Goal: Task Accomplishment & Management: Manage account settings

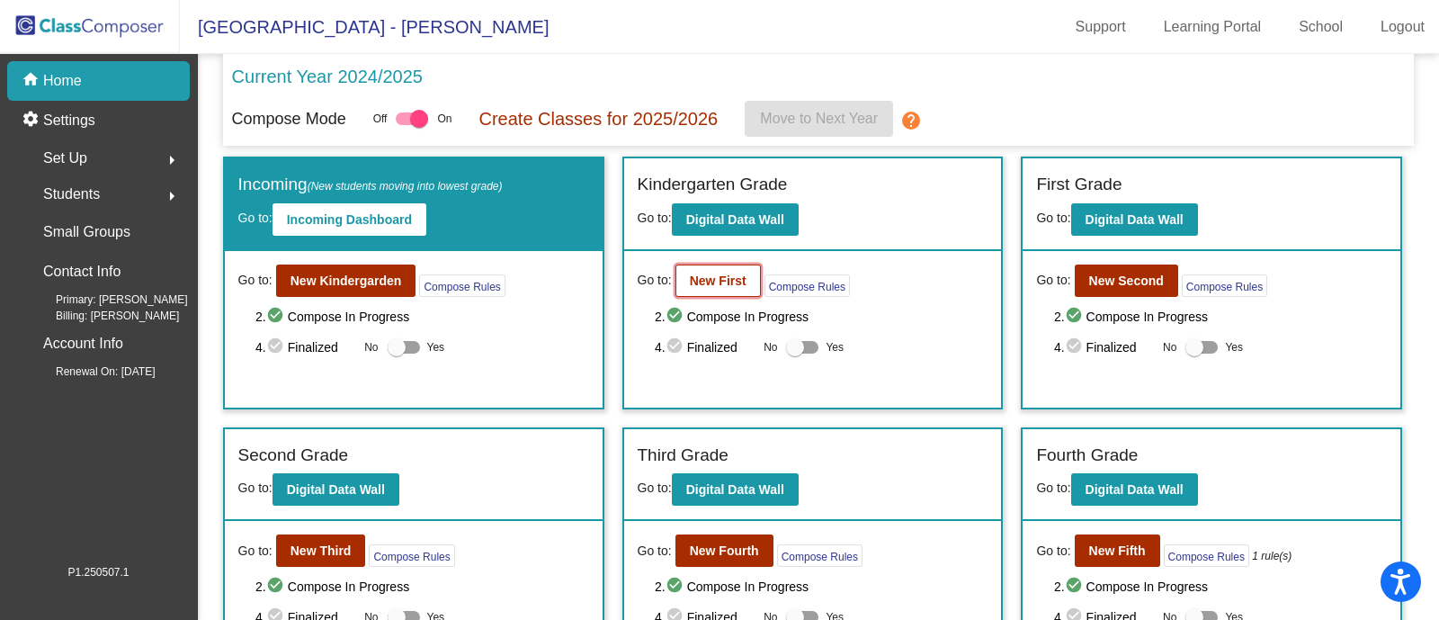
click at [710, 291] on button "New First" at bounding box center [717, 280] width 85 height 32
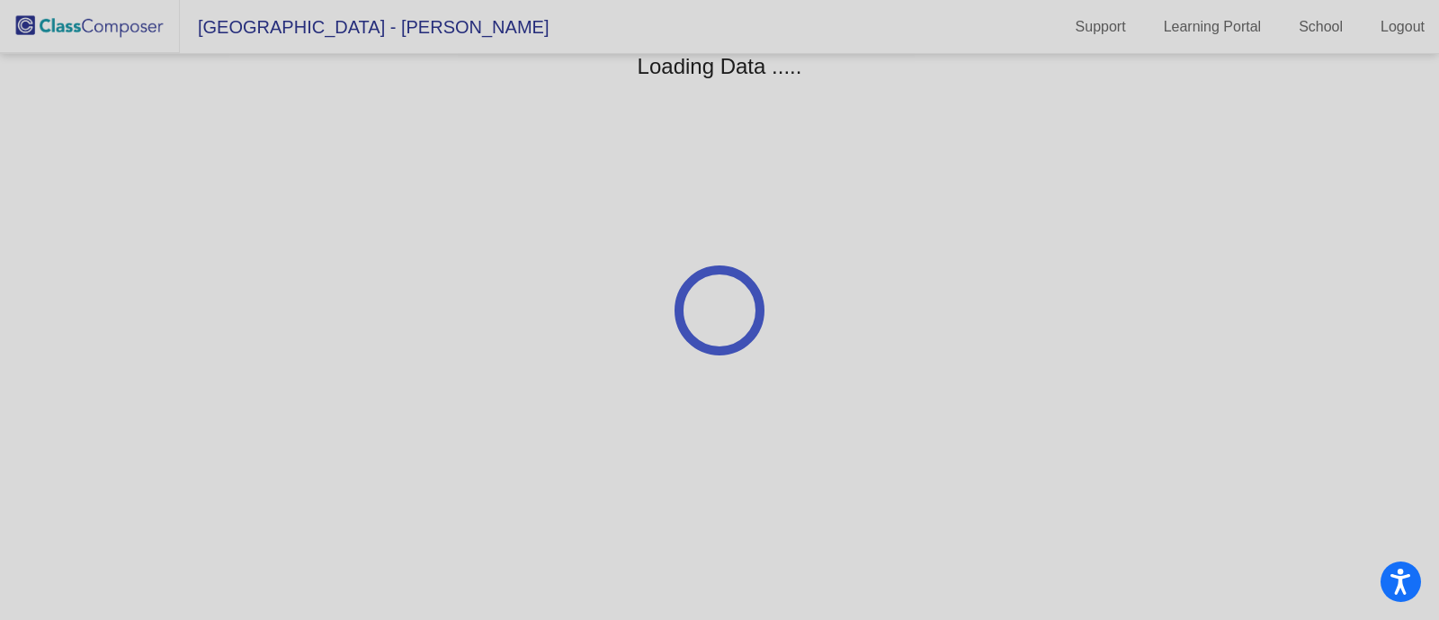
click at [940, 232] on div at bounding box center [719, 310] width 1439 height 620
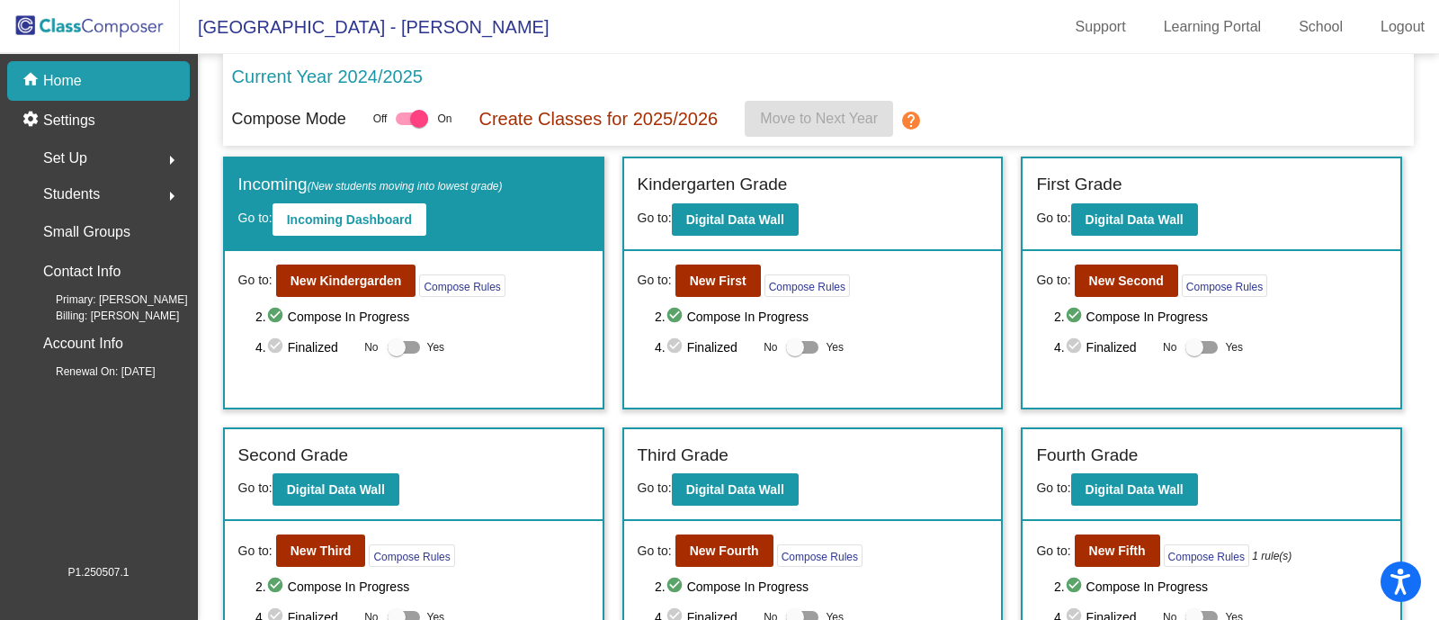
click at [1087, 86] on div "Current Year 2024/2025" at bounding box center [819, 82] width 1174 height 38
click at [702, 281] on b "New First" at bounding box center [718, 280] width 57 height 14
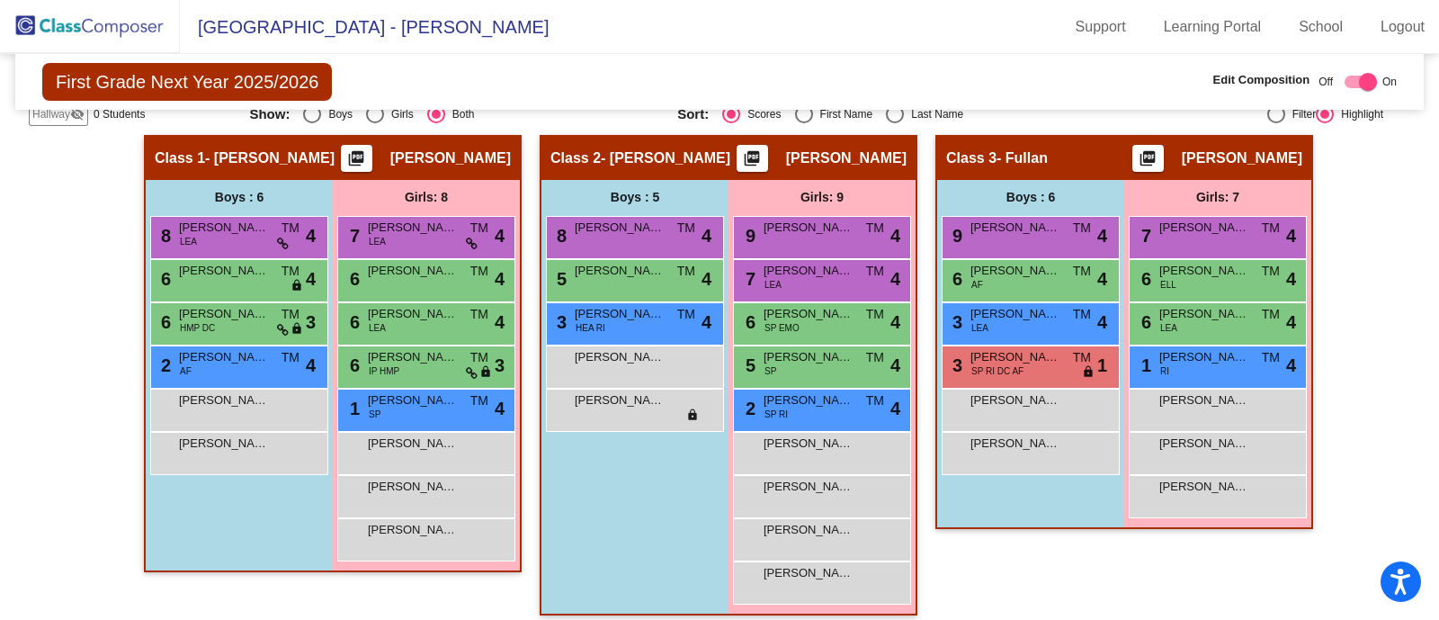
scroll to position [407, 0]
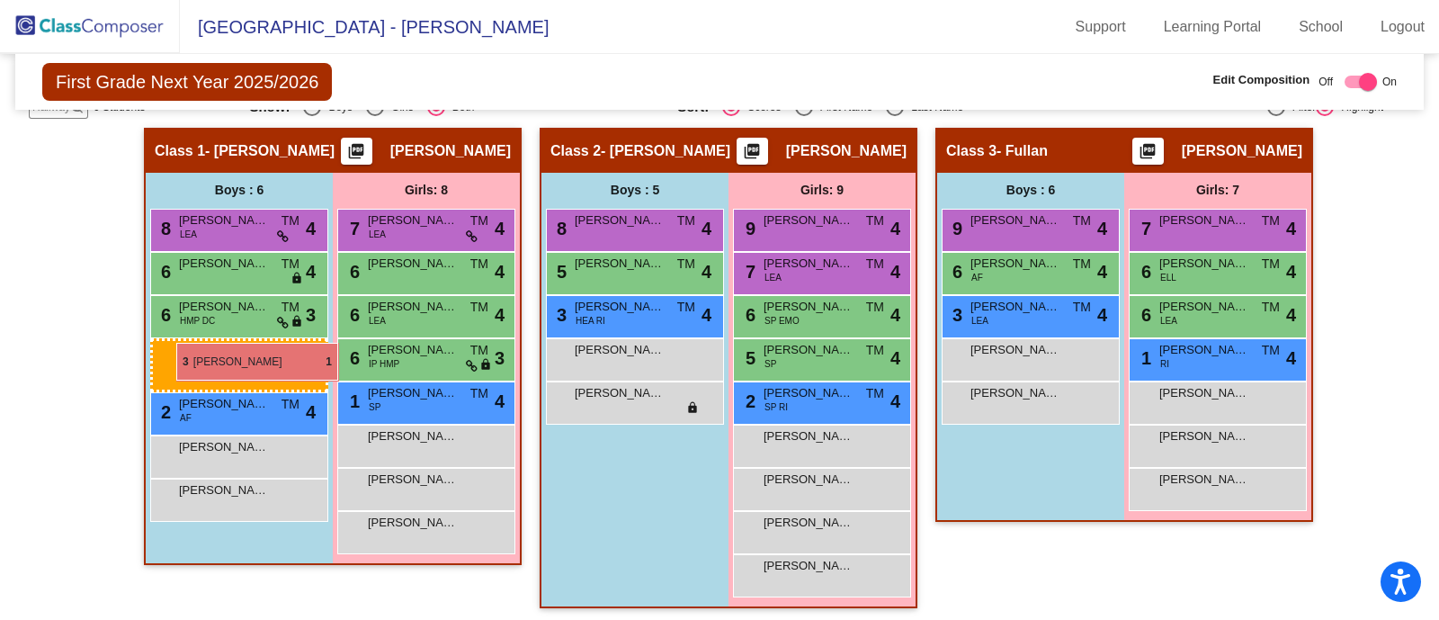
drag, startPoint x: 1024, startPoint y: 354, endPoint x: 176, endPoint y: 343, distance: 847.3
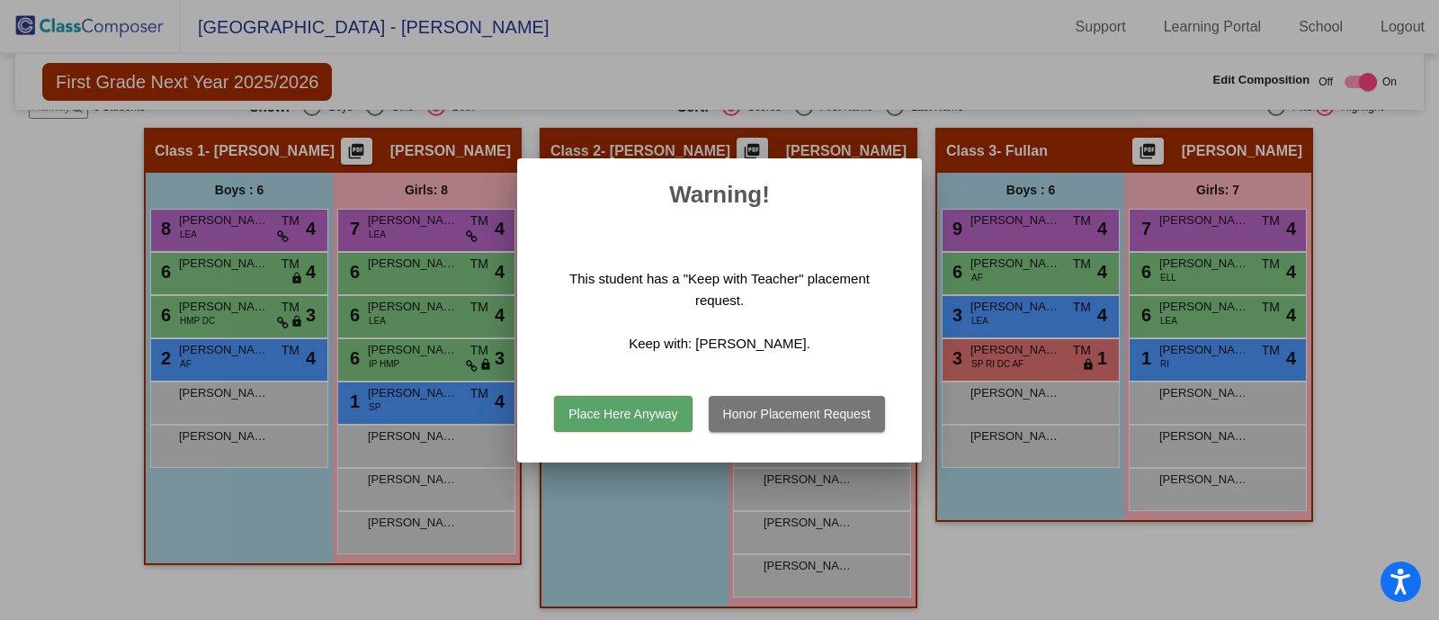
click at [989, 540] on div at bounding box center [719, 310] width 1439 height 620
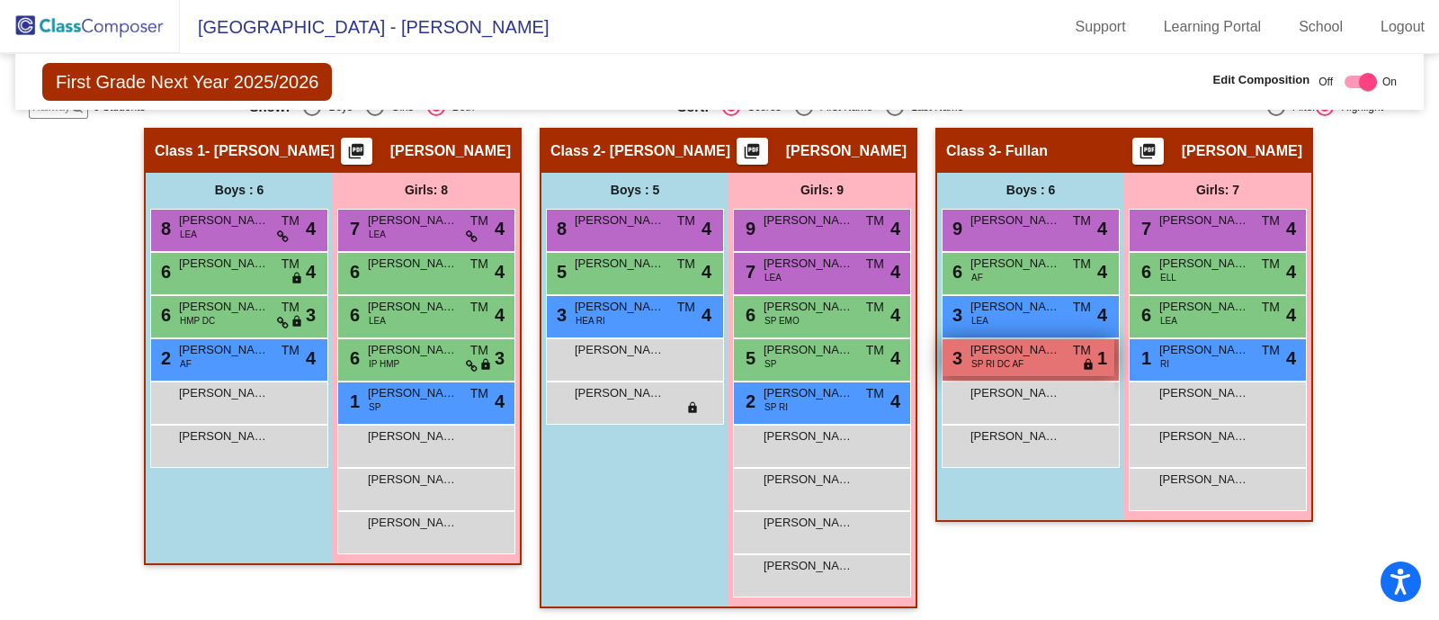
click at [1009, 341] on span "[PERSON_NAME]" at bounding box center [1015, 350] width 90 height 18
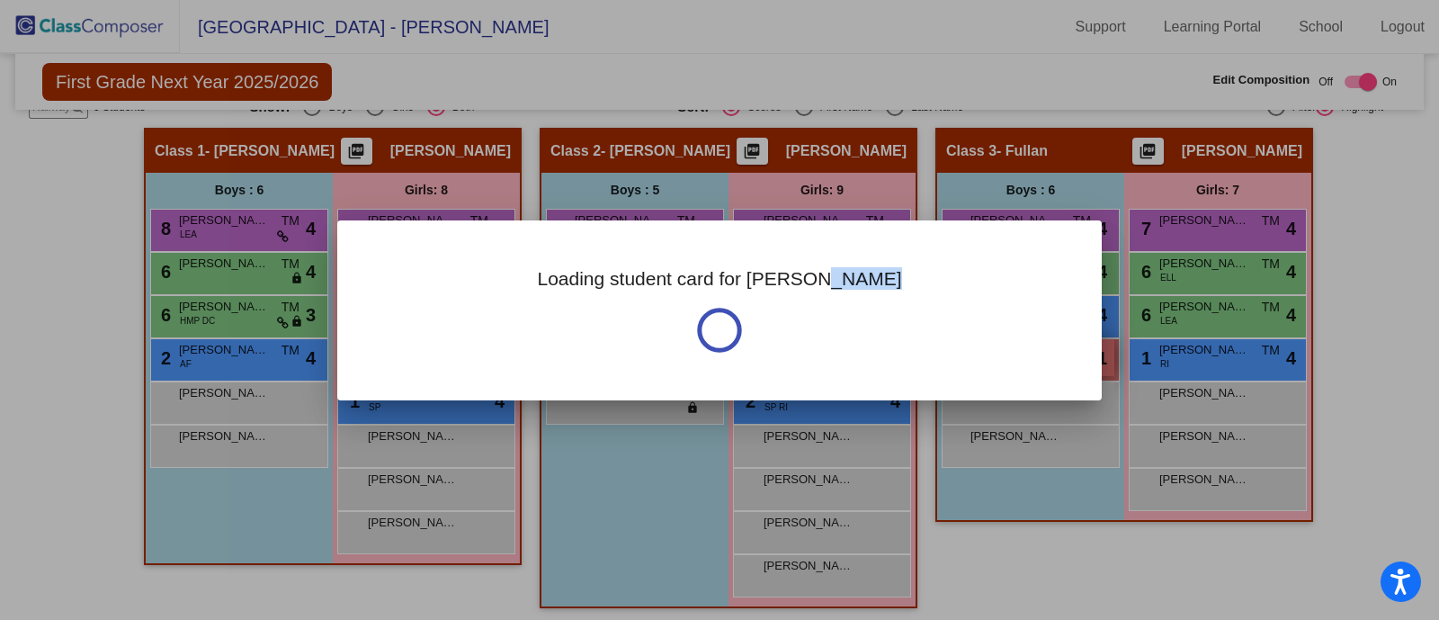
click at [1009, 338] on div "Loading student card for Lenny" at bounding box center [719, 310] width 764 height 180
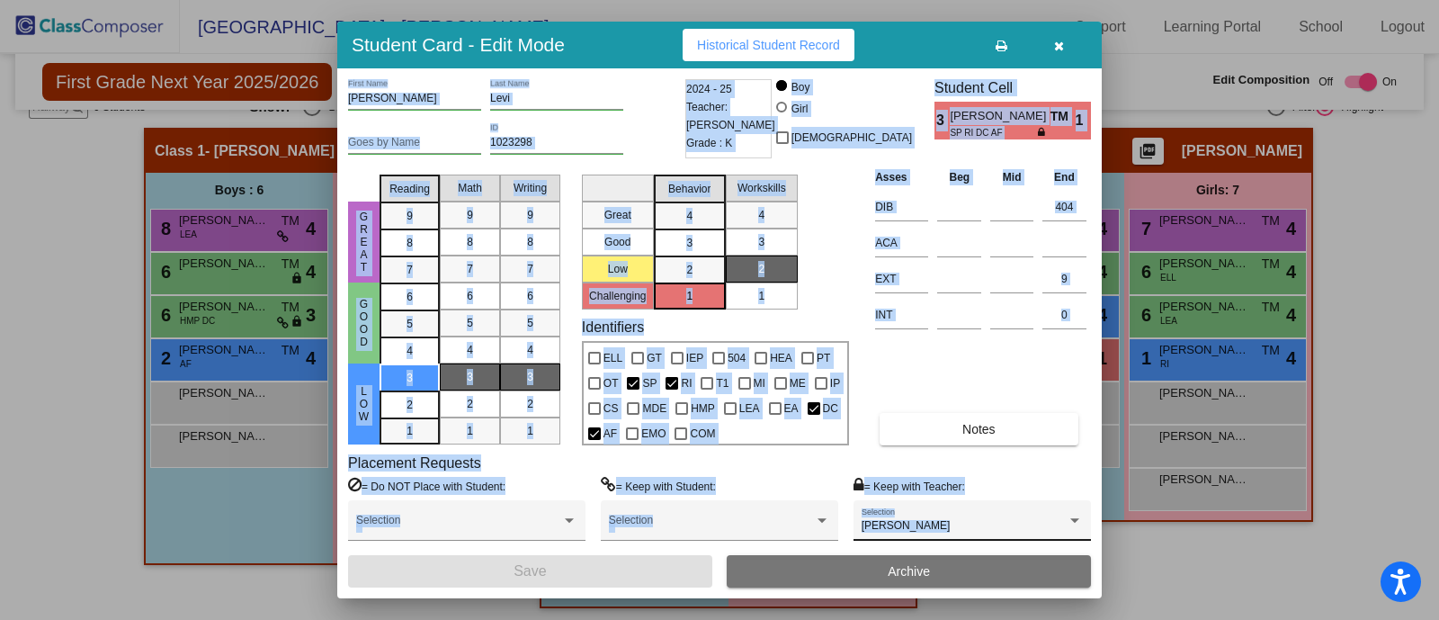
click at [974, 525] on div "Rachel Fullan" at bounding box center [964, 526] width 205 height 13
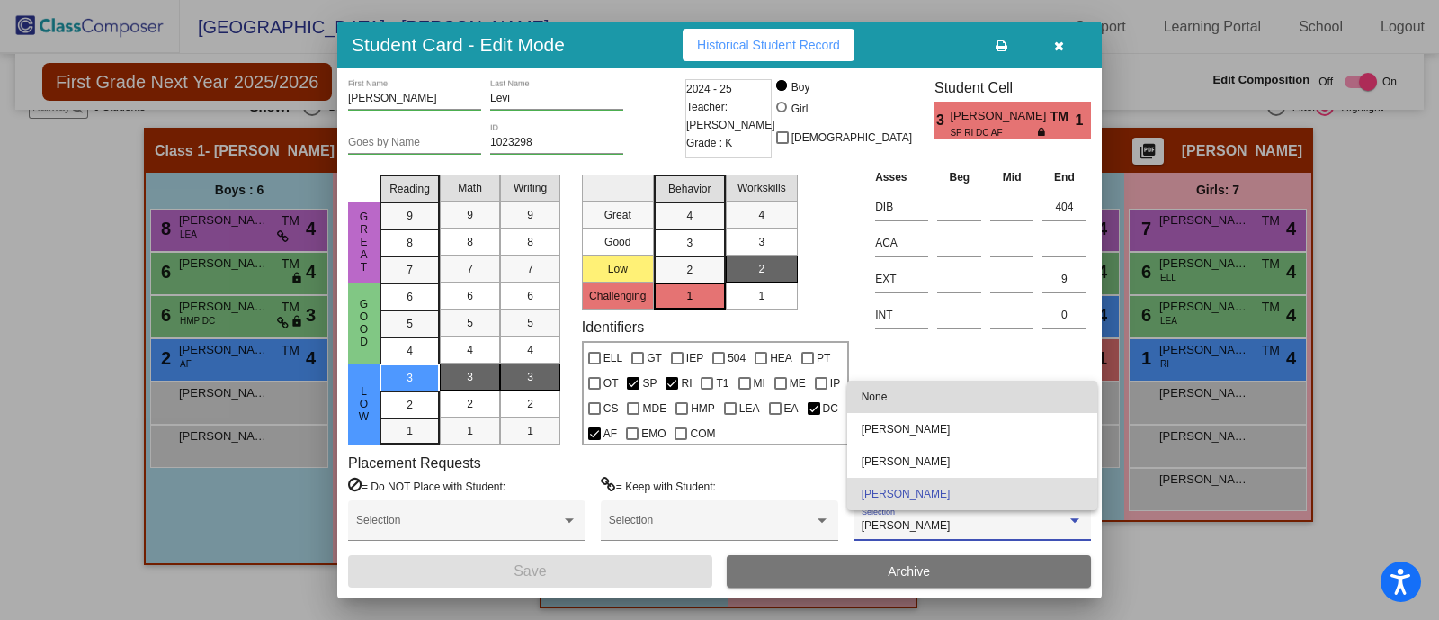
click at [935, 399] on span "None" at bounding box center [972, 396] width 221 height 32
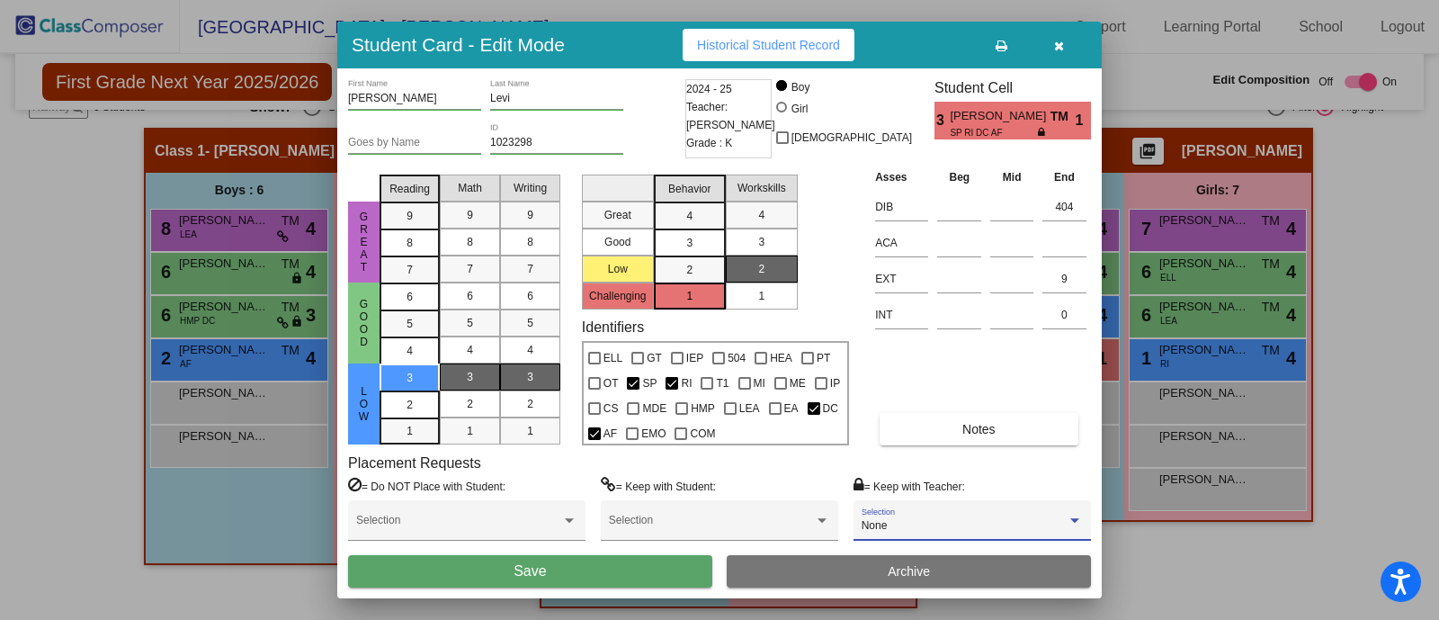
click at [634, 564] on button "Save" at bounding box center [530, 571] width 364 height 32
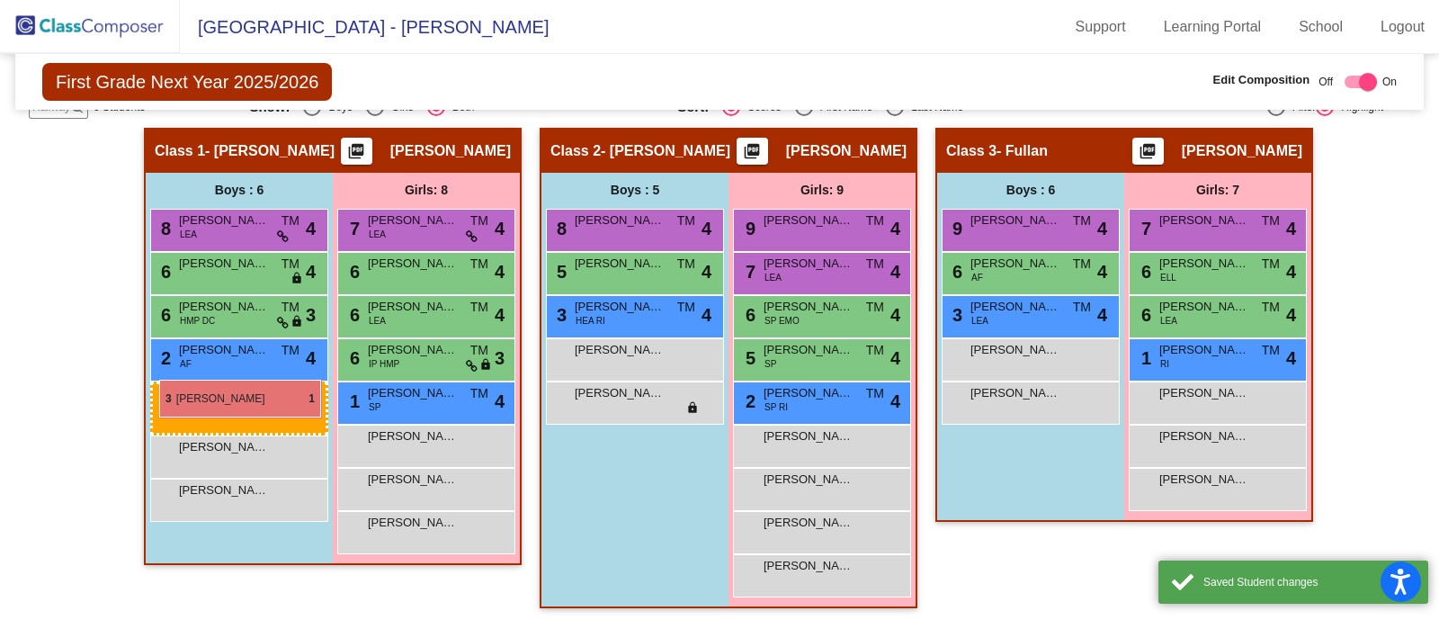
drag, startPoint x: 989, startPoint y: 346, endPoint x: 159, endPoint y: 380, distance: 830.8
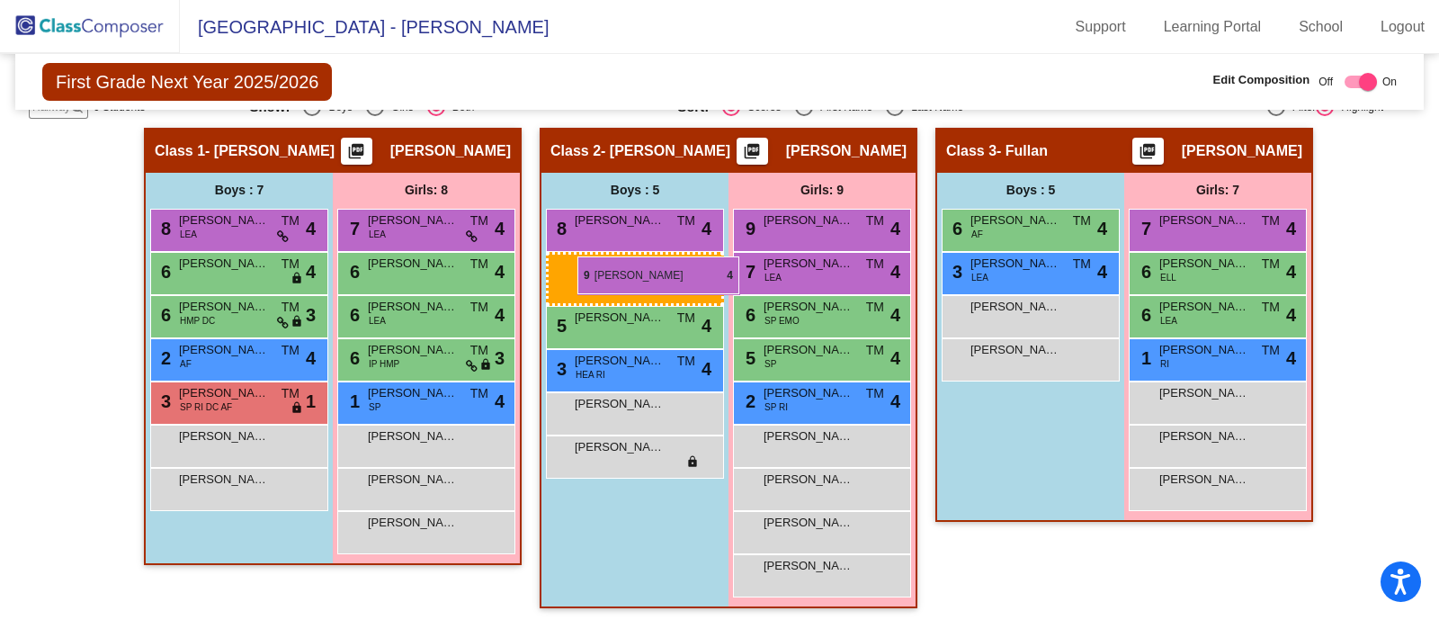
drag, startPoint x: 1045, startPoint y: 228, endPoint x: 577, endPoint y: 256, distance: 468.5
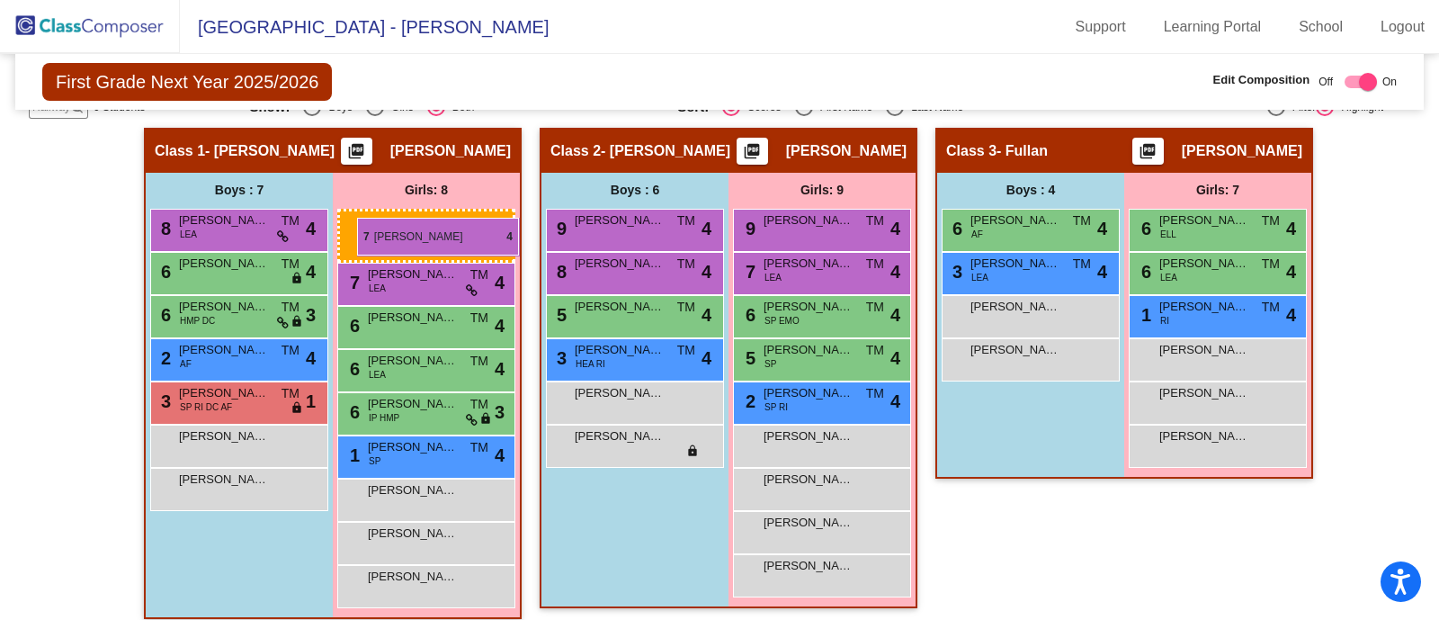
drag, startPoint x: 1189, startPoint y: 227, endPoint x: 357, endPoint y: 220, distance: 832.0
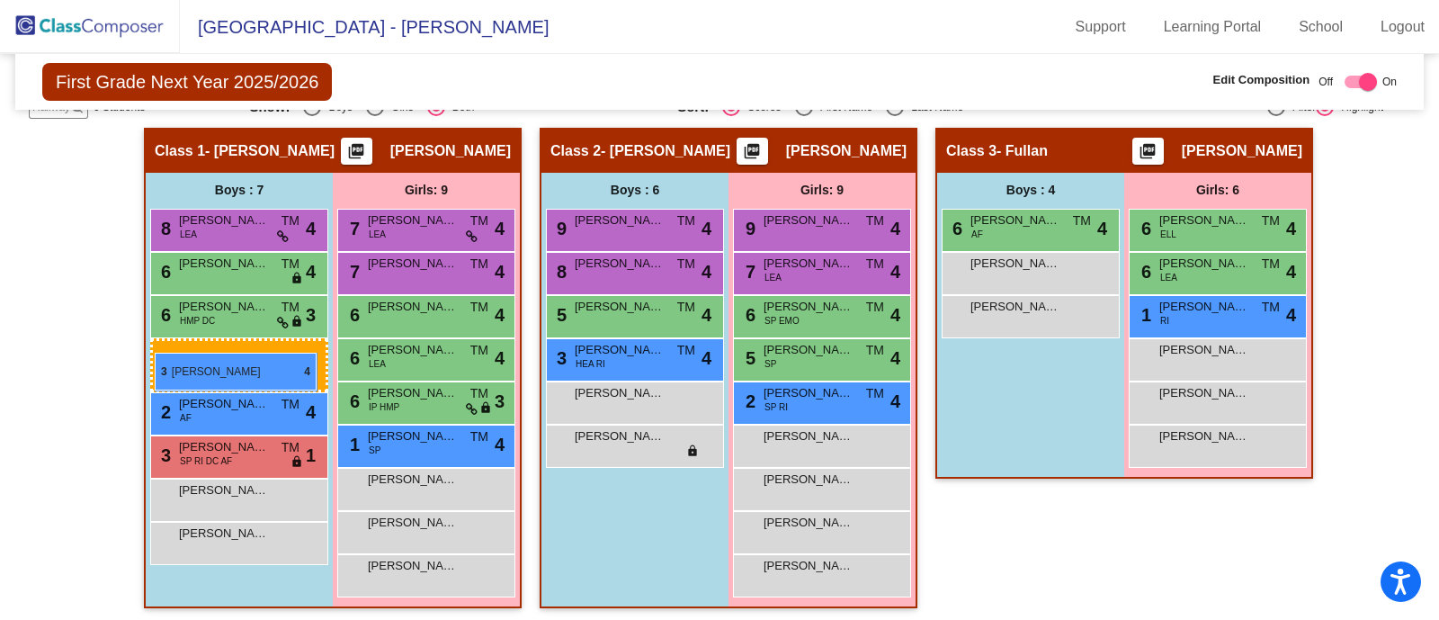
drag, startPoint x: 1025, startPoint y: 262, endPoint x: 155, endPoint y: 353, distance: 875.3
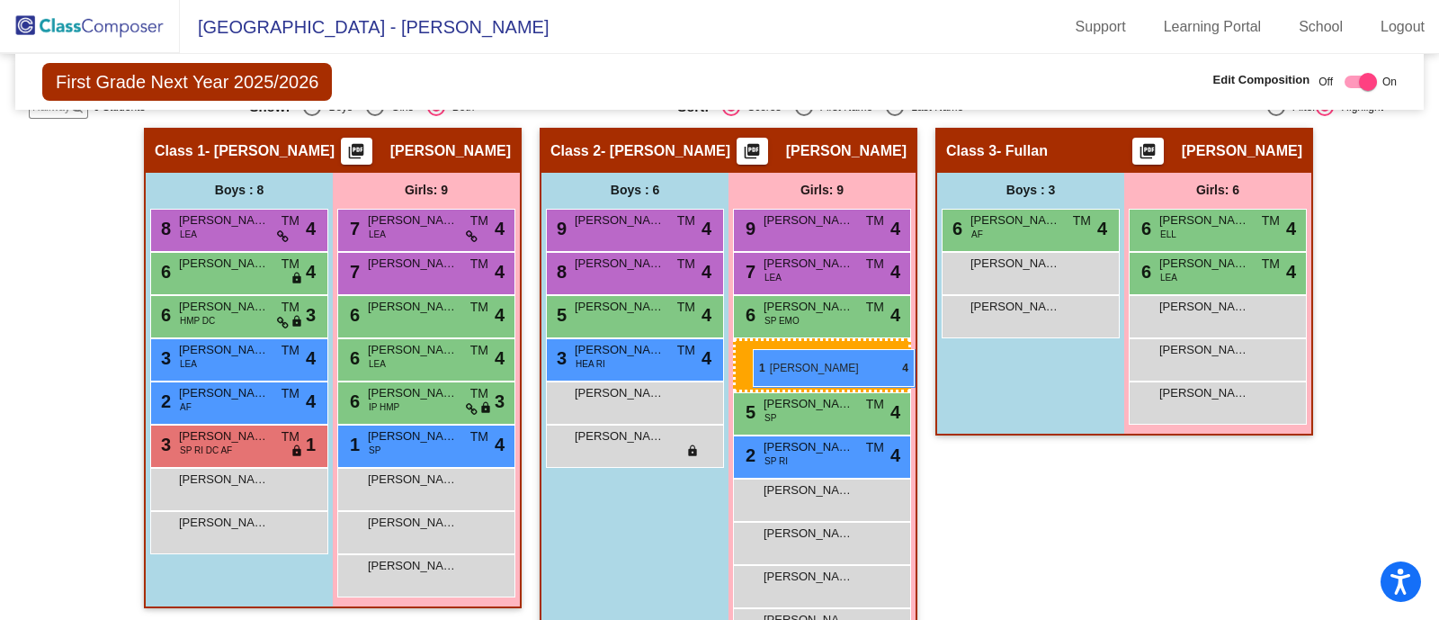
drag, startPoint x: 1232, startPoint y: 312, endPoint x: 753, endPoint y: 349, distance: 480.8
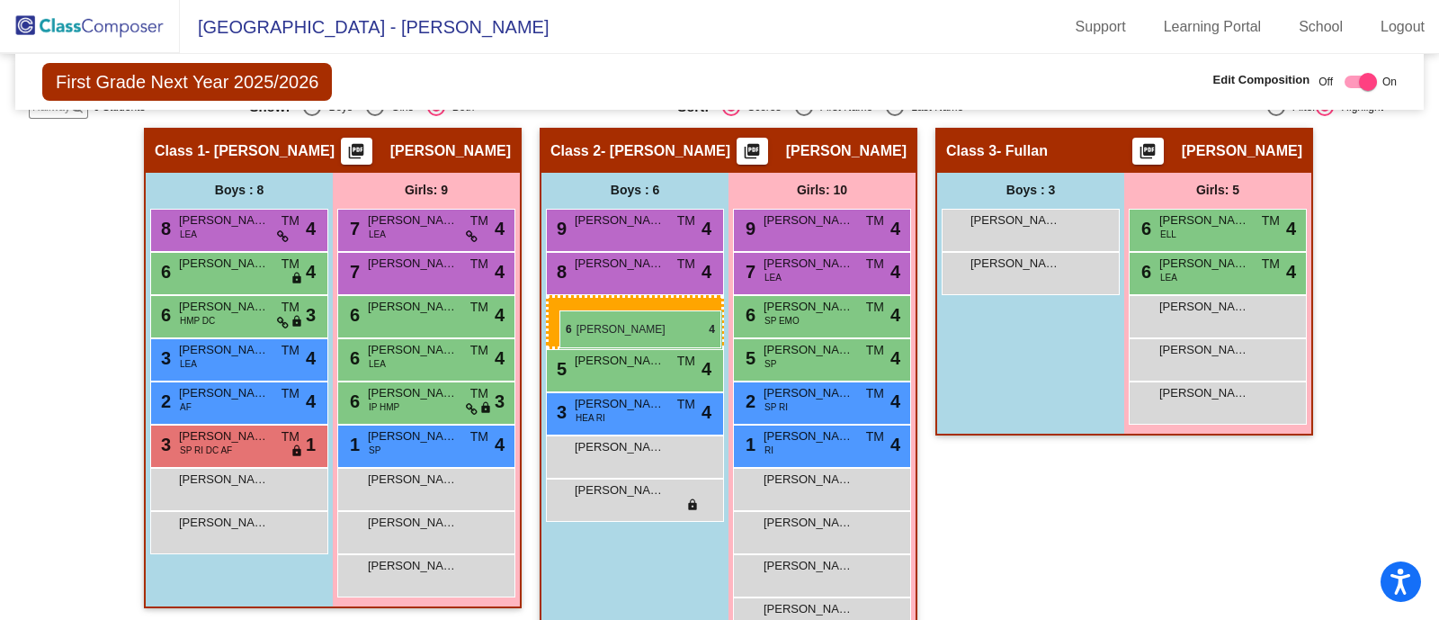
drag, startPoint x: 982, startPoint y: 219, endPoint x: 559, endPoint y: 310, distance: 432.4
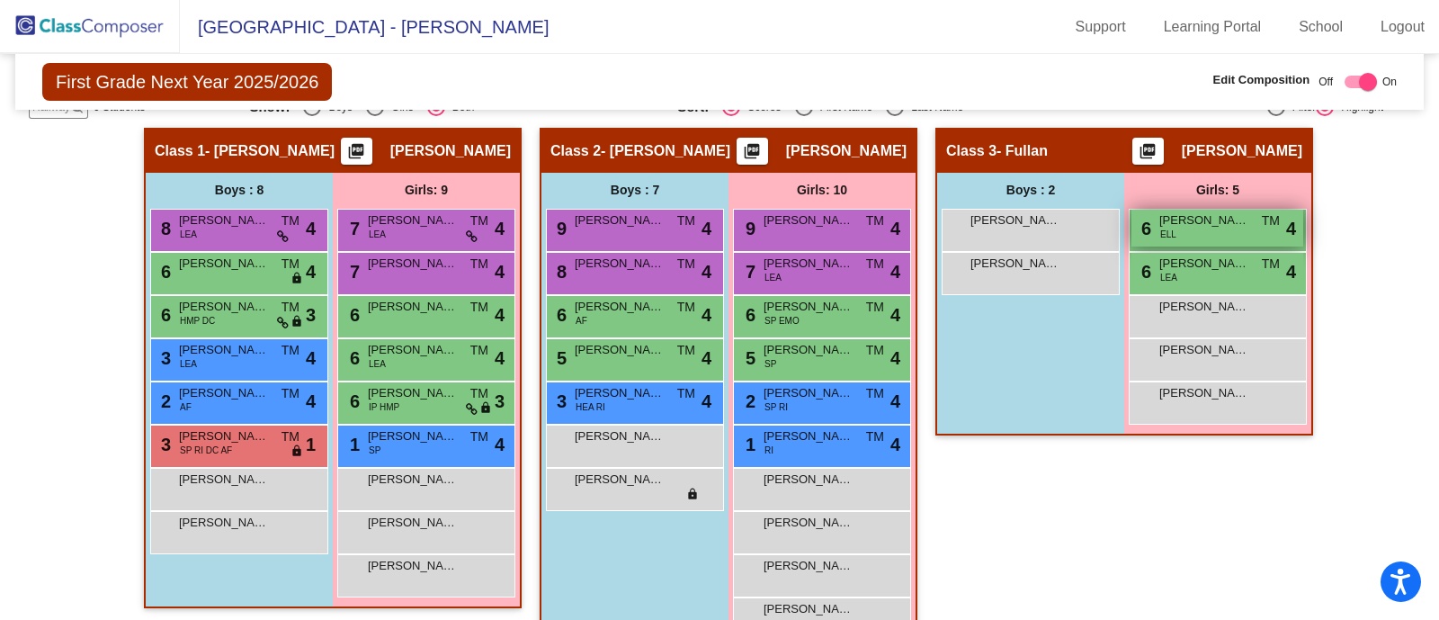
click at [1194, 227] on div "6 Emilia Gurevich ELL TM lock do_not_disturb_alt 4" at bounding box center [1217, 228] width 172 height 37
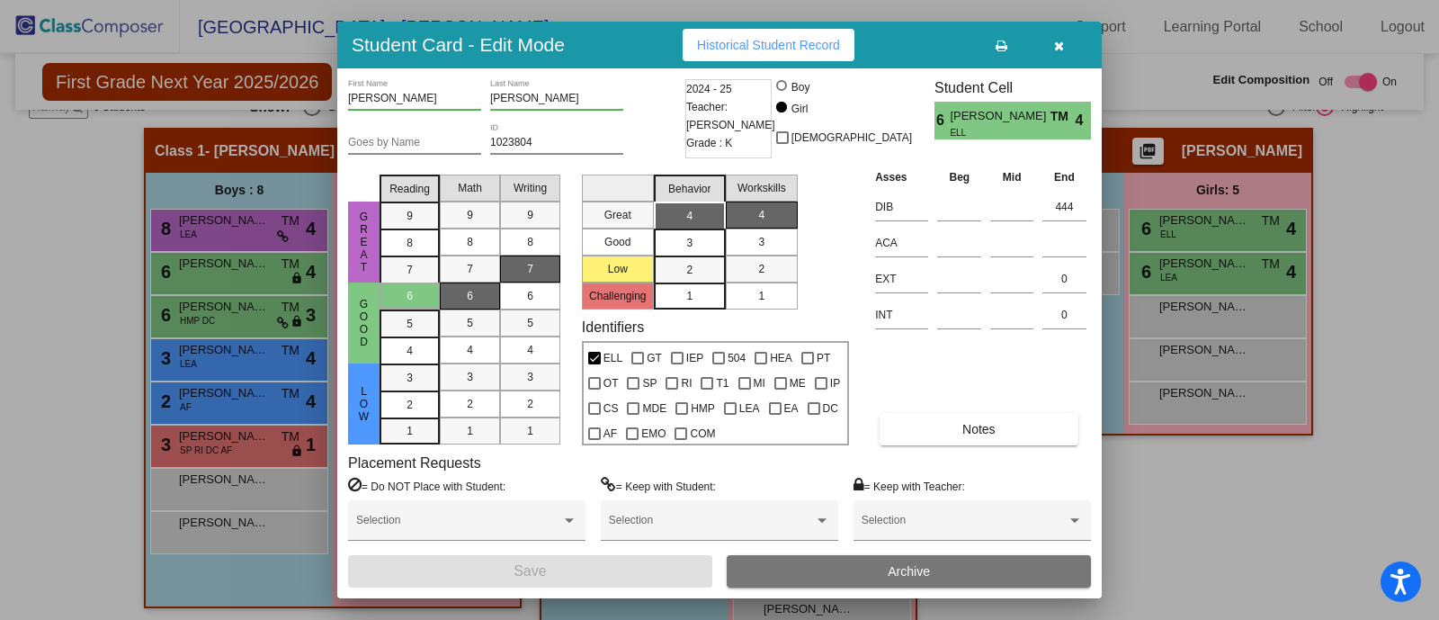
click at [1122, 597] on div at bounding box center [719, 310] width 1439 height 620
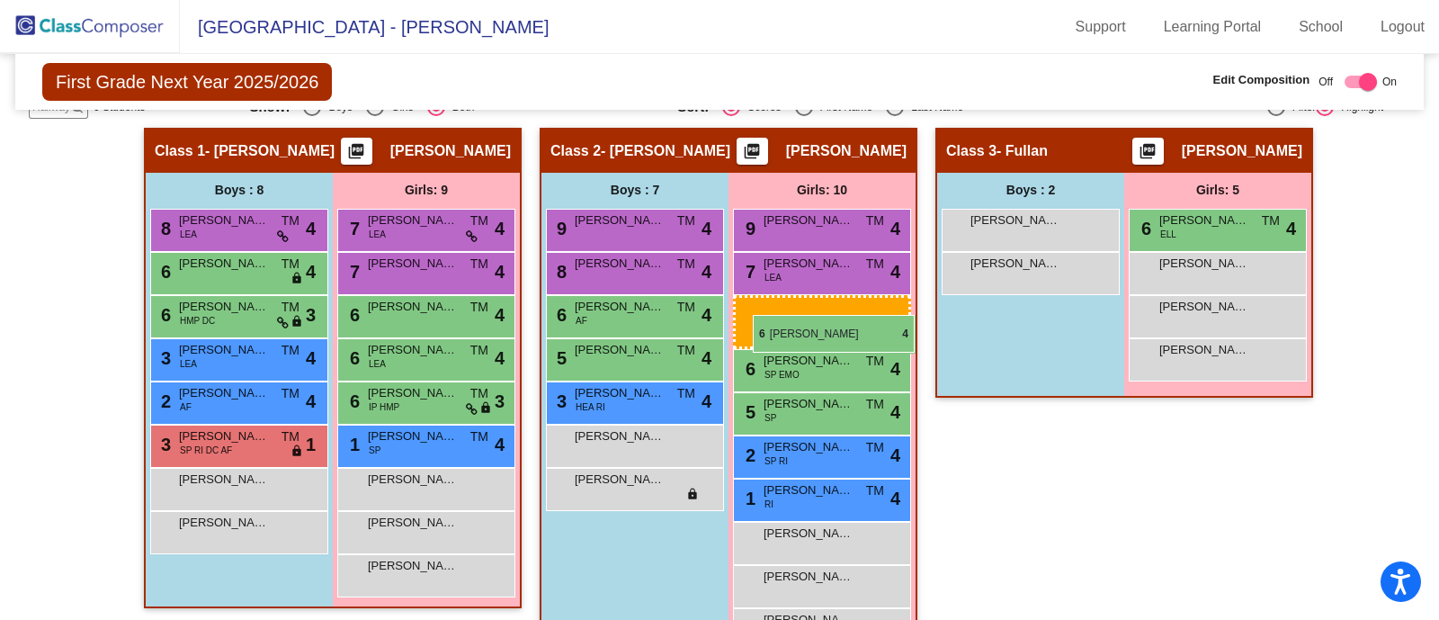
drag, startPoint x: 1190, startPoint y: 263, endPoint x: 752, endPoint y: 313, distance: 440.9
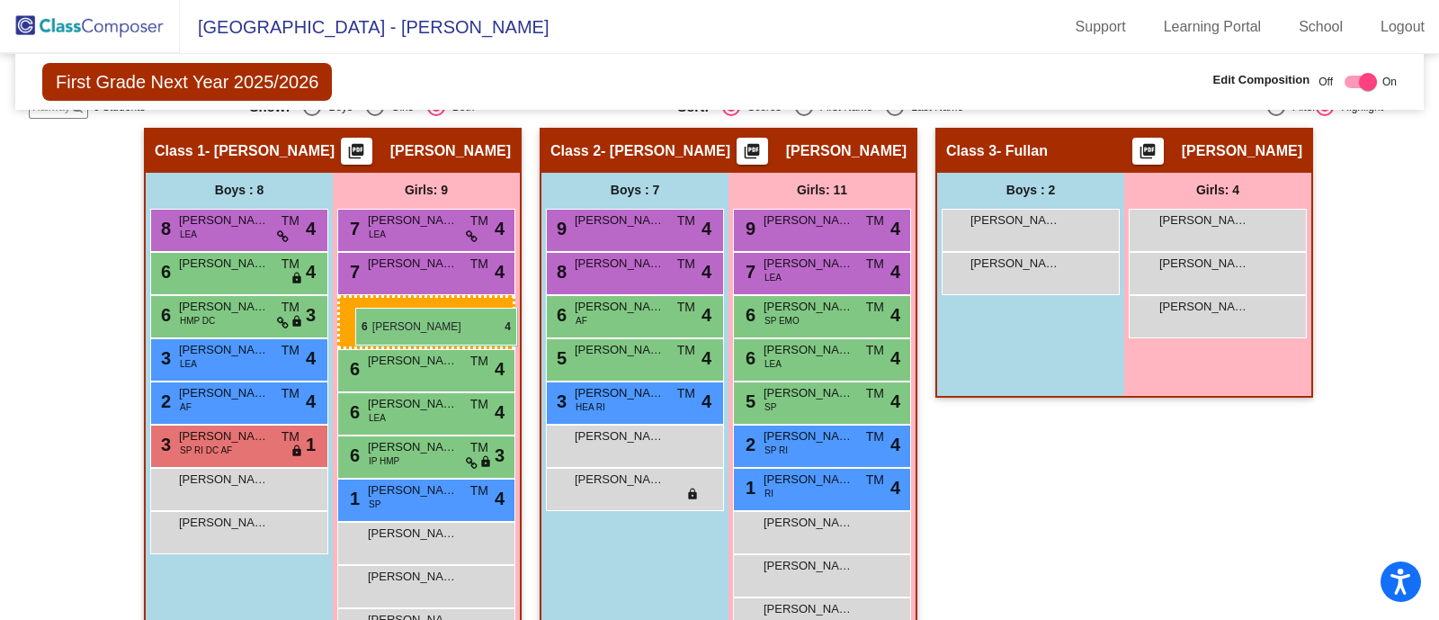
drag, startPoint x: 1181, startPoint y: 217, endPoint x: 355, endPoint y: 307, distance: 830.5
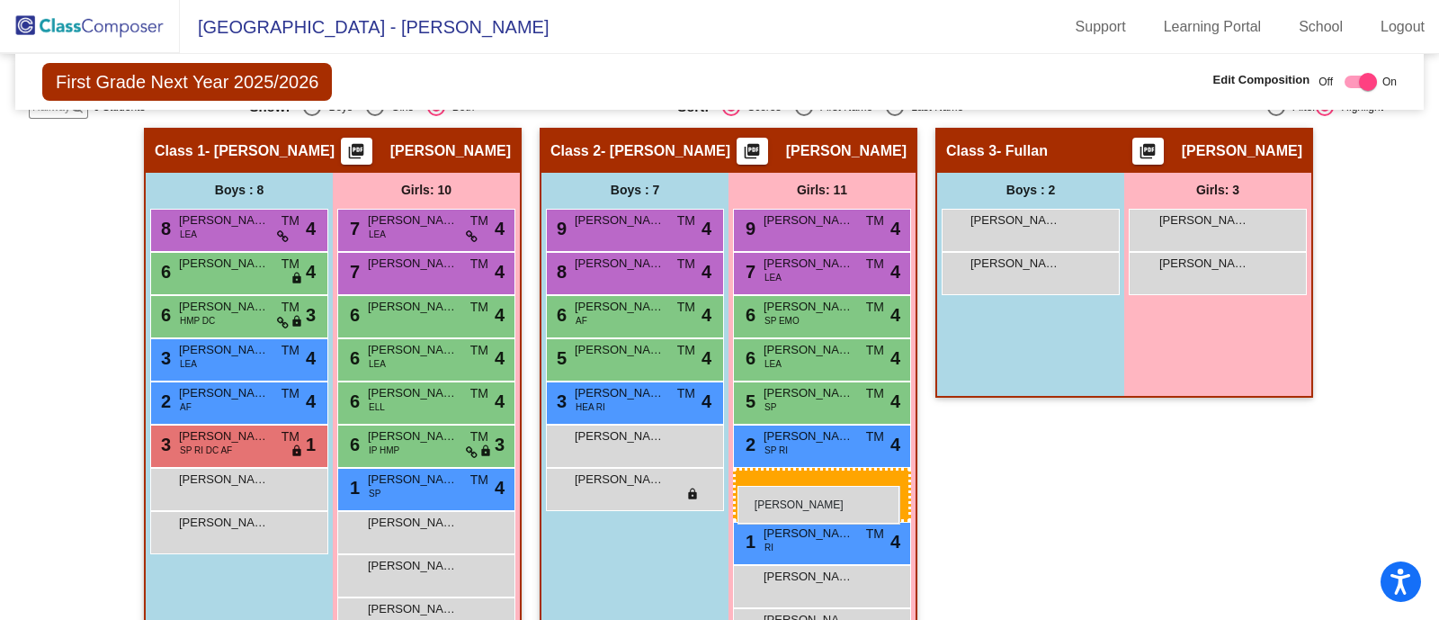
drag, startPoint x: 1229, startPoint y: 323, endPoint x: 738, endPoint y: 486, distance: 517.4
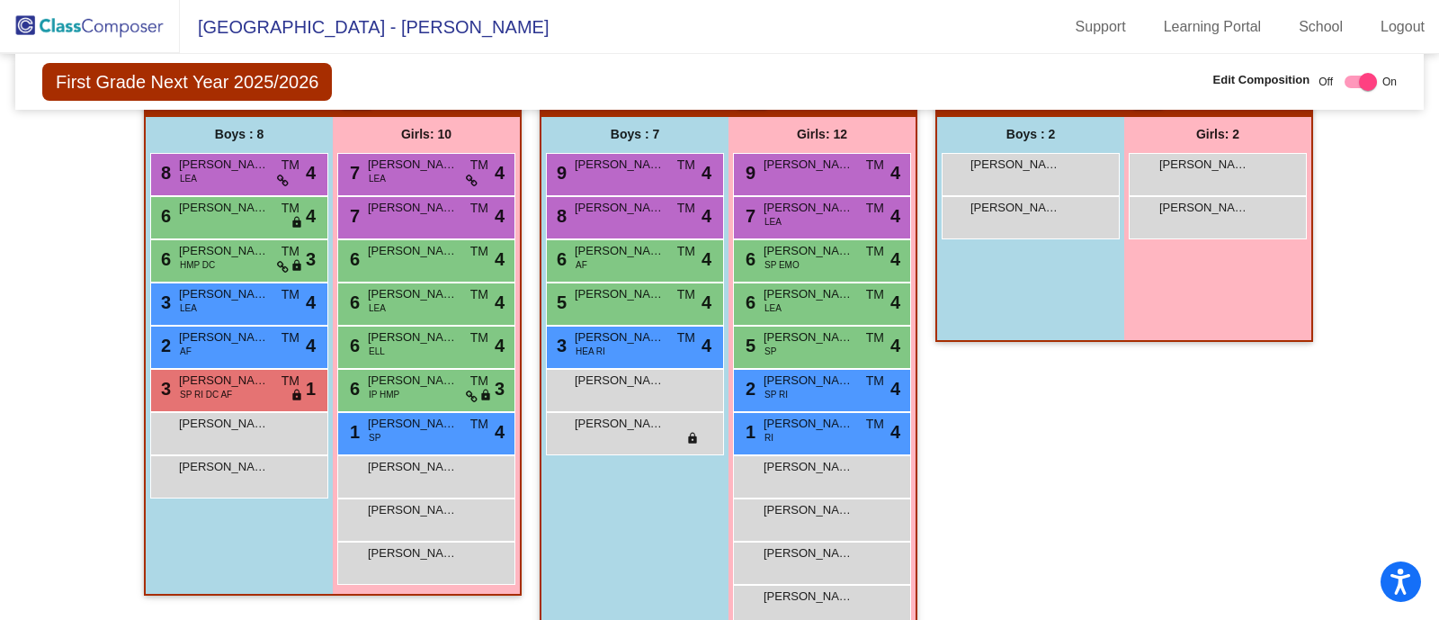
scroll to position [460, 0]
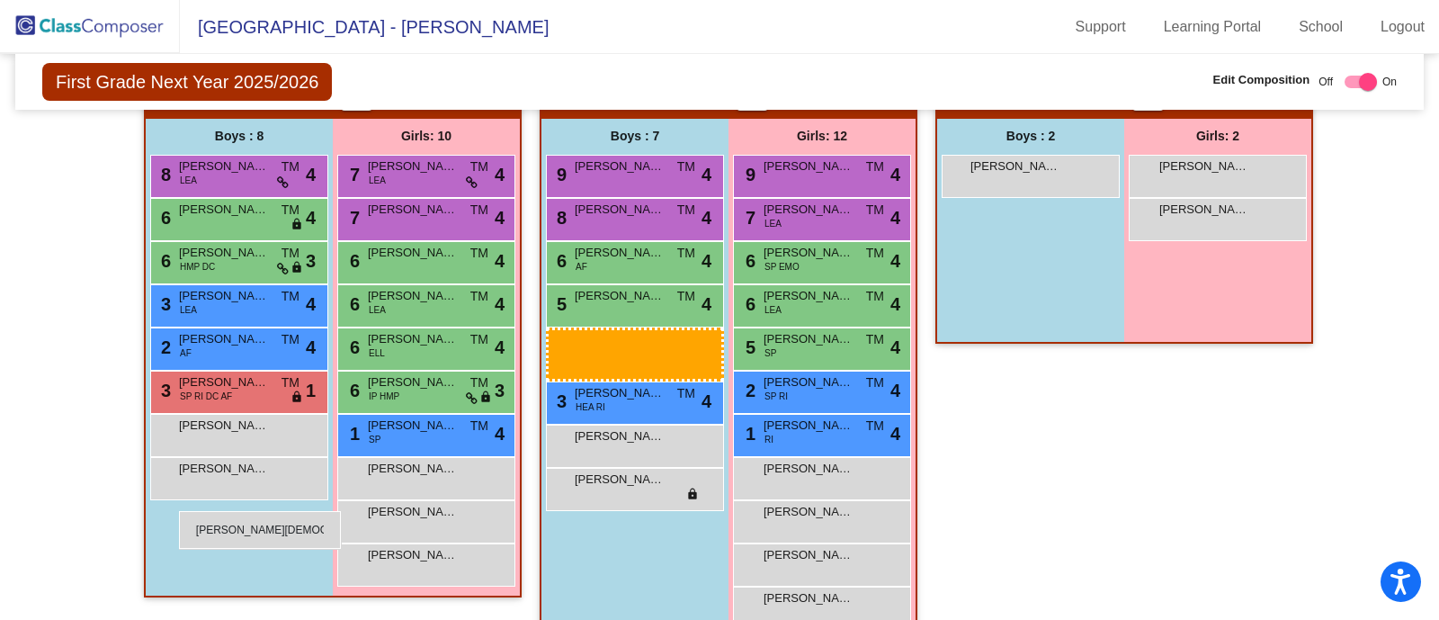
drag, startPoint x: 1039, startPoint y: 166, endPoint x: 179, endPoint y: 511, distance: 926.3
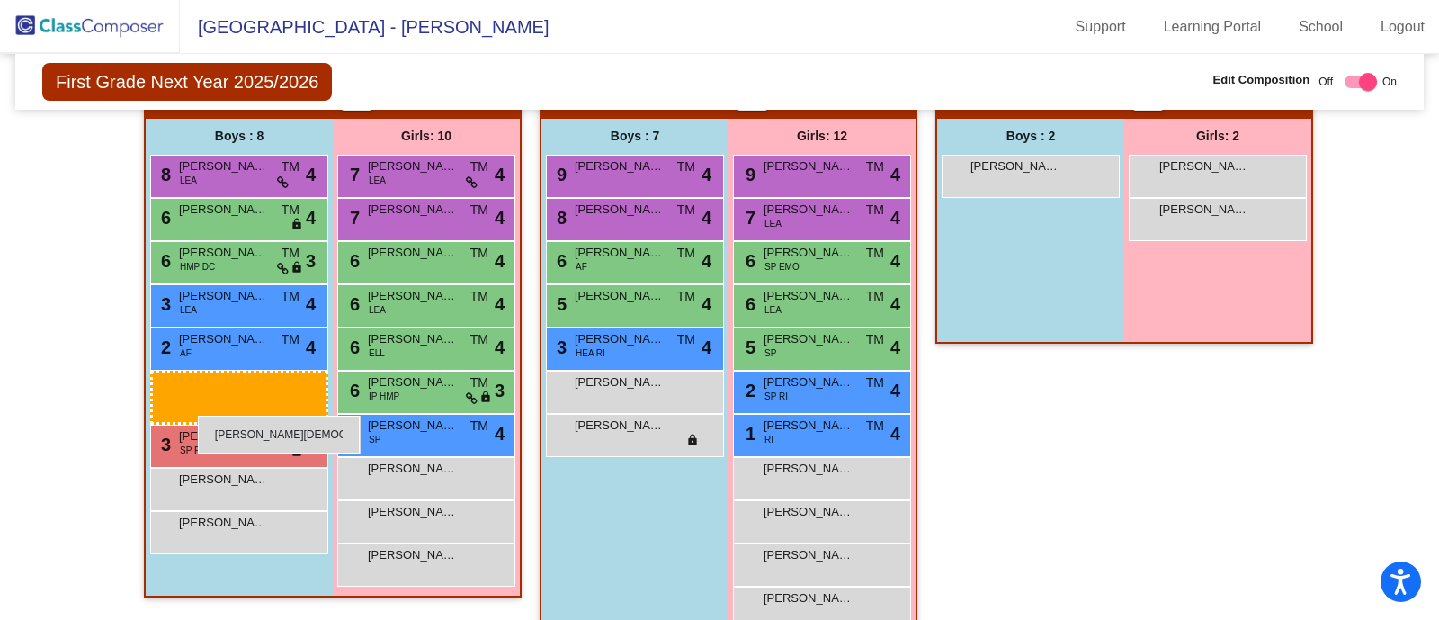
drag, startPoint x: 973, startPoint y: 177, endPoint x: 198, endPoint y: 416, distance: 811.1
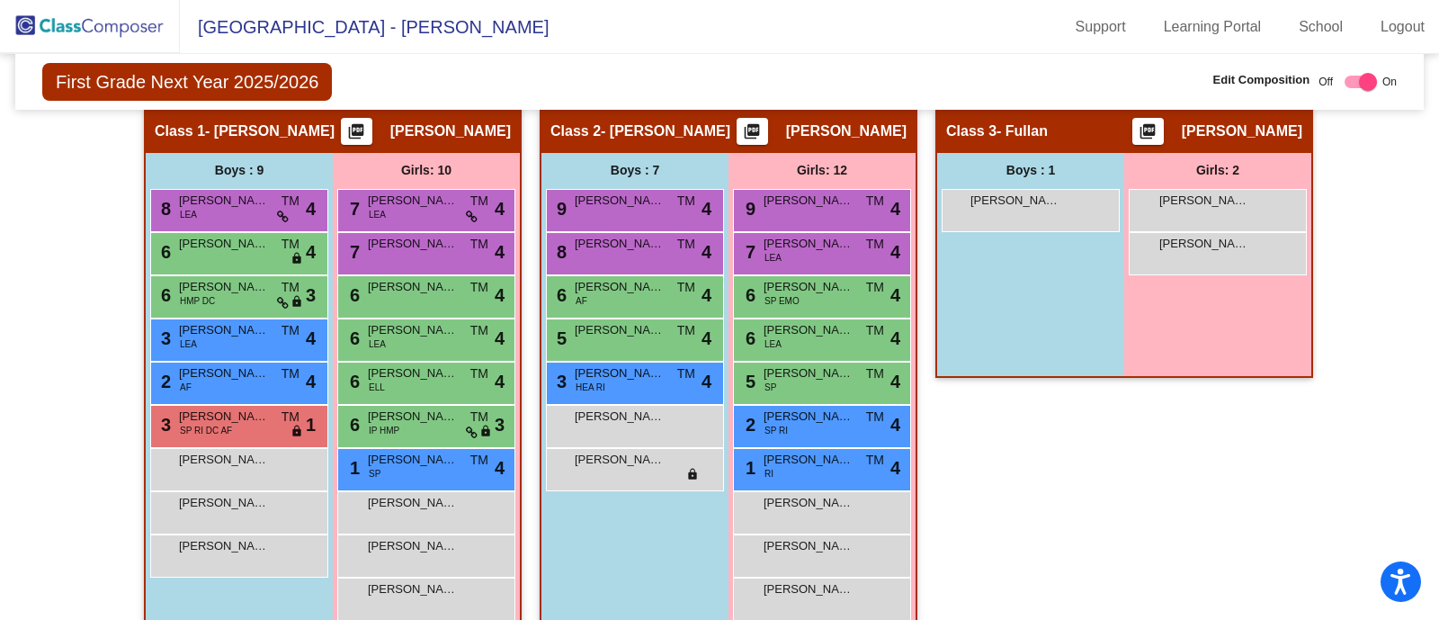
scroll to position [422, 0]
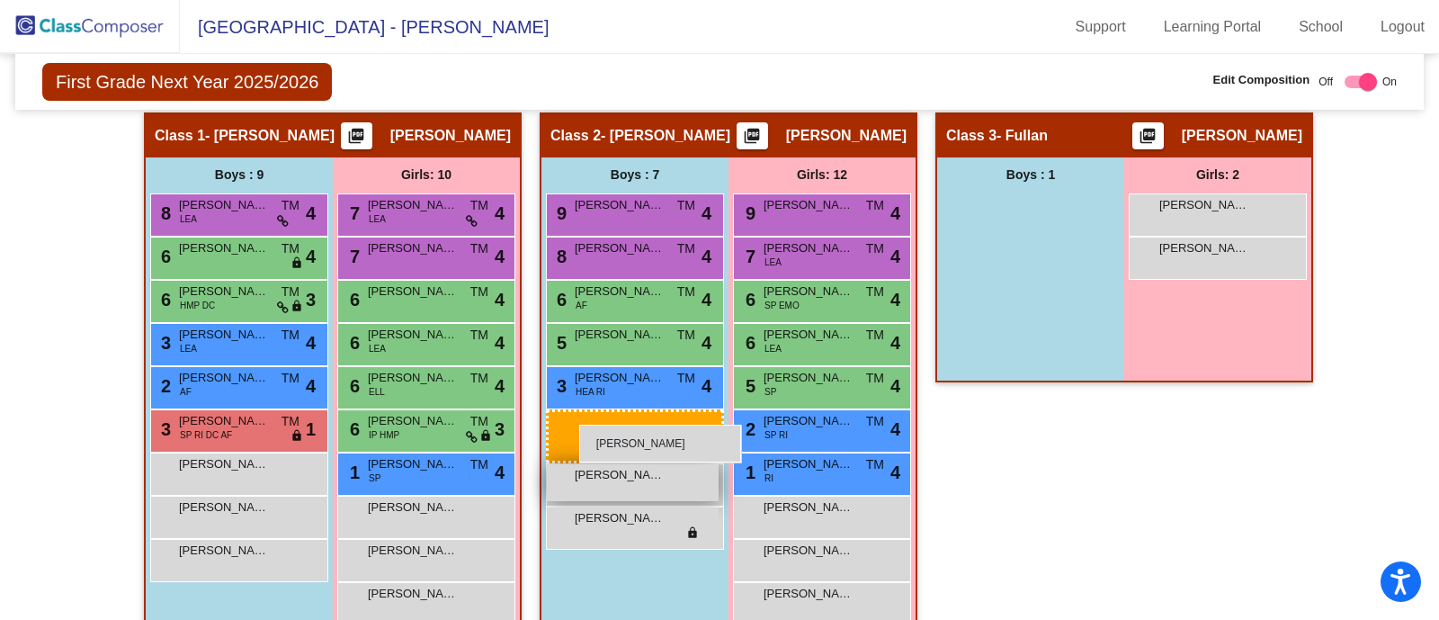
drag, startPoint x: 1036, startPoint y: 207, endPoint x: 579, endPoint y: 421, distance: 504.6
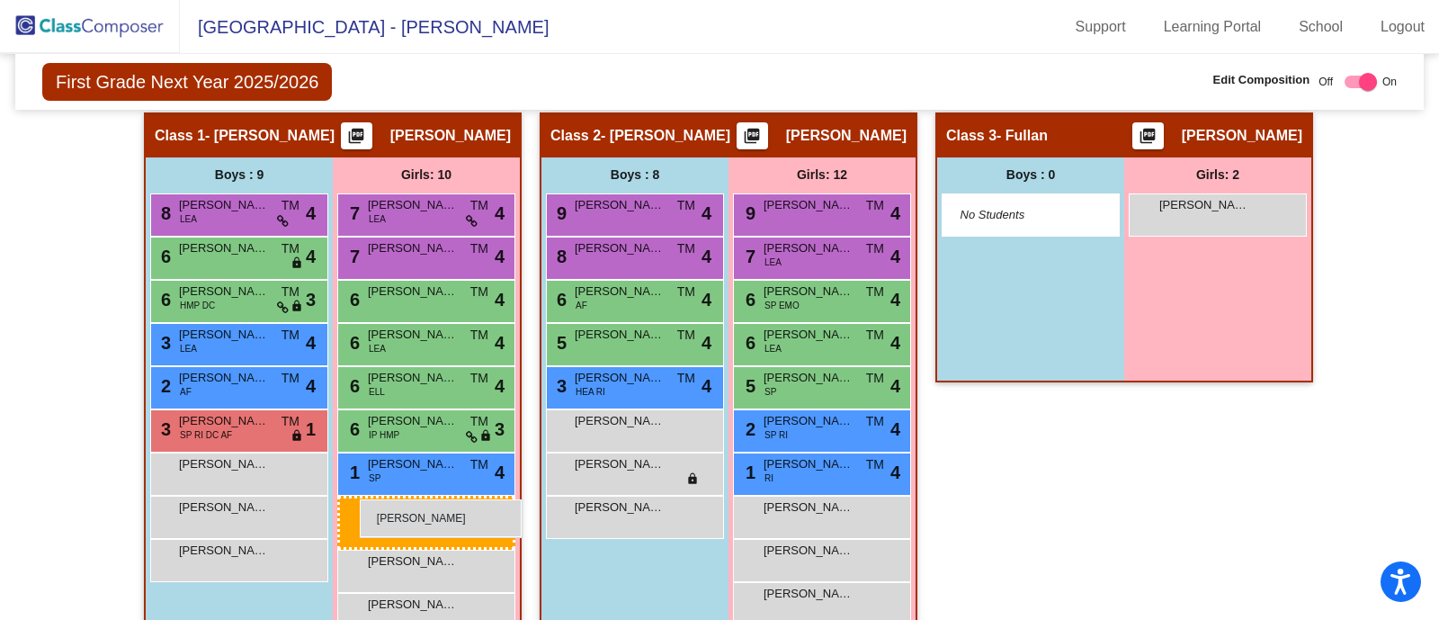
drag, startPoint x: 1178, startPoint y: 218, endPoint x: 360, endPoint y: 499, distance: 865.5
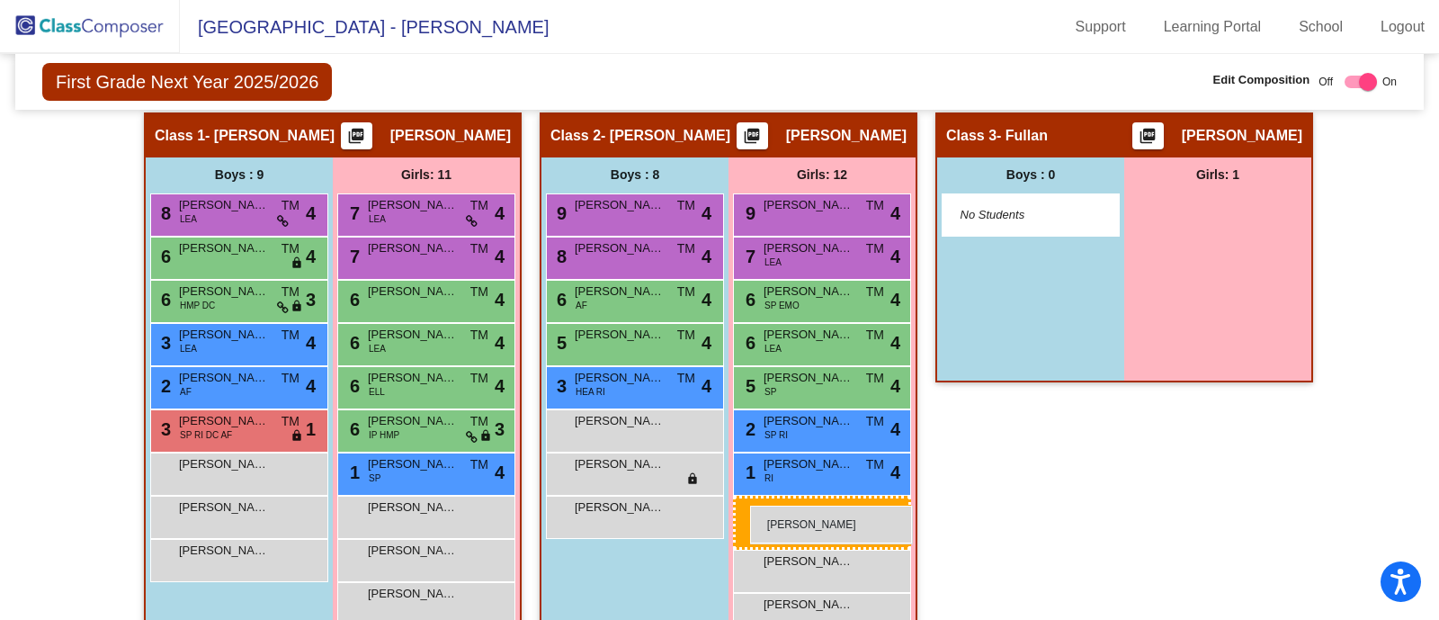
drag, startPoint x: 1195, startPoint y: 206, endPoint x: 750, endPoint y: 505, distance: 536.6
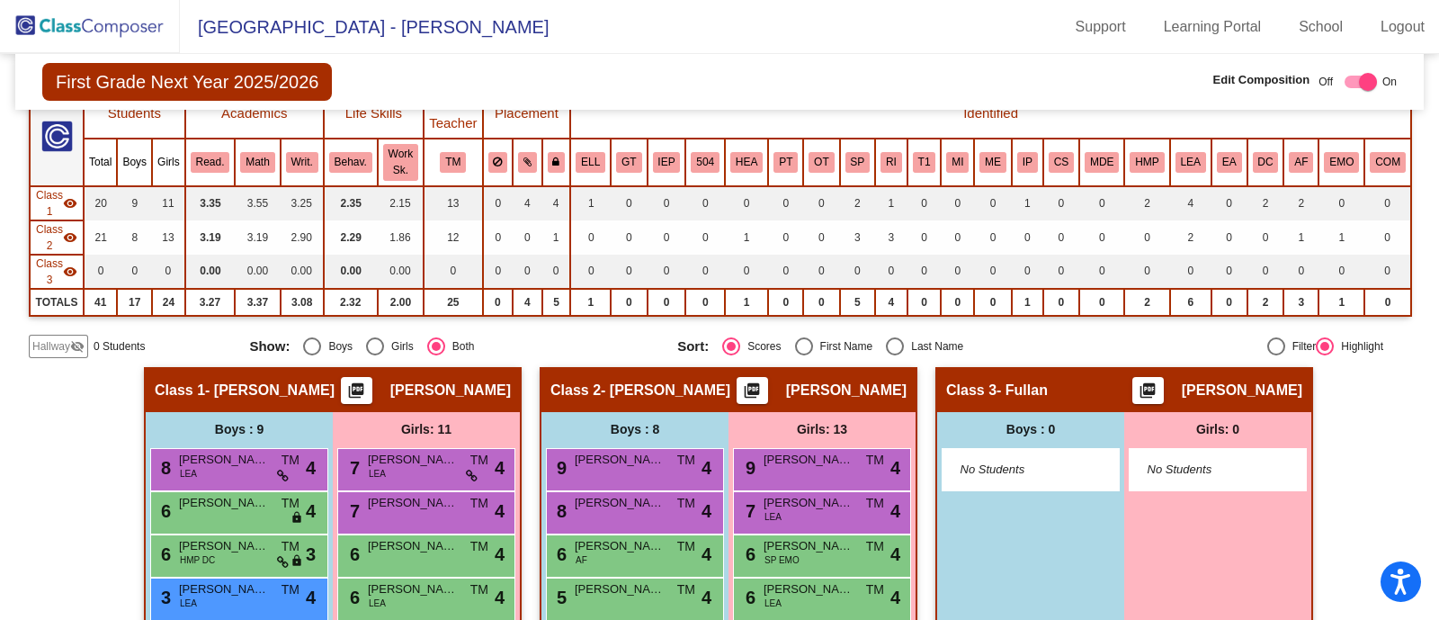
scroll to position [156, 0]
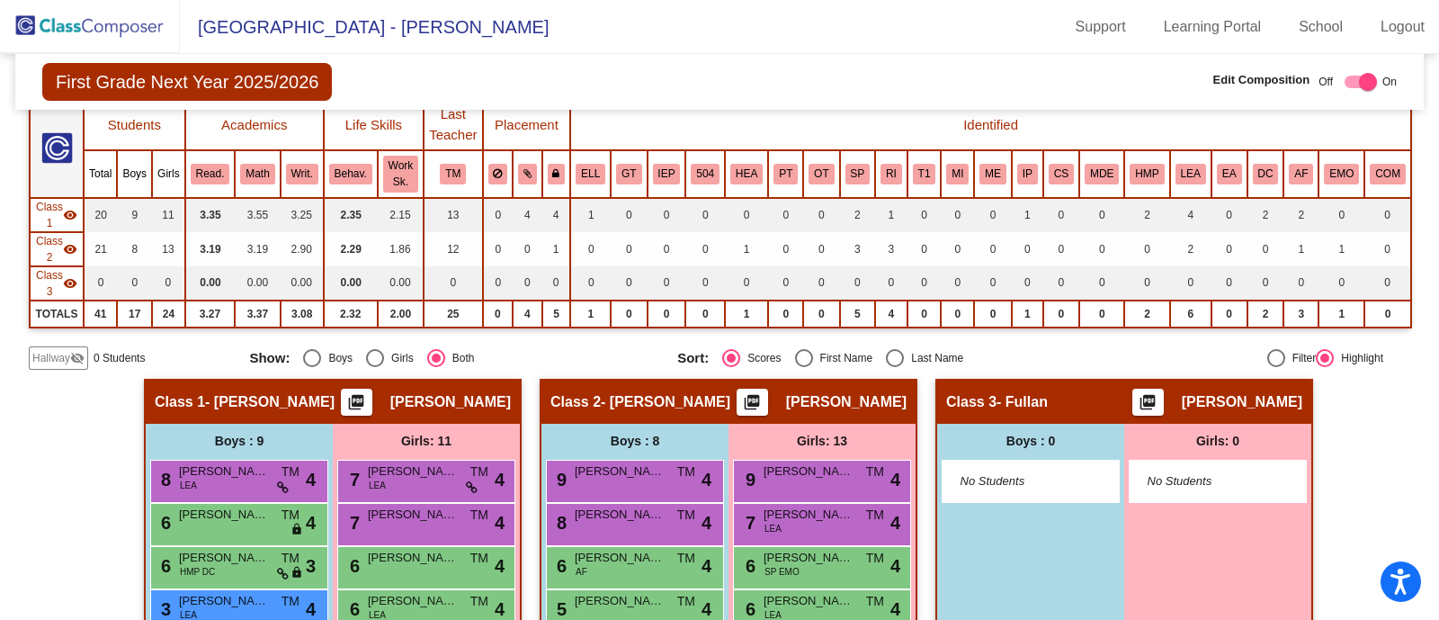
click at [67, 27] on img at bounding box center [90, 26] width 180 height 53
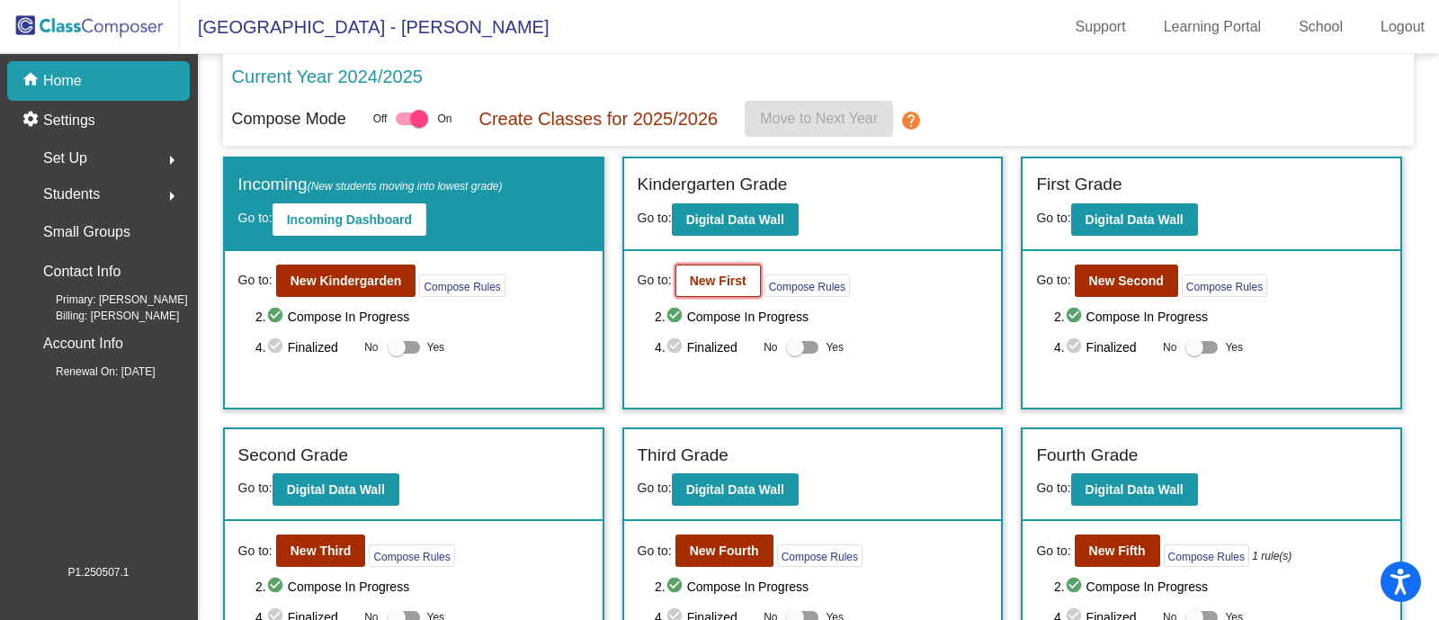
click at [701, 289] on button "New First" at bounding box center [717, 280] width 85 height 32
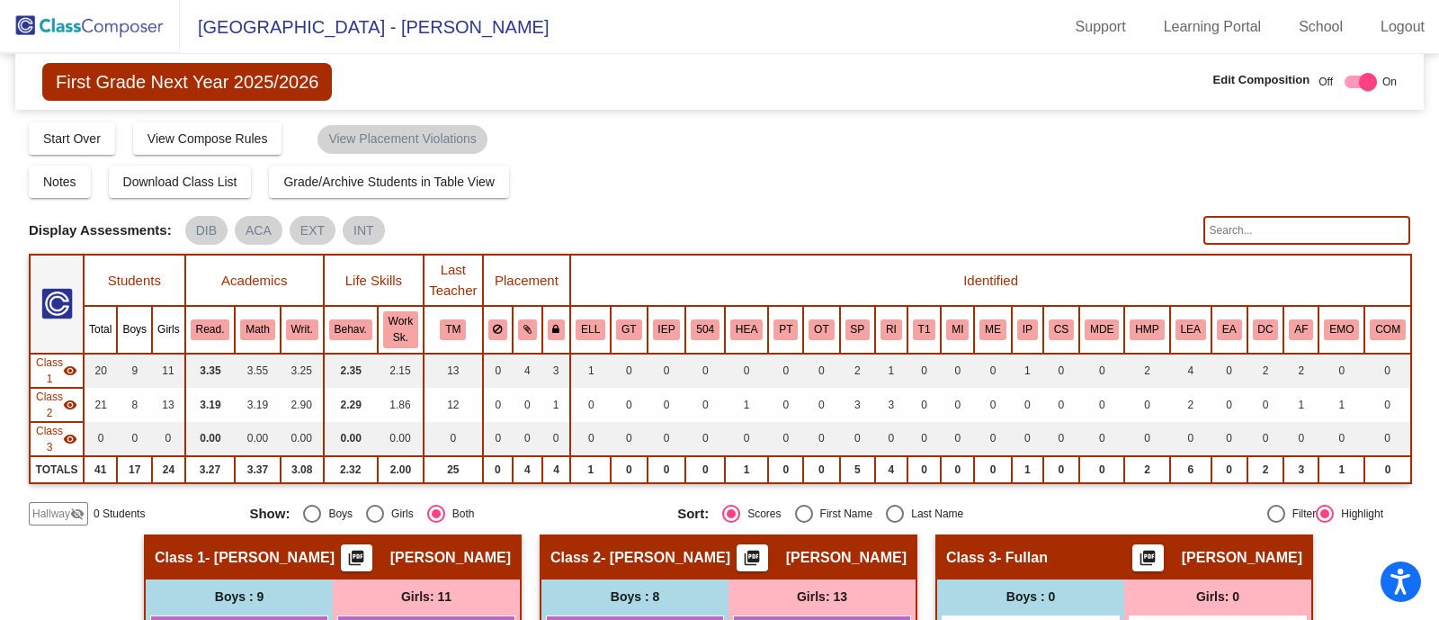
click at [128, 28] on img at bounding box center [90, 26] width 180 height 53
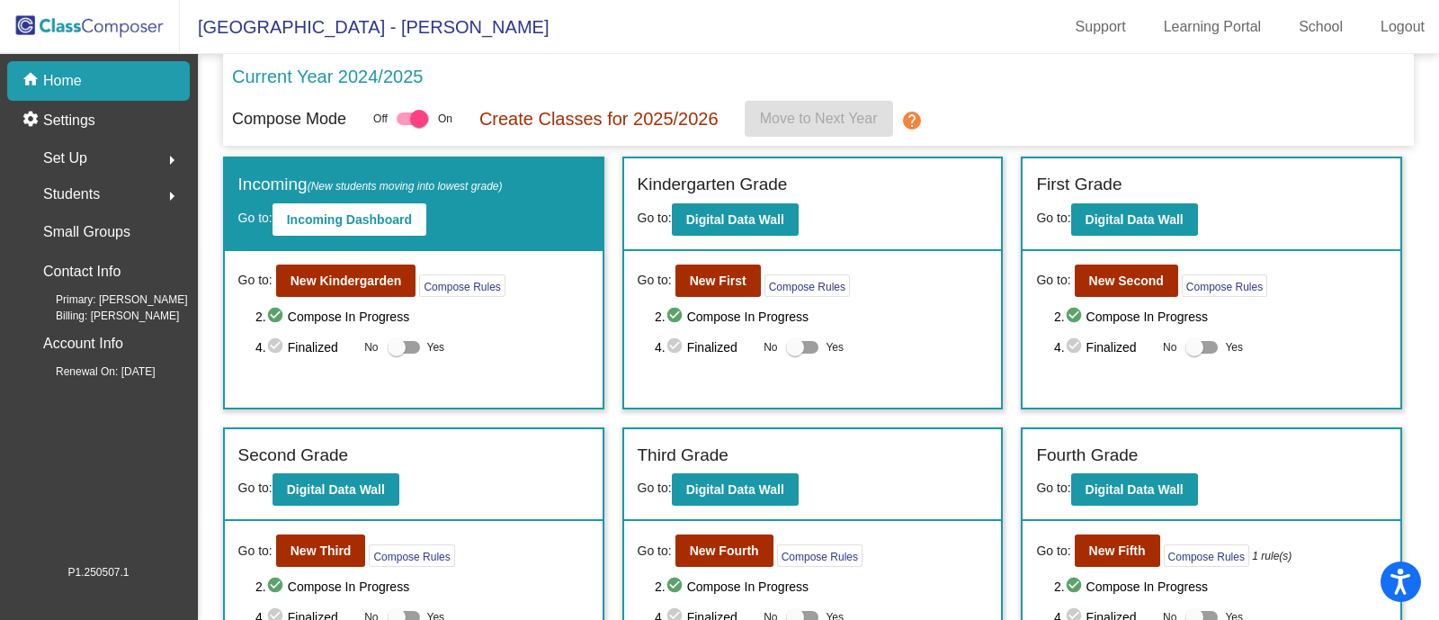
click at [69, 151] on span "Set Up" at bounding box center [65, 158] width 44 height 25
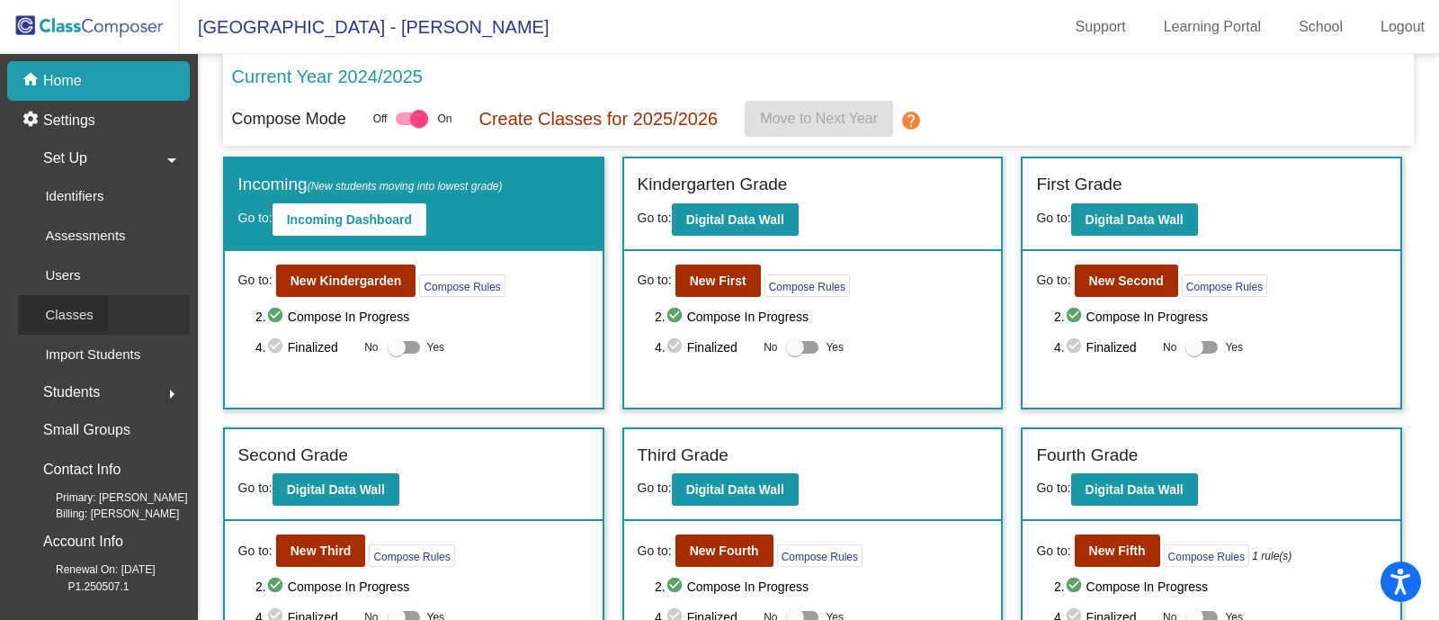
click at [71, 308] on p "Classes" at bounding box center [69, 315] width 48 height 22
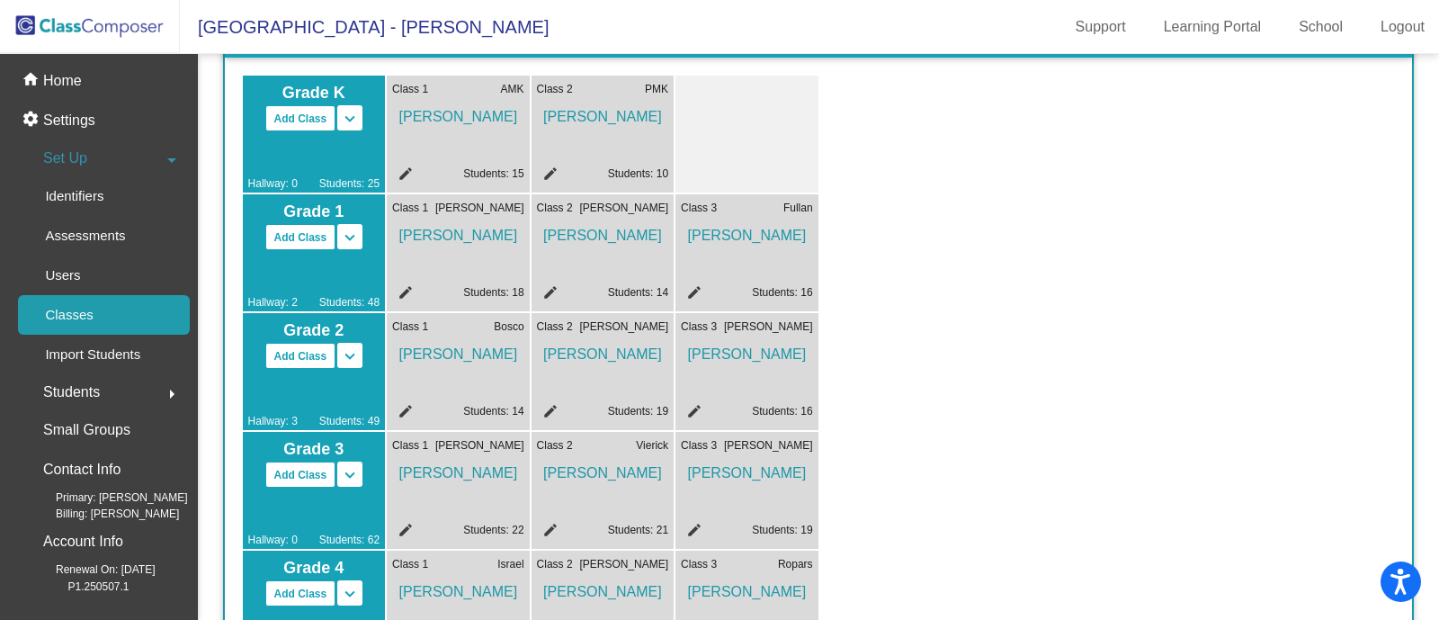
scroll to position [136, 0]
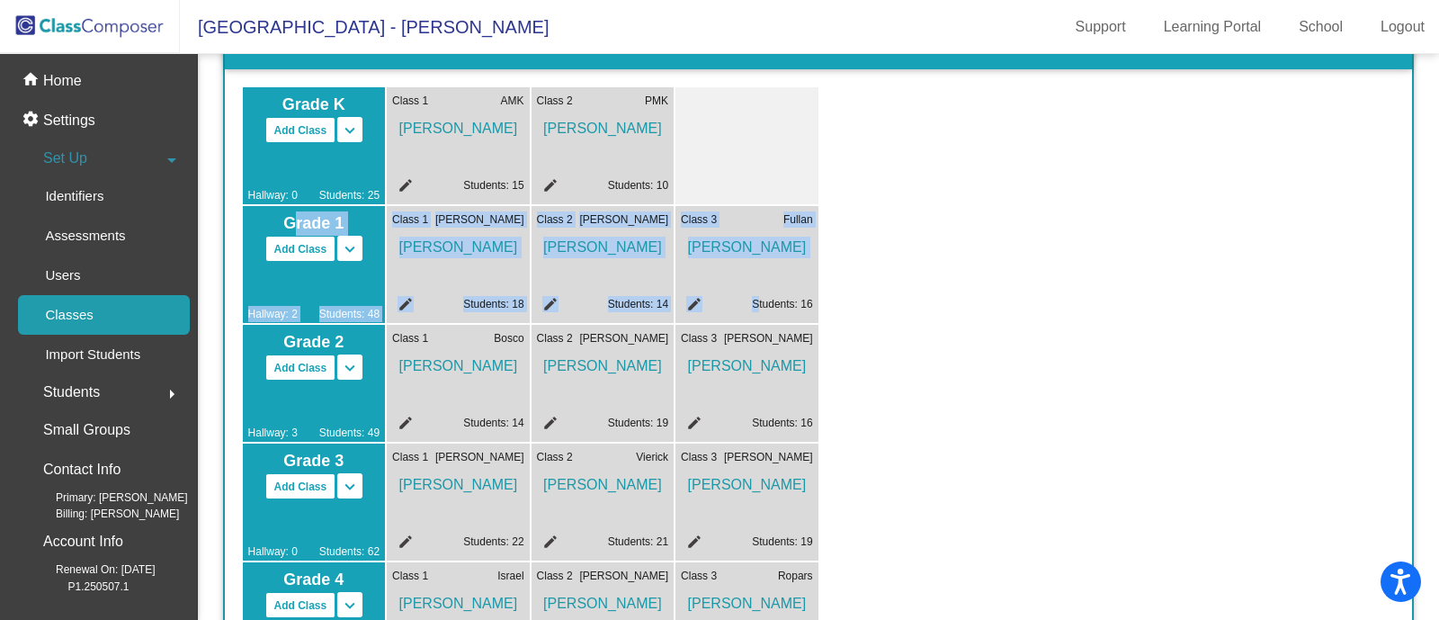
drag, startPoint x: 759, startPoint y: 290, endPoint x: 729, endPoint y: 160, distance: 133.1
click at [729, 87] on div "Grade K Add Class Split K/1 Split K/1/2 keyboard_arrow_down keyboard_arrow_up H…" at bounding box center [531, 87] width 576 height 0
click at [743, 270] on div "Class 3 Fullan Rachel Fullan edit Students: 16" at bounding box center [746, 264] width 143 height 117
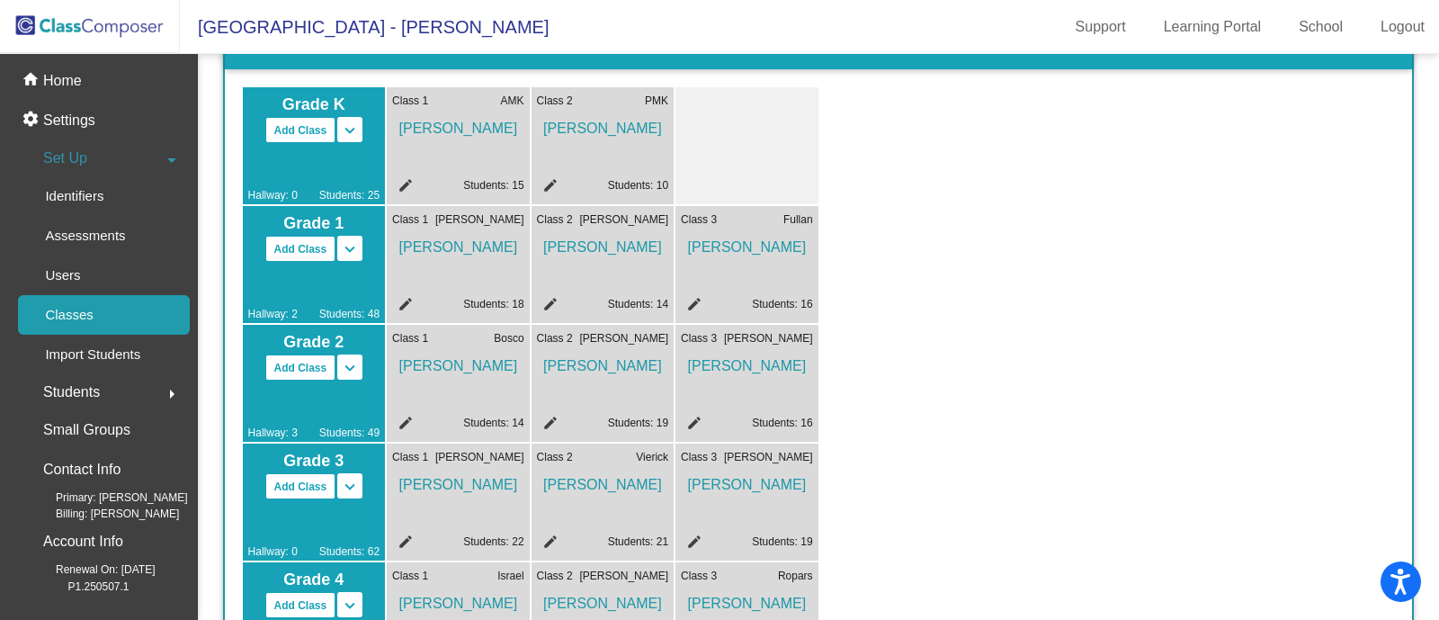
click at [695, 302] on mat-icon "edit" at bounding box center [692, 307] width 22 height 22
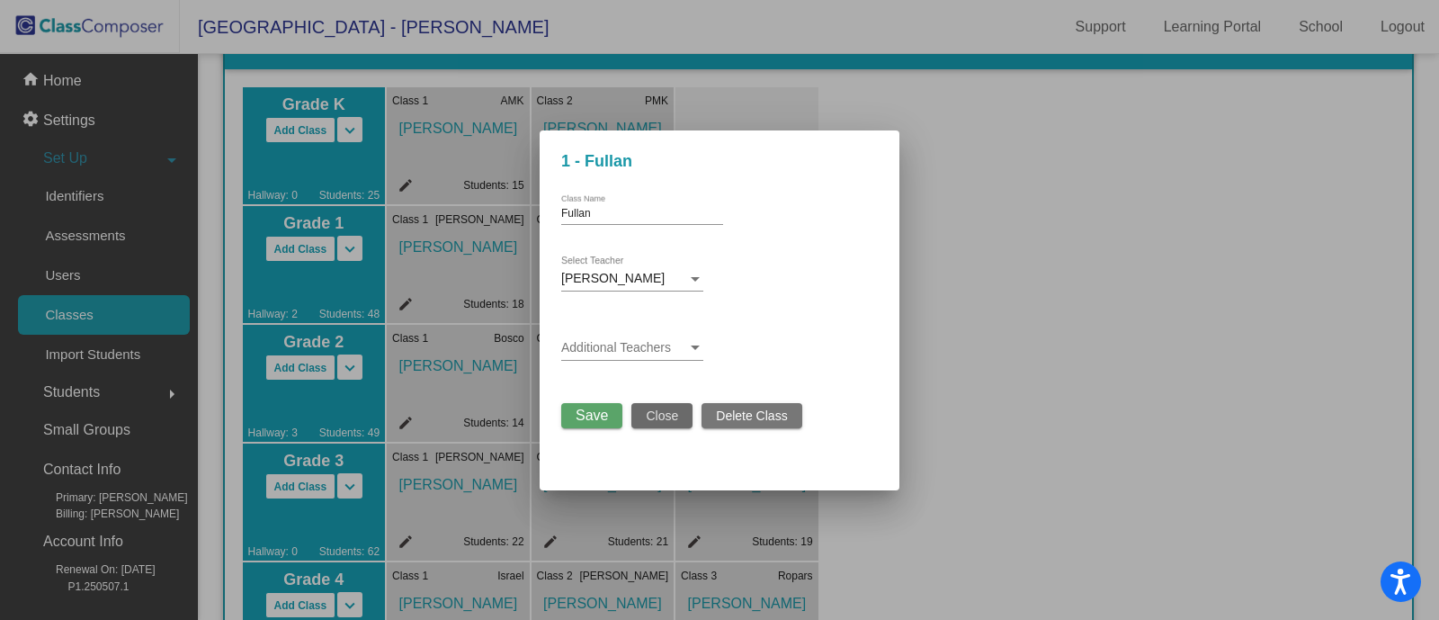
click at [655, 416] on span "Close" at bounding box center [662, 415] width 32 height 14
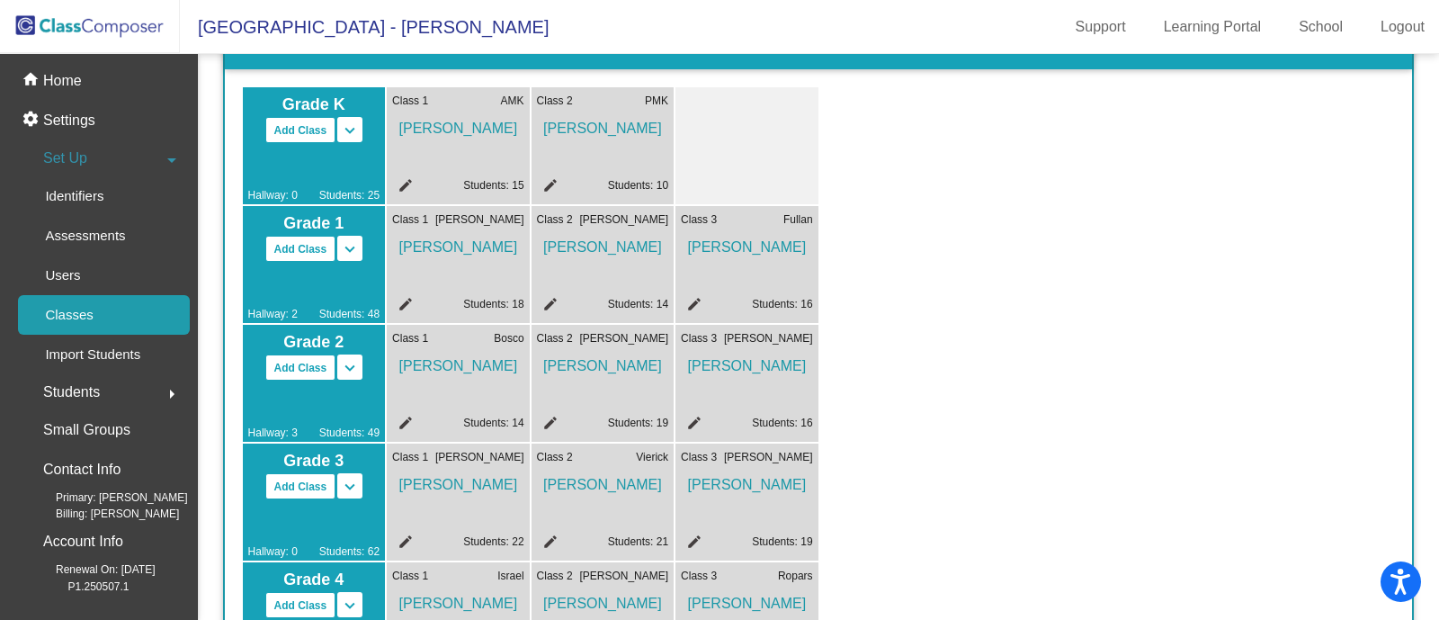
click at [693, 301] on mat-icon "edit" at bounding box center [692, 307] width 22 height 22
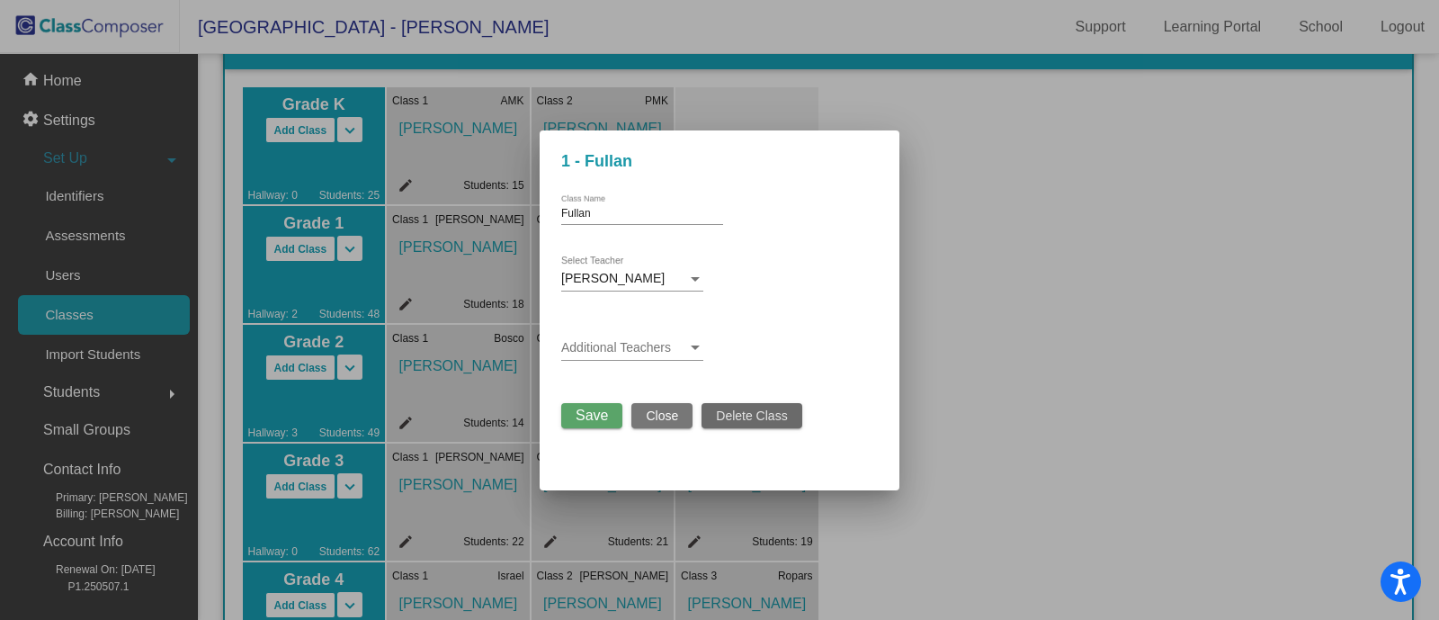
click at [747, 414] on span "Delete Class" at bounding box center [751, 415] width 71 height 14
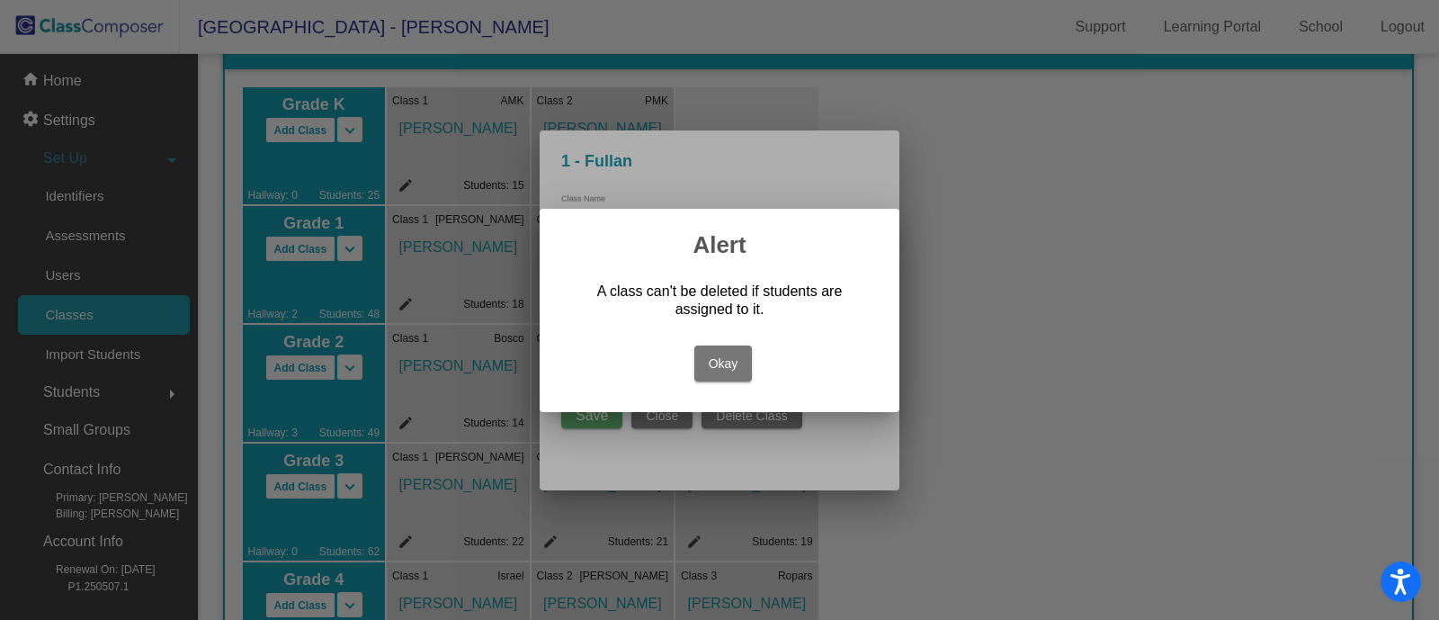
click at [720, 373] on button "Okay" at bounding box center [723, 363] width 58 height 36
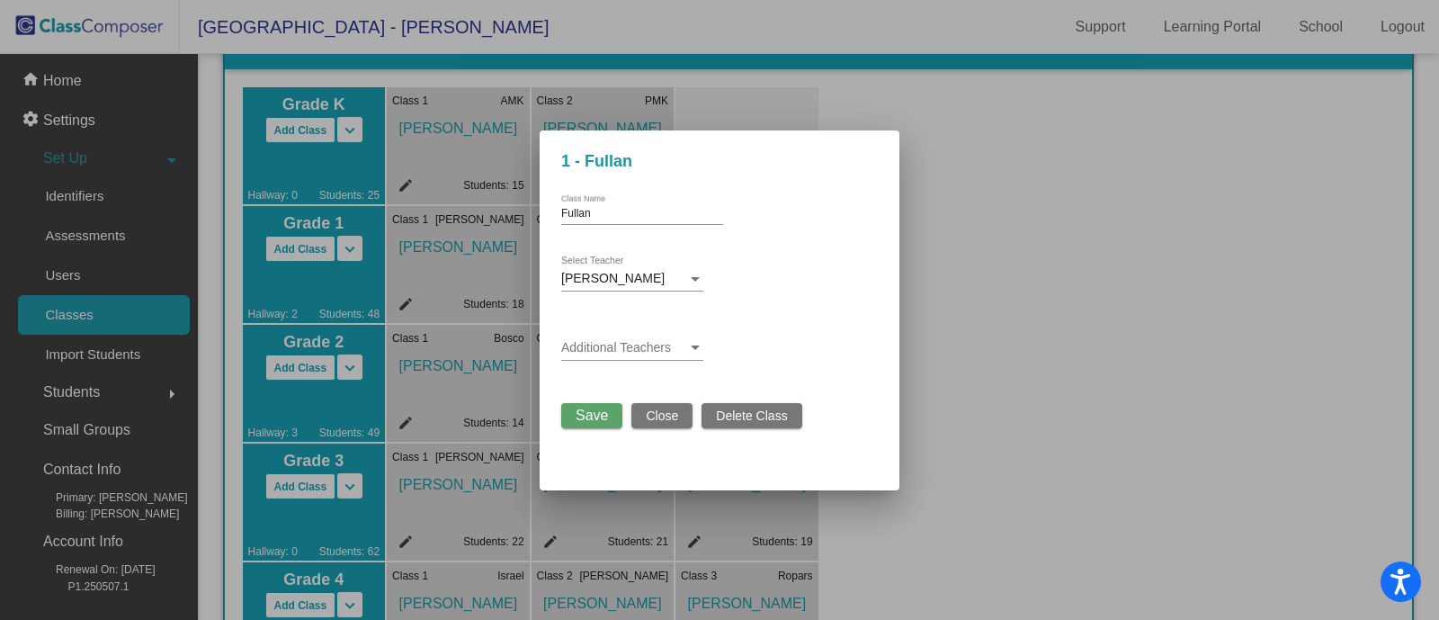
click at [733, 411] on span "Delete Class" at bounding box center [751, 415] width 71 height 14
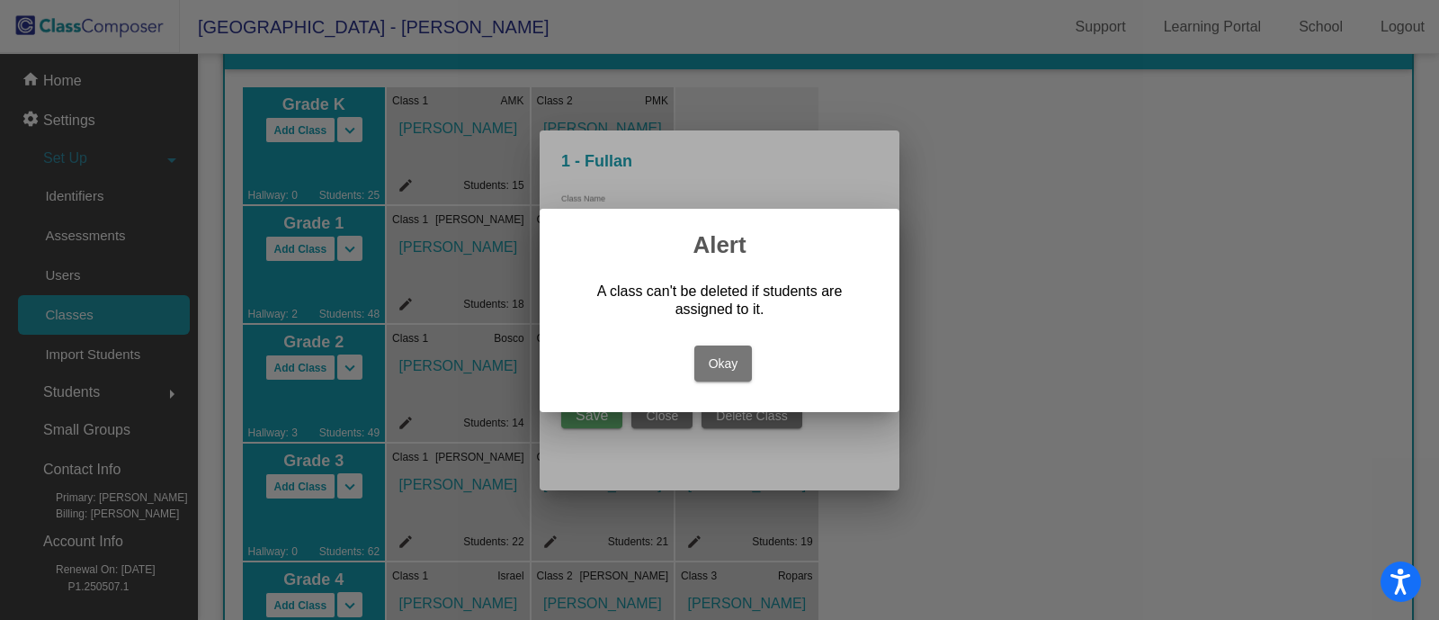
click at [715, 358] on button "Okay" at bounding box center [723, 363] width 58 height 36
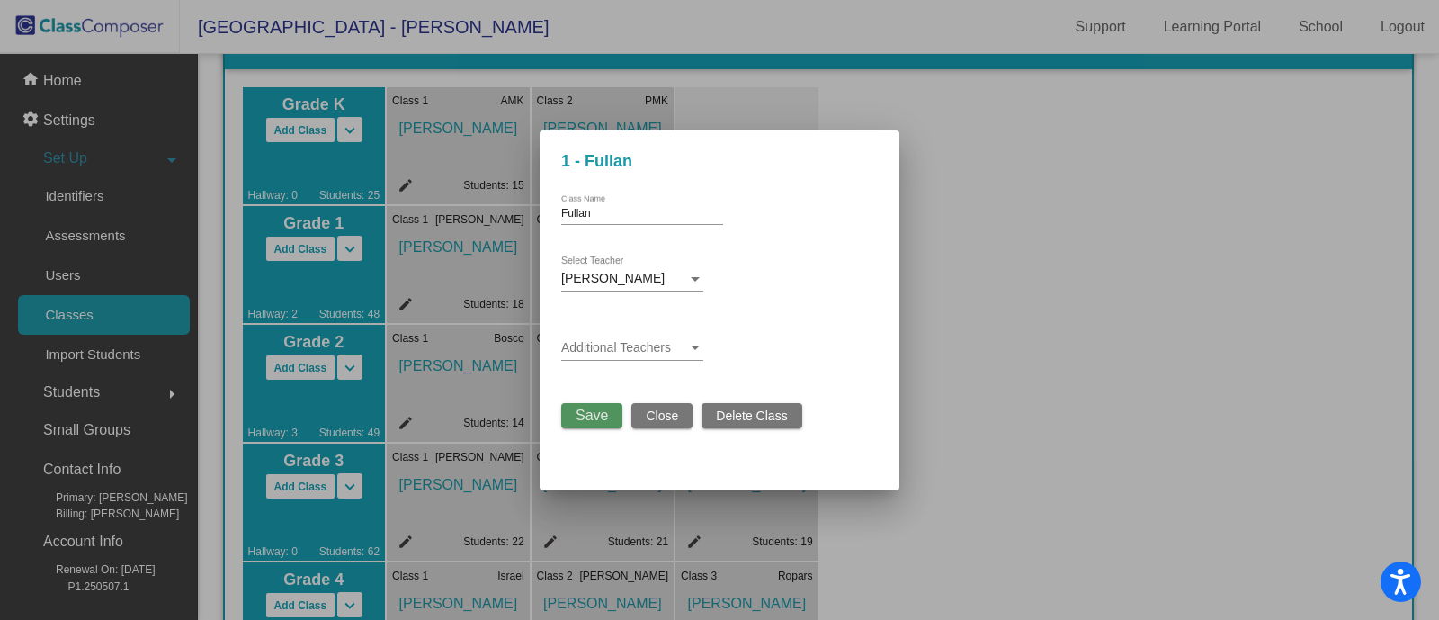
click at [586, 416] on span "Save" at bounding box center [592, 414] width 32 height 15
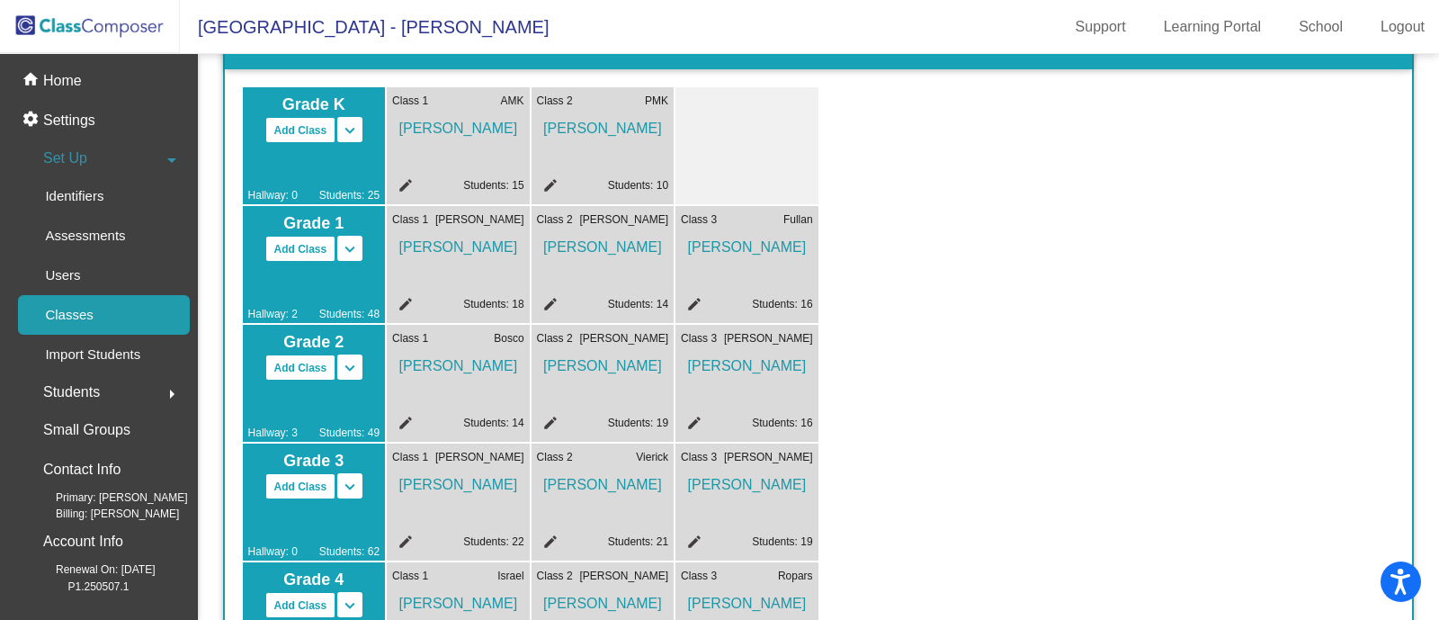
click at [101, 21] on img at bounding box center [90, 26] width 180 height 53
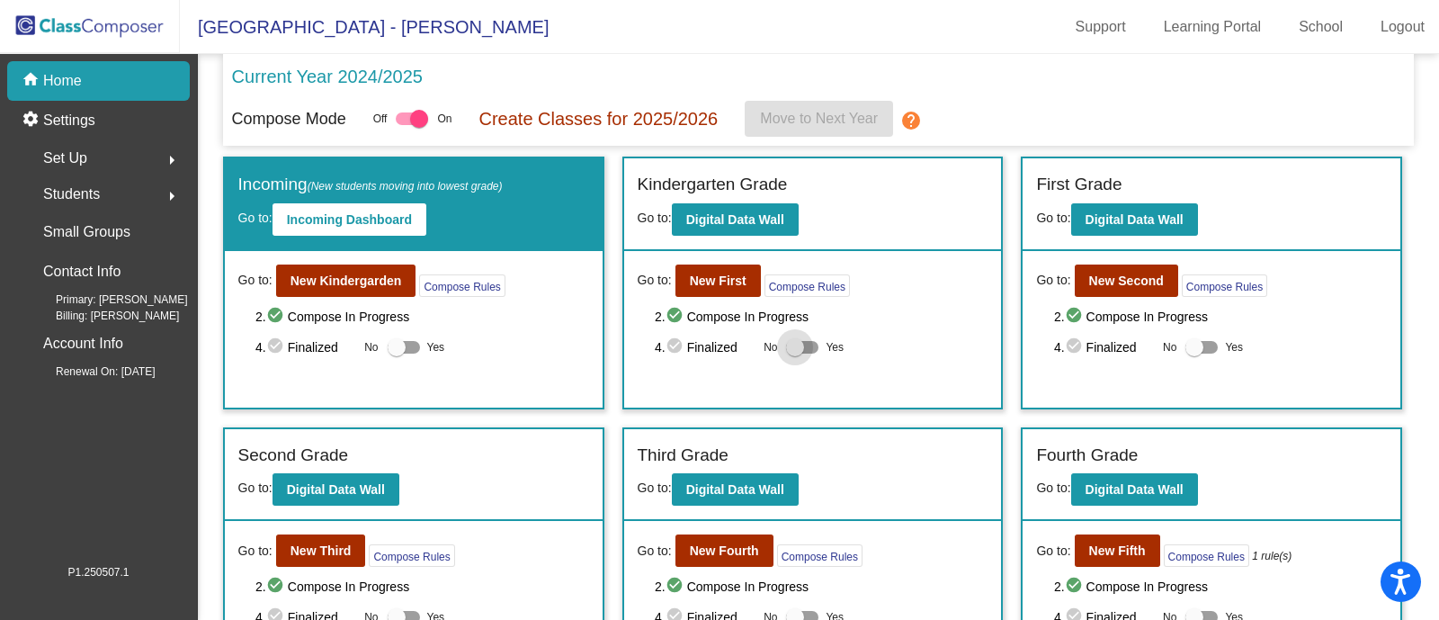
click at [805, 345] on div at bounding box center [802, 347] width 32 height 13
click at [795, 353] on input "Yes" at bounding box center [794, 353] width 1 height 1
checkbox input "true"
click at [690, 281] on b "New First" at bounding box center [718, 280] width 57 height 14
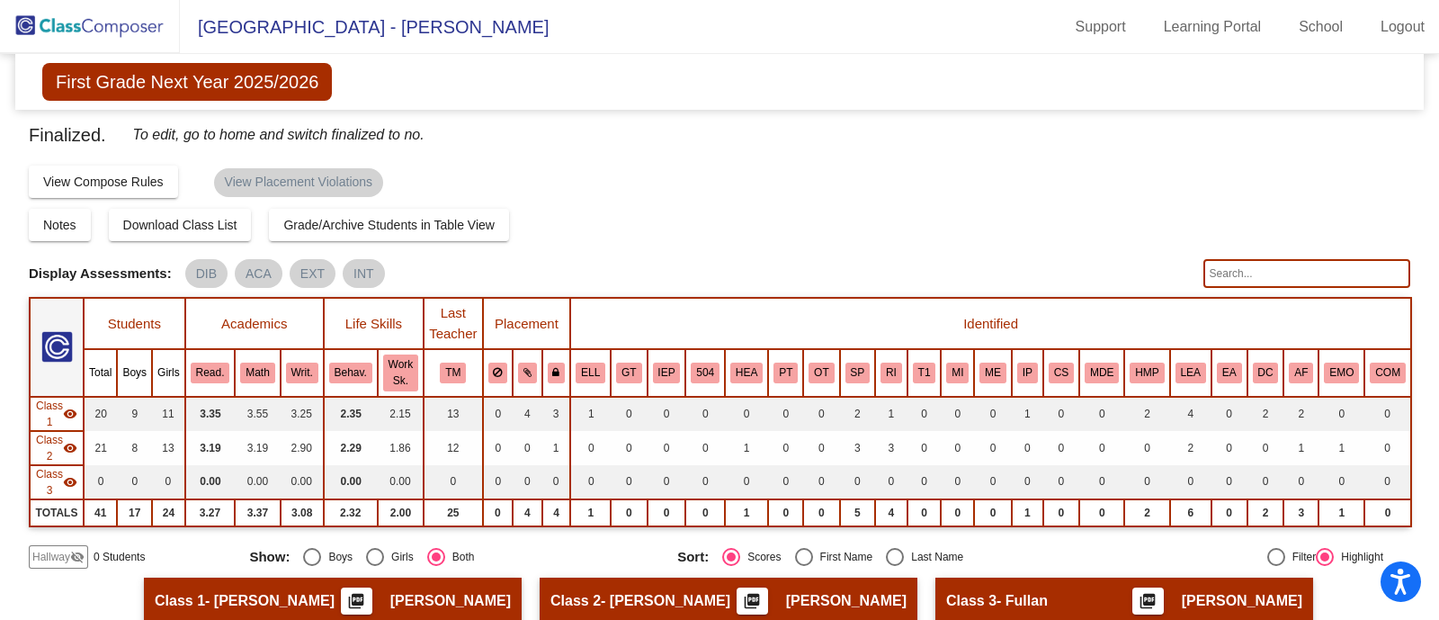
click at [85, 32] on img at bounding box center [90, 26] width 180 height 53
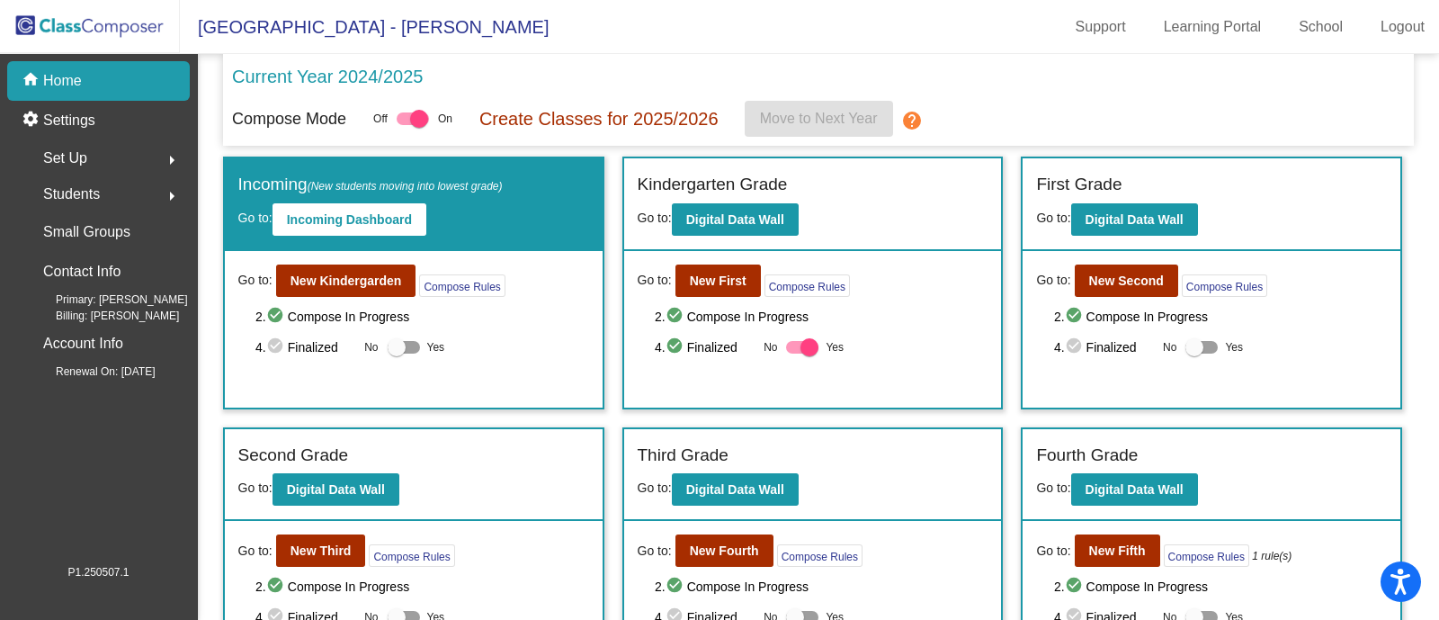
click at [76, 156] on span "Set Up" at bounding box center [65, 158] width 44 height 25
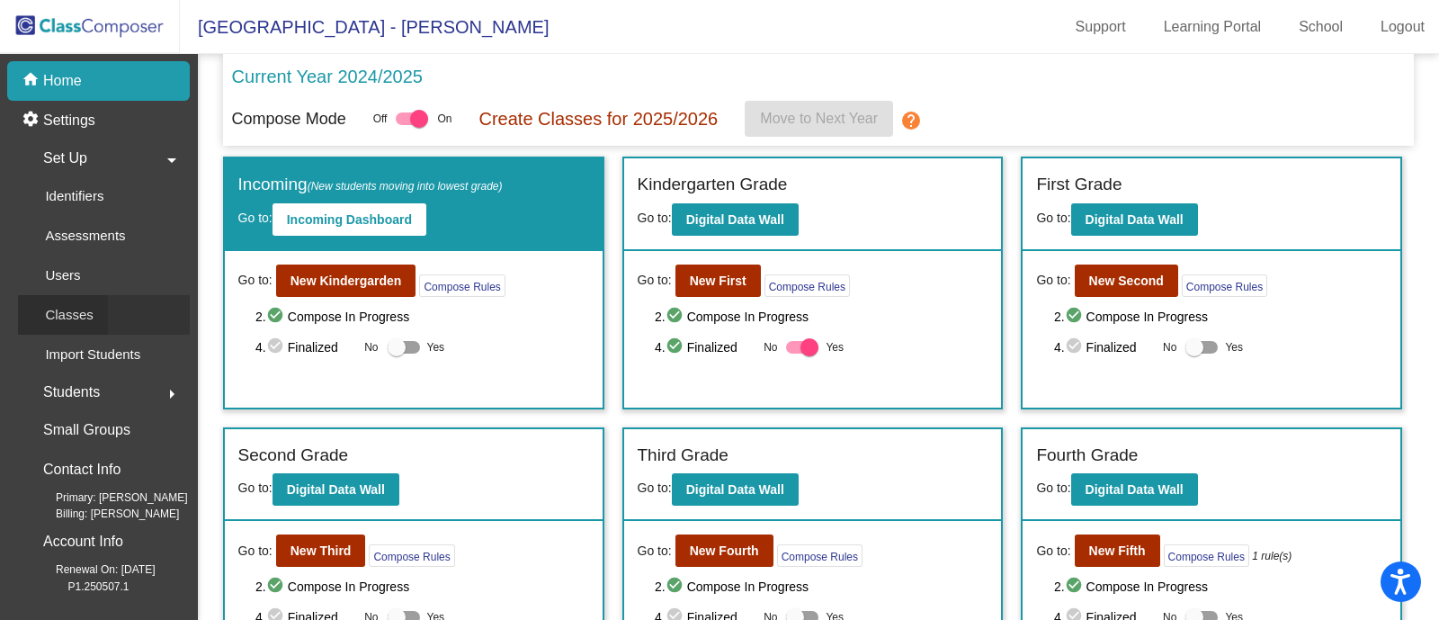
click at [72, 318] on p "Classes" at bounding box center [69, 315] width 48 height 22
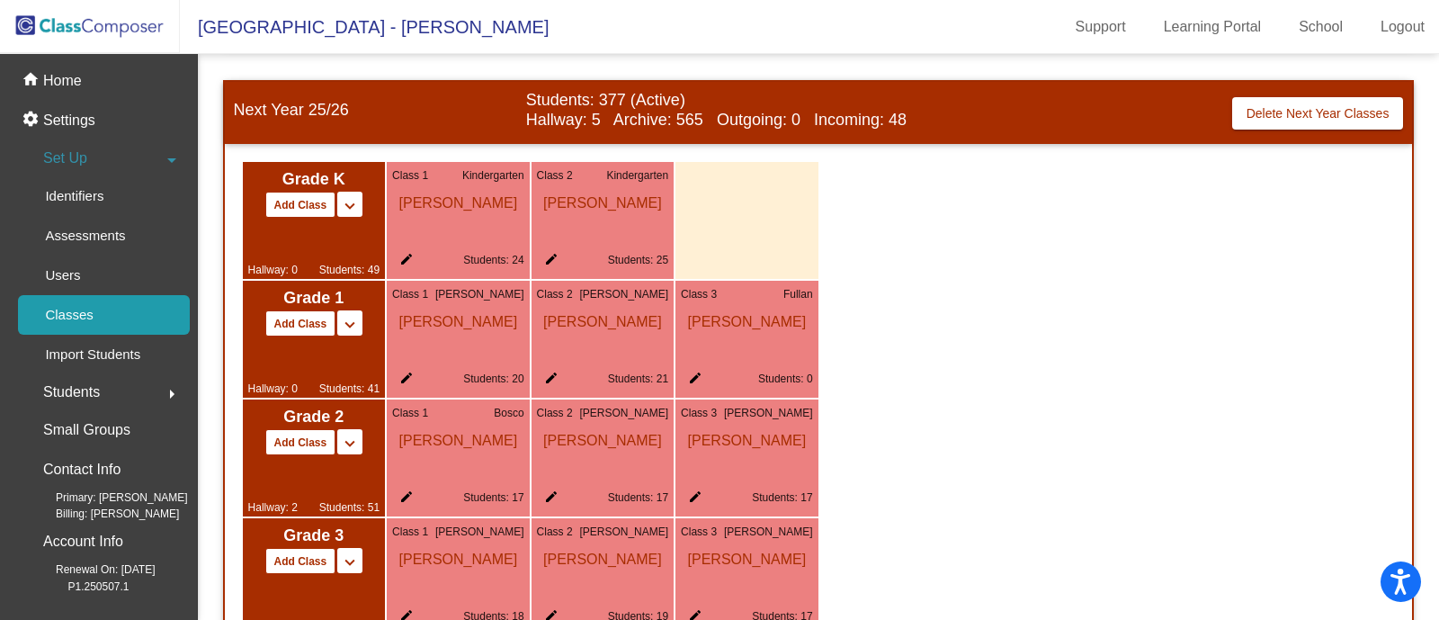
scroll to position [1025, 0]
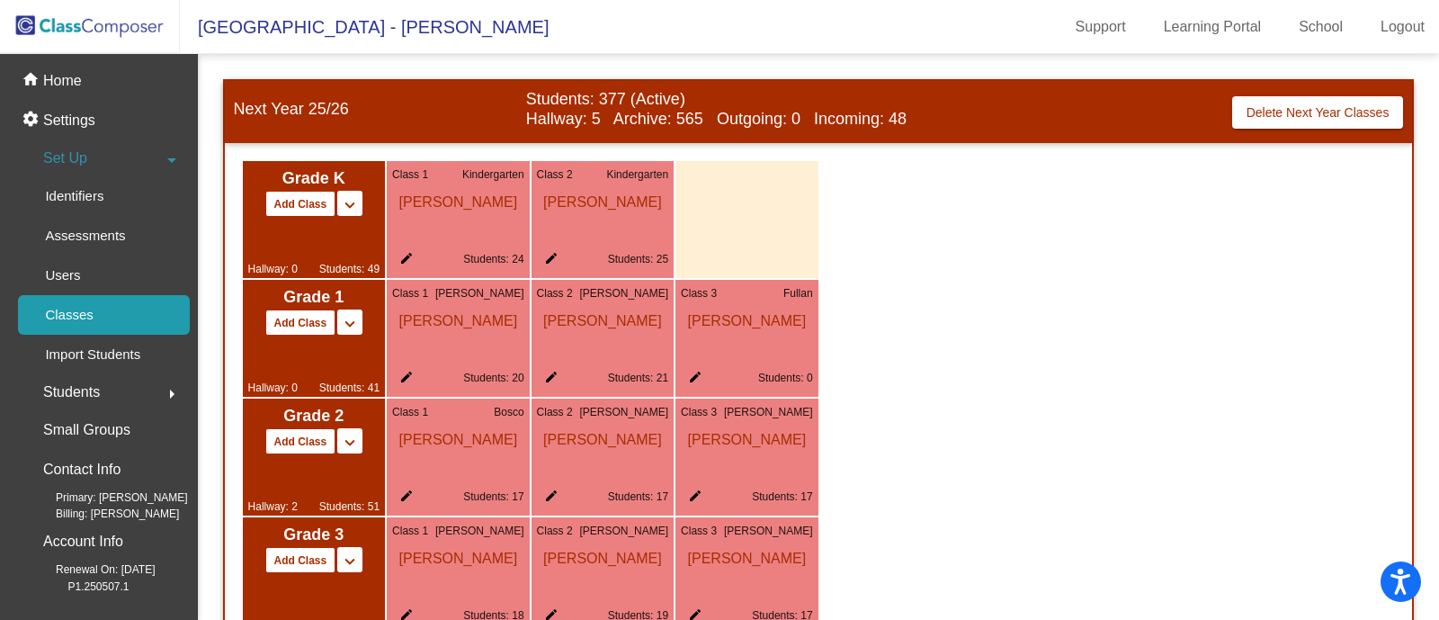
click at [689, 375] on mat-icon "edit" at bounding box center [692, 381] width 22 height 22
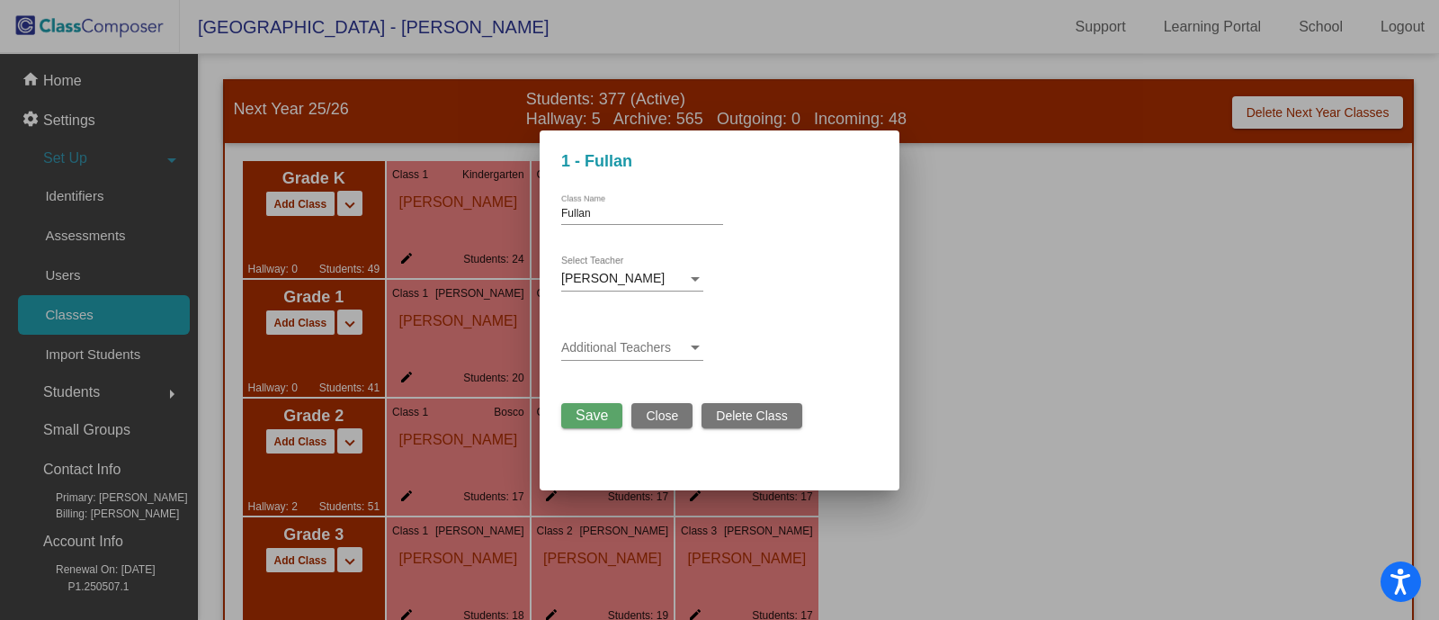
drag, startPoint x: 747, startPoint y: 415, endPoint x: 1011, endPoint y: 389, distance: 264.7
click at [1011, 389] on div "1 - Fullan Fullan Class Name Rachel Fullan Select Teacher Additional Teachers S…" at bounding box center [719, 310] width 1439 height 620
click at [1011, 389] on div at bounding box center [719, 310] width 1439 height 620
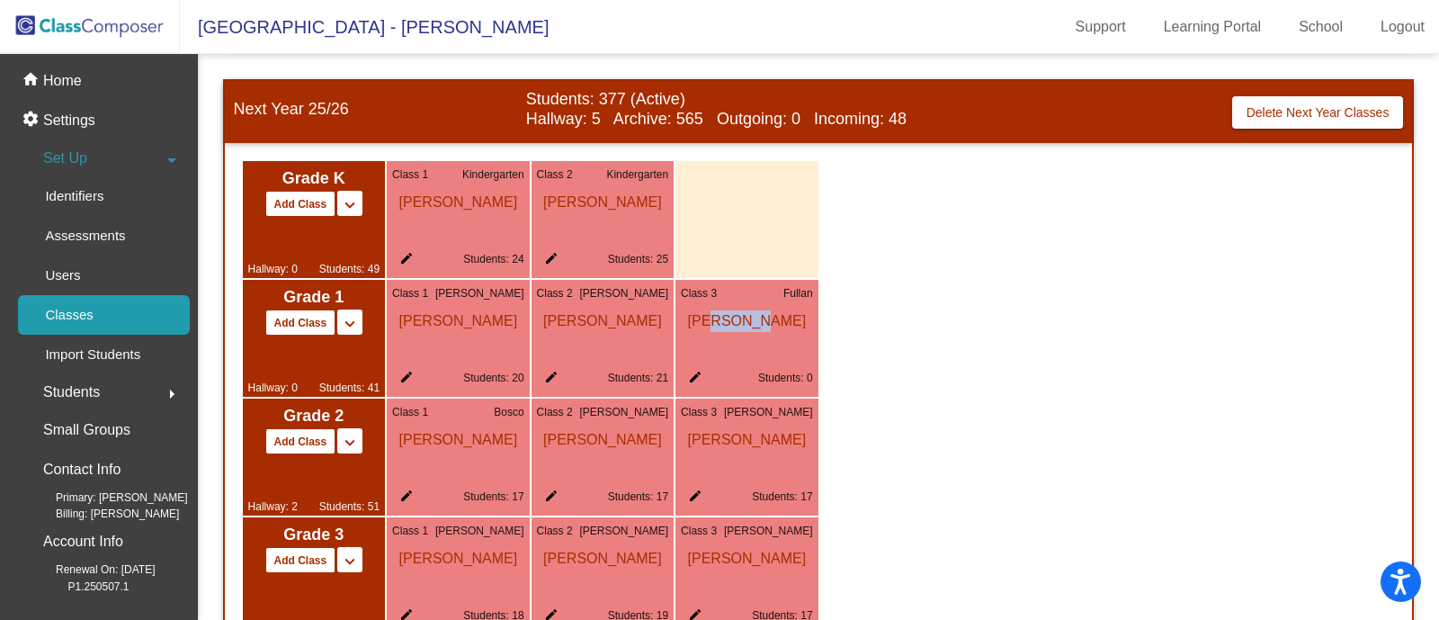
drag, startPoint x: 760, startPoint y: 345, endPoint x: 715, endPoint y: 357, distance: 46.5
click at [715, 357] on div "Class 3 Fullan Rachel Fullan edit Students: 0" at bounding box center [746, 338] width 143 height 117
click at [711, 361] on div "Class 3 Fullan Rachel Fullan edit Students: 0" at bounding box center [746, 338] width 143 height 117
click at [684, 375] on mat-icon "edit" at bounding box center [692, 381] width 22 height 22
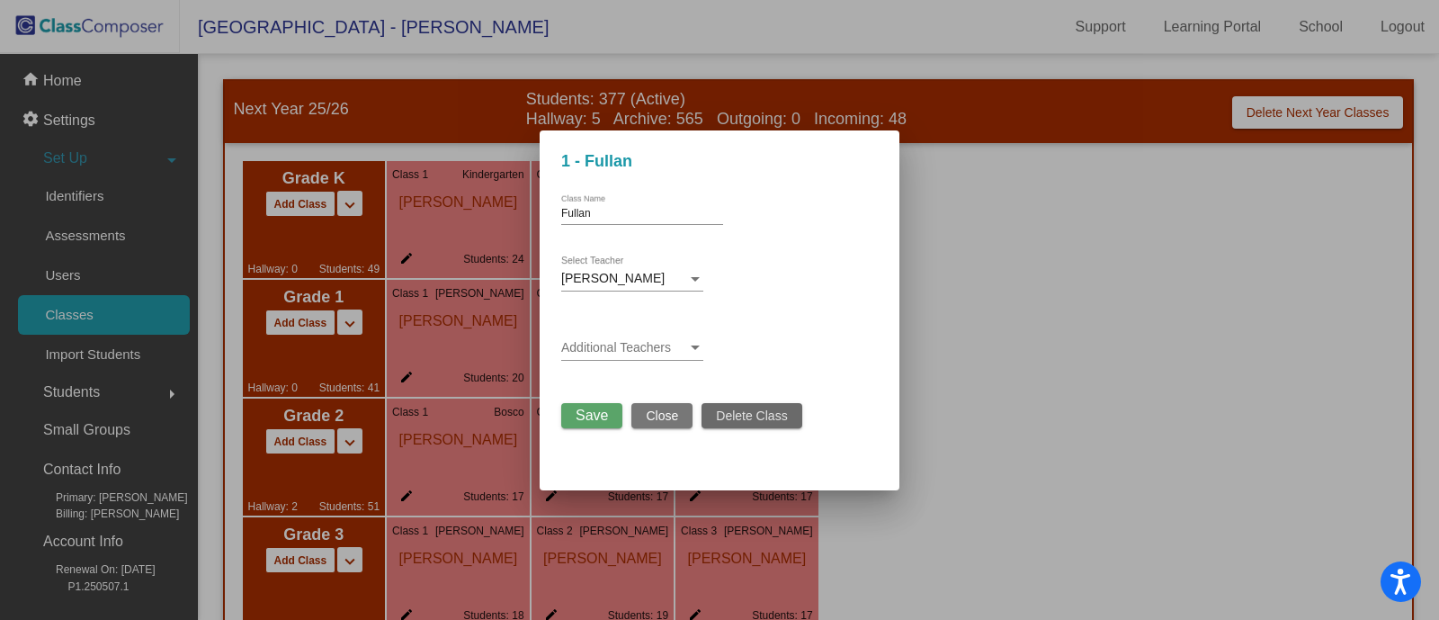
click at [722, 408] on button "Delete Class" at bounding box center [752, 415] width 100 height 25
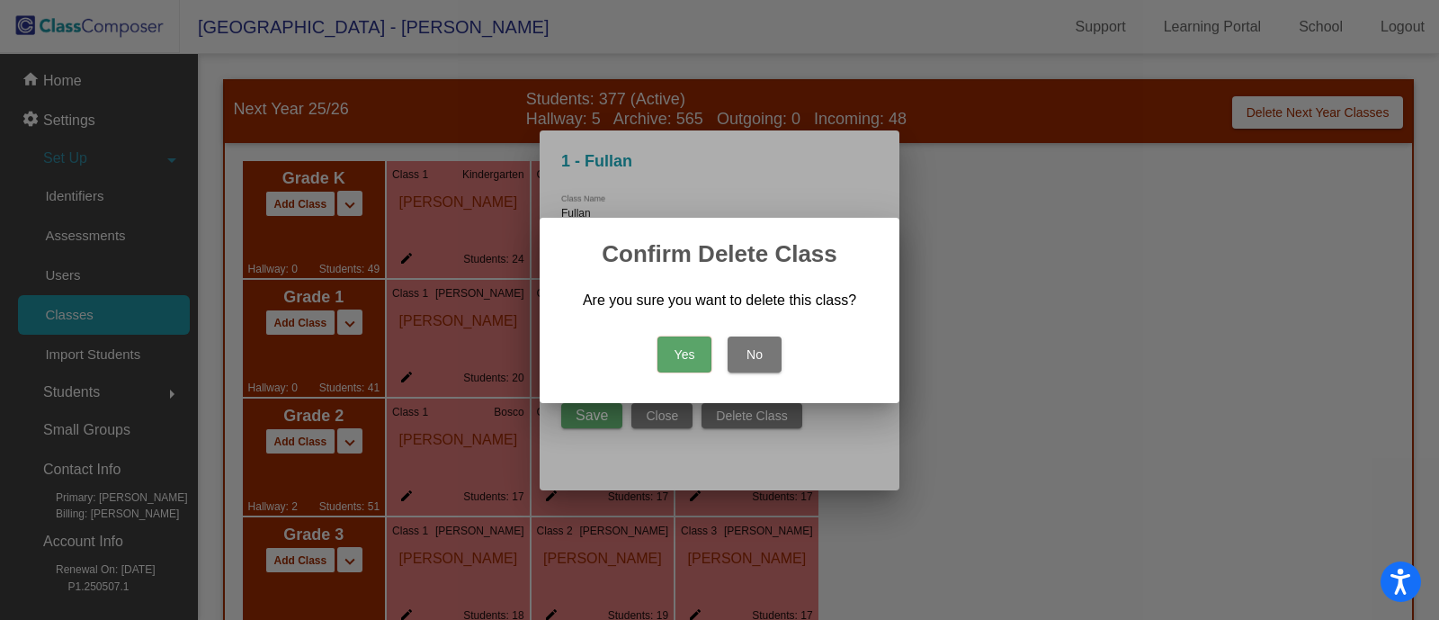
click at [693, 349] on button "Yes" at bounding box center [684, 354] width 54 height 36
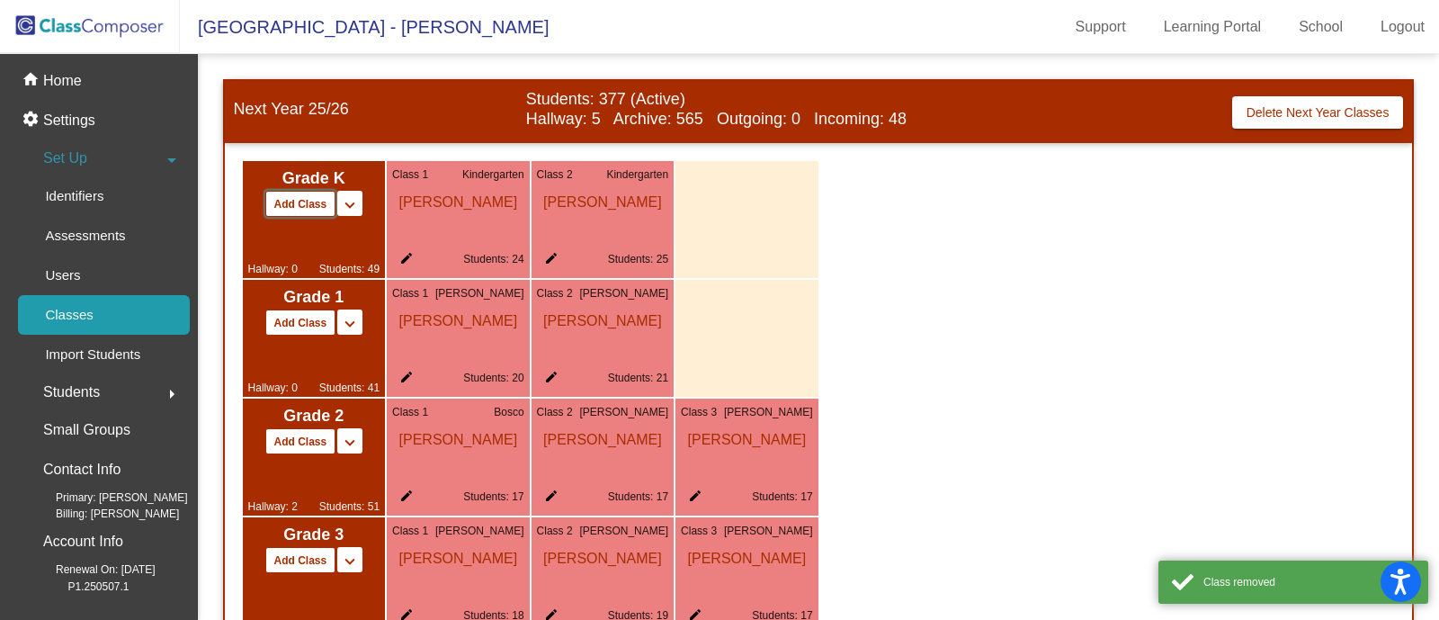
click at [315, 199] on button "Add Class" at bounding box center [300, 204] width 71 height 26
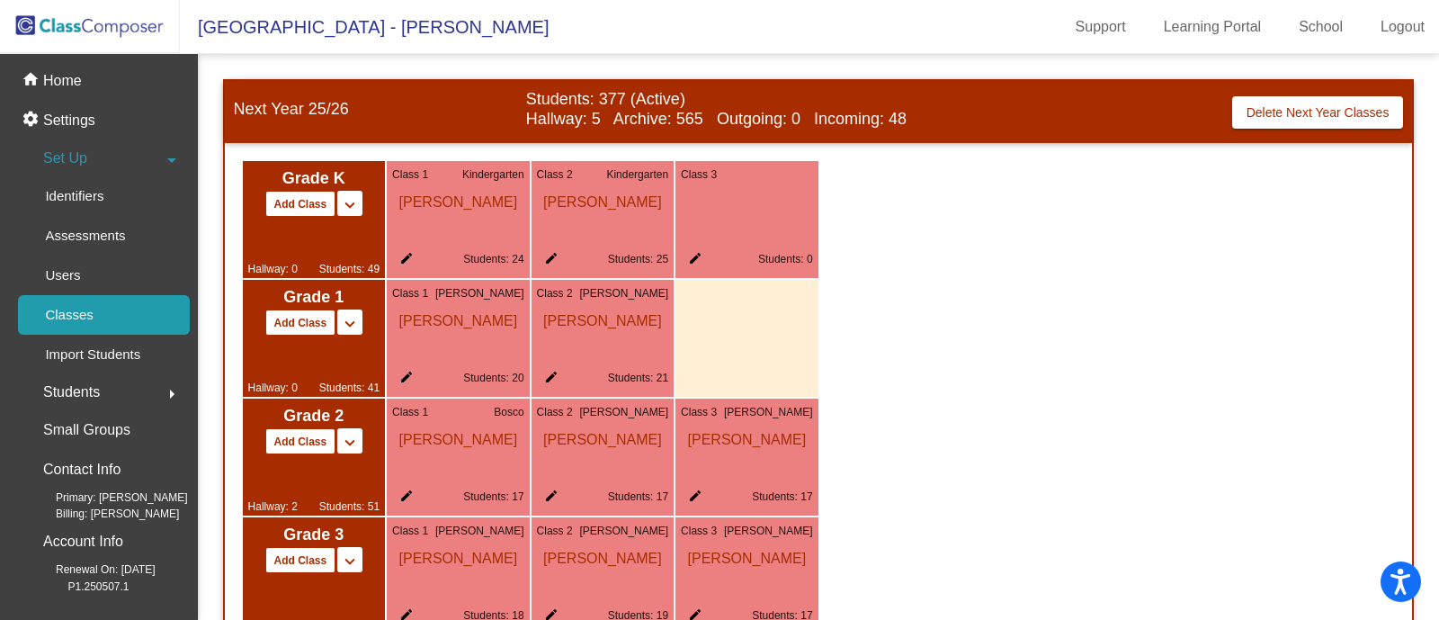
click at [697, 255] on mat-icon "edit" at bounding box center [692, 262] width 22 height 22
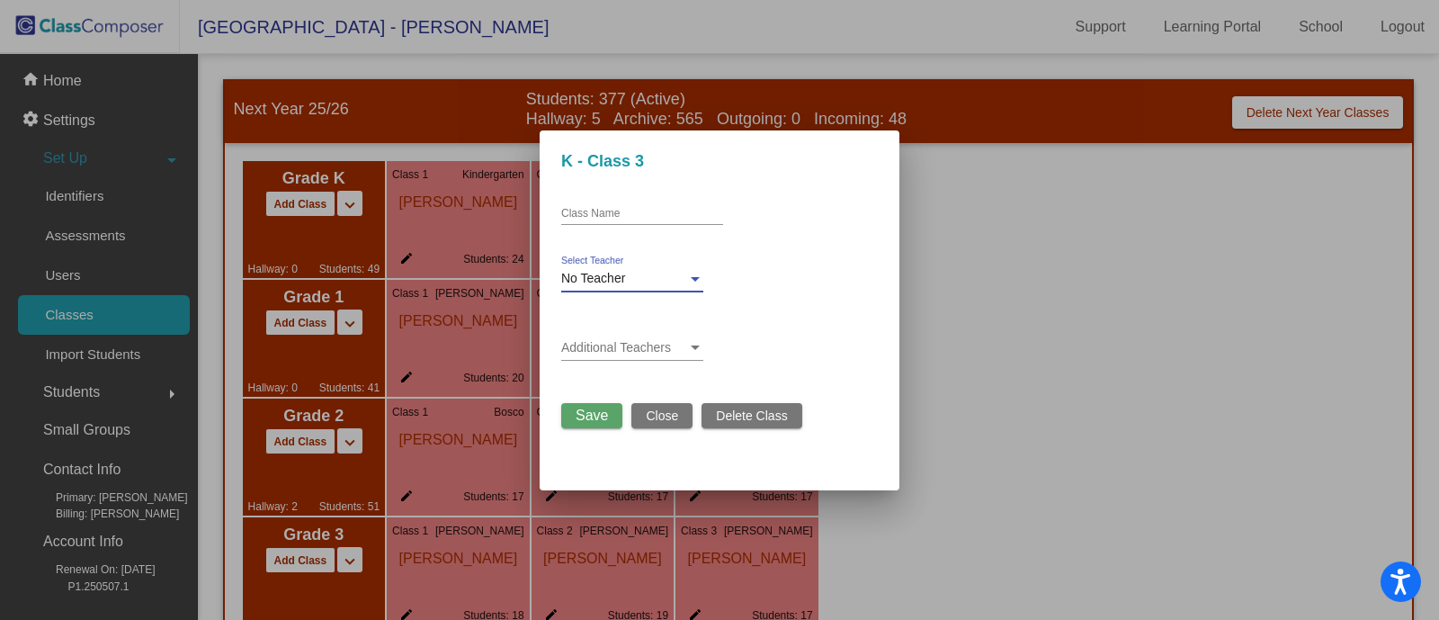
click at [688, 273] on div at bounding box center [695, 279] width 16 height 14
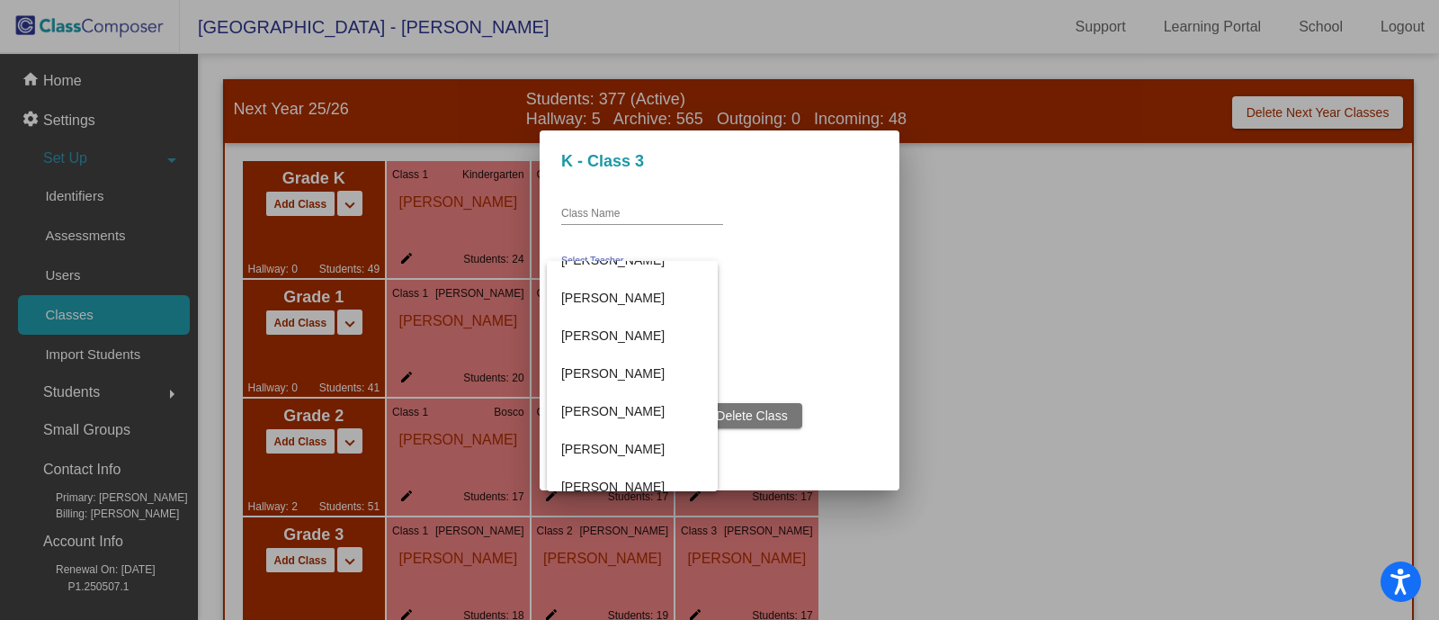
scroll to position [600, 0]
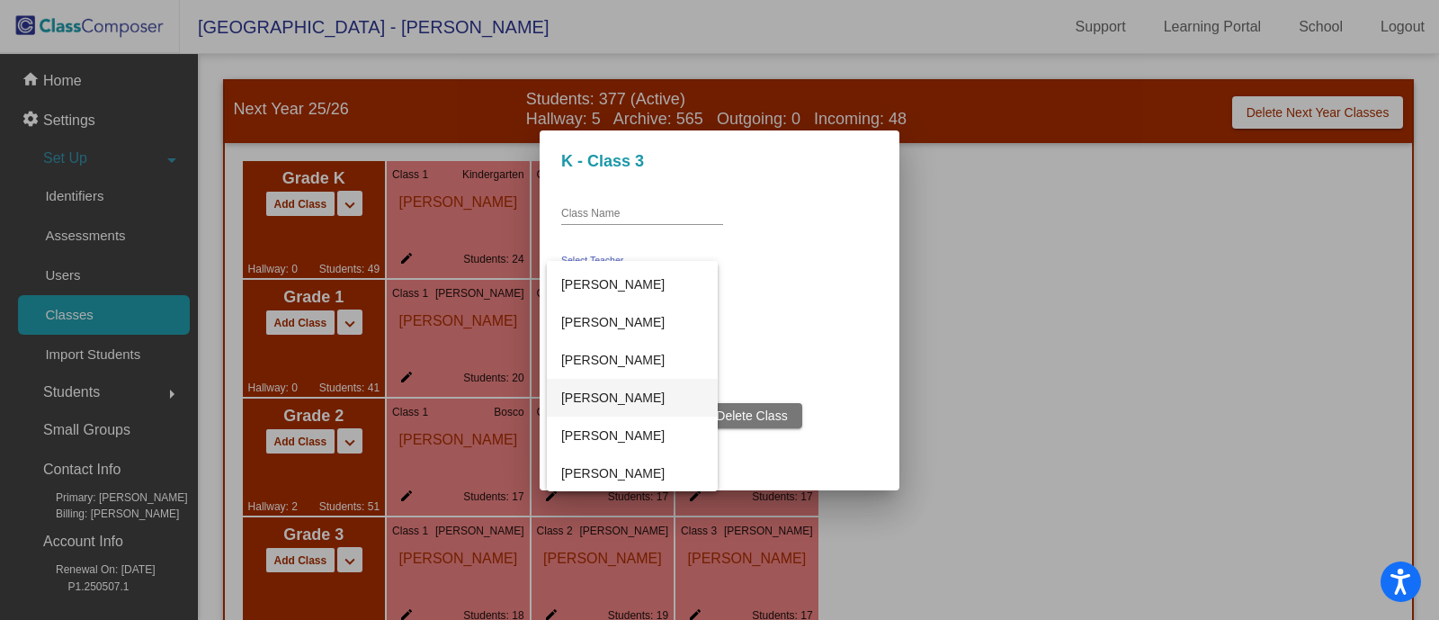
click at [607, 395] on span "Rachel Fullan" at bounding box center [632, 398] width 142 height 38
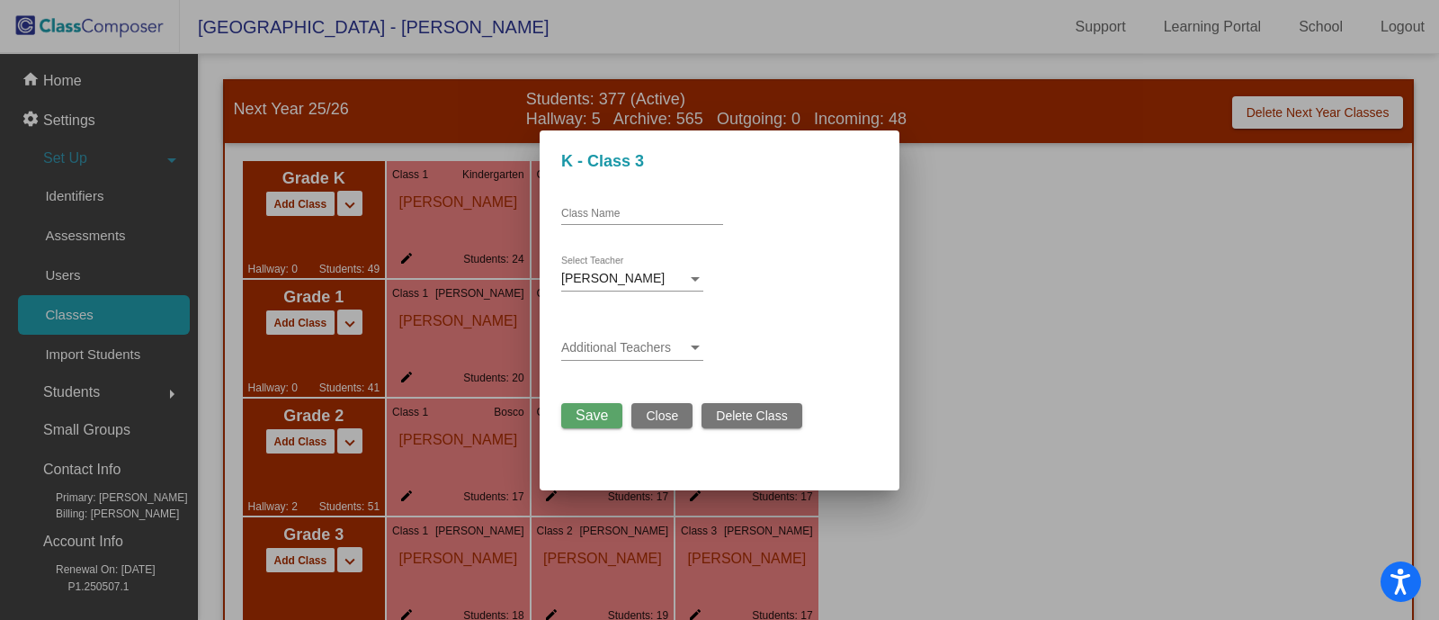
click at [603, 205] on div "Class Name" at bounding box center [642, 209] width 162 height 31
type input "a"
type input "Rachel Fullan"
click at [591, 411] on span "Save" at bounding box center [592, 414] width 32 height 15
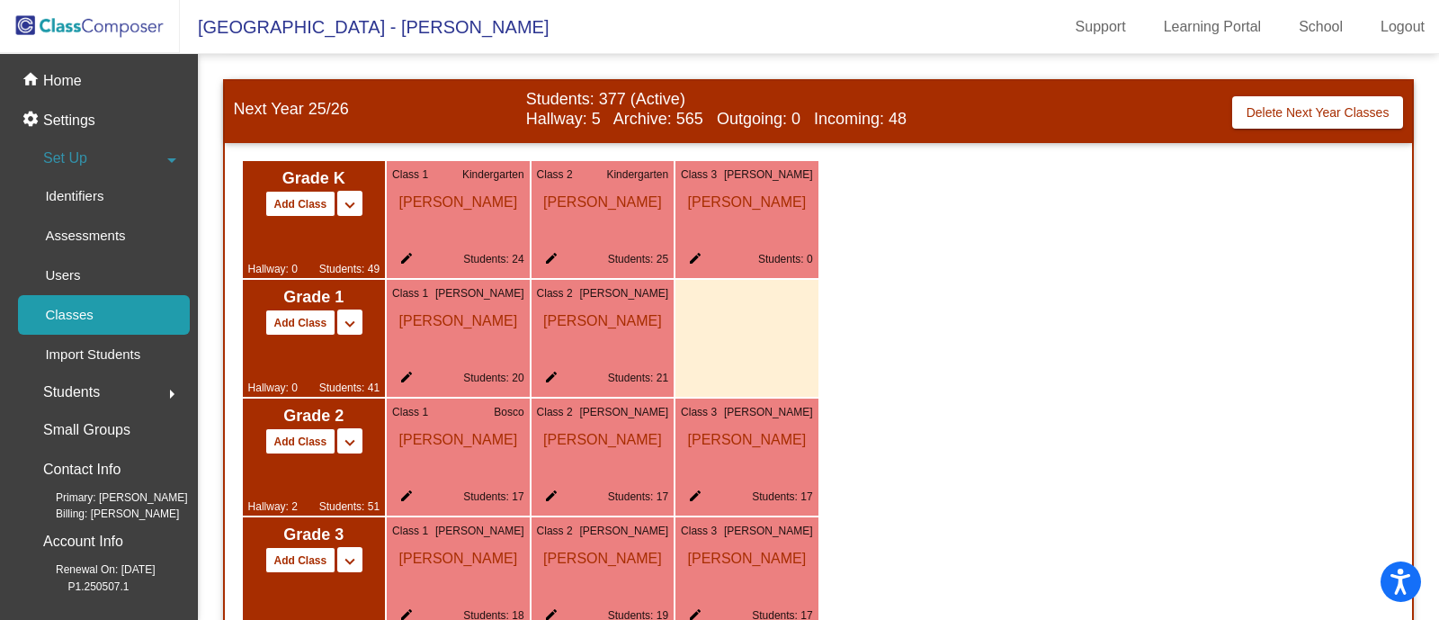
click at [74, 18] on img at bounding box center [90, 26] width 180 height 53
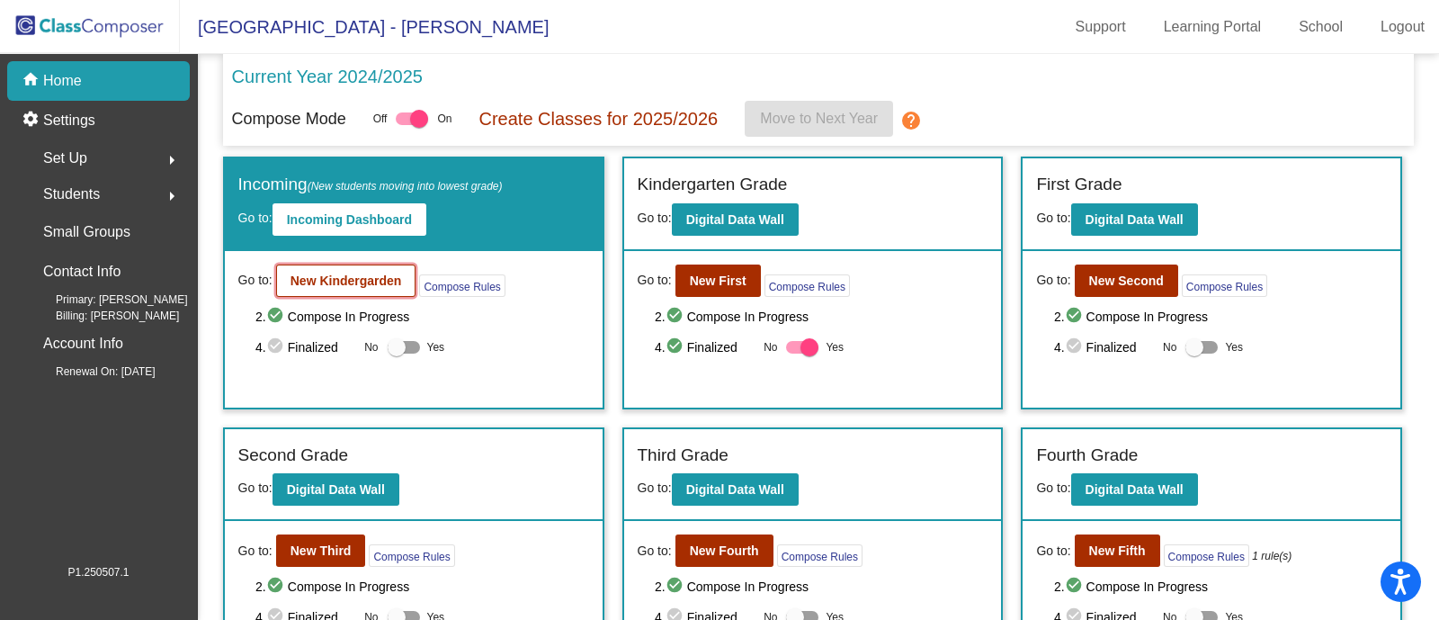
click at [319, 273] on b "New Kindergarden" at bounding box center [347, 280] width 112 height 14
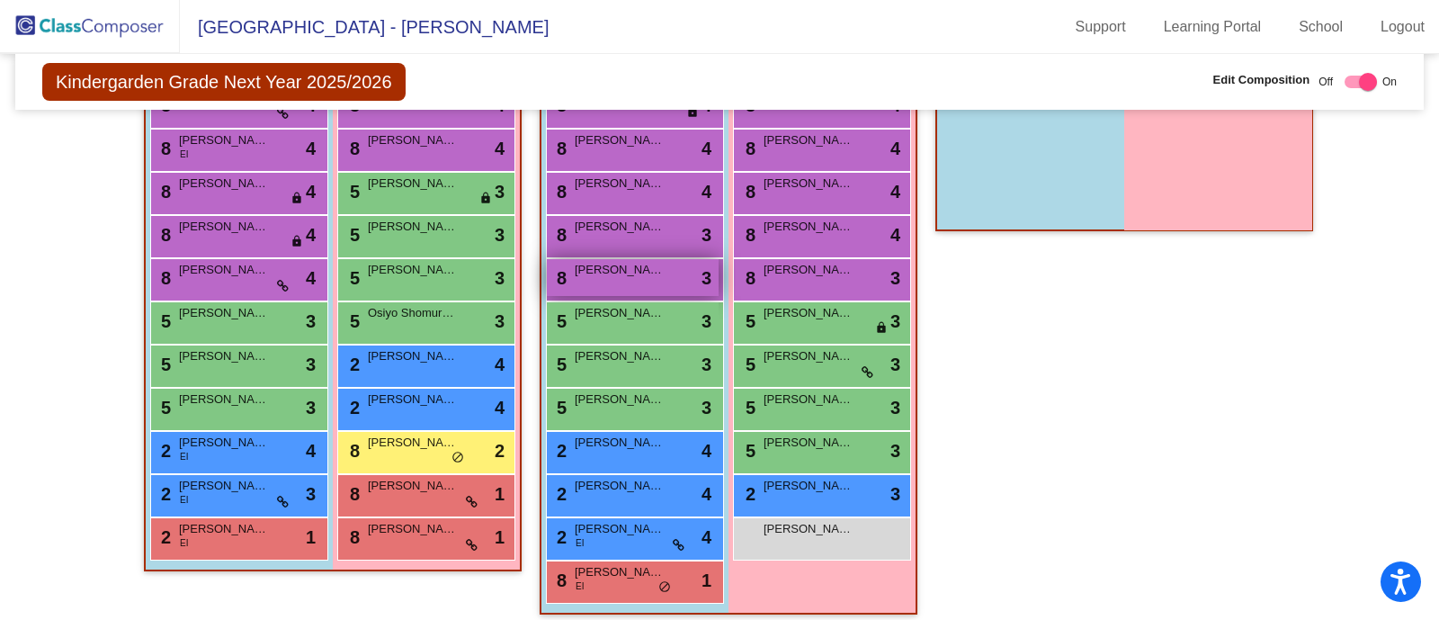
scroll to position [512, 0]
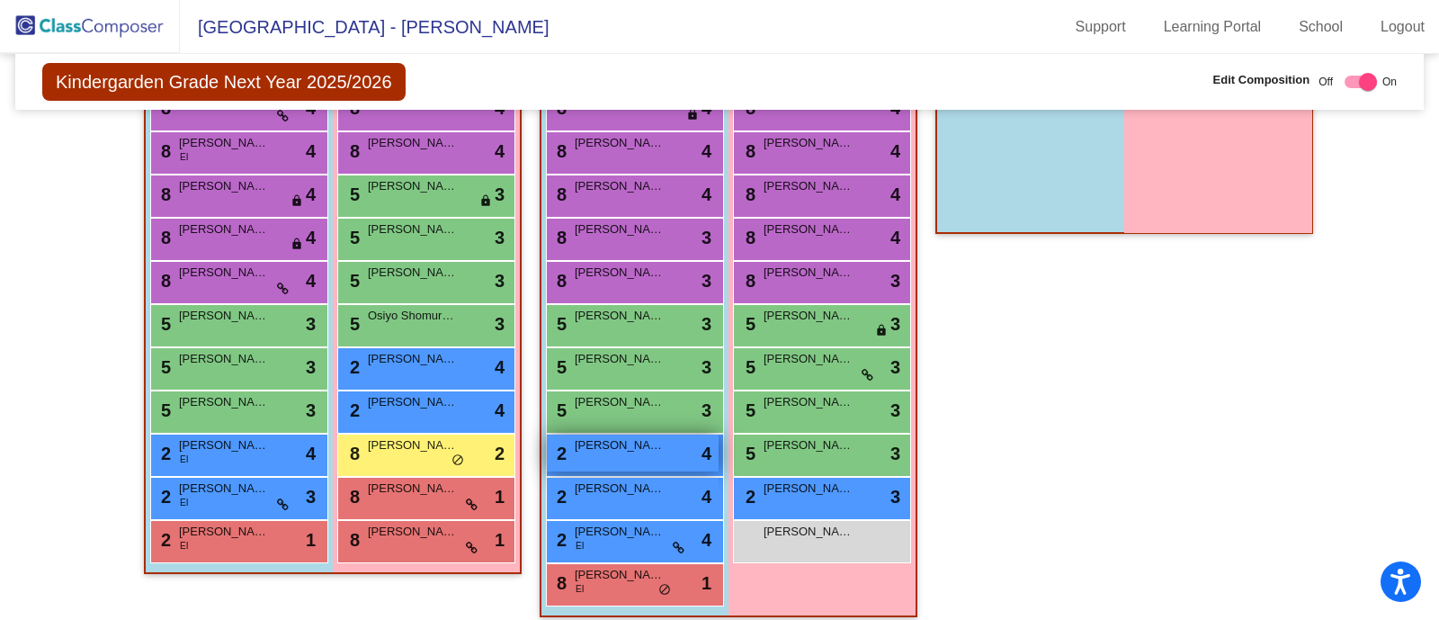
click at [614, 447] on span "Cameron Bundy" at bounding box center [620, 445] width 90 height 18
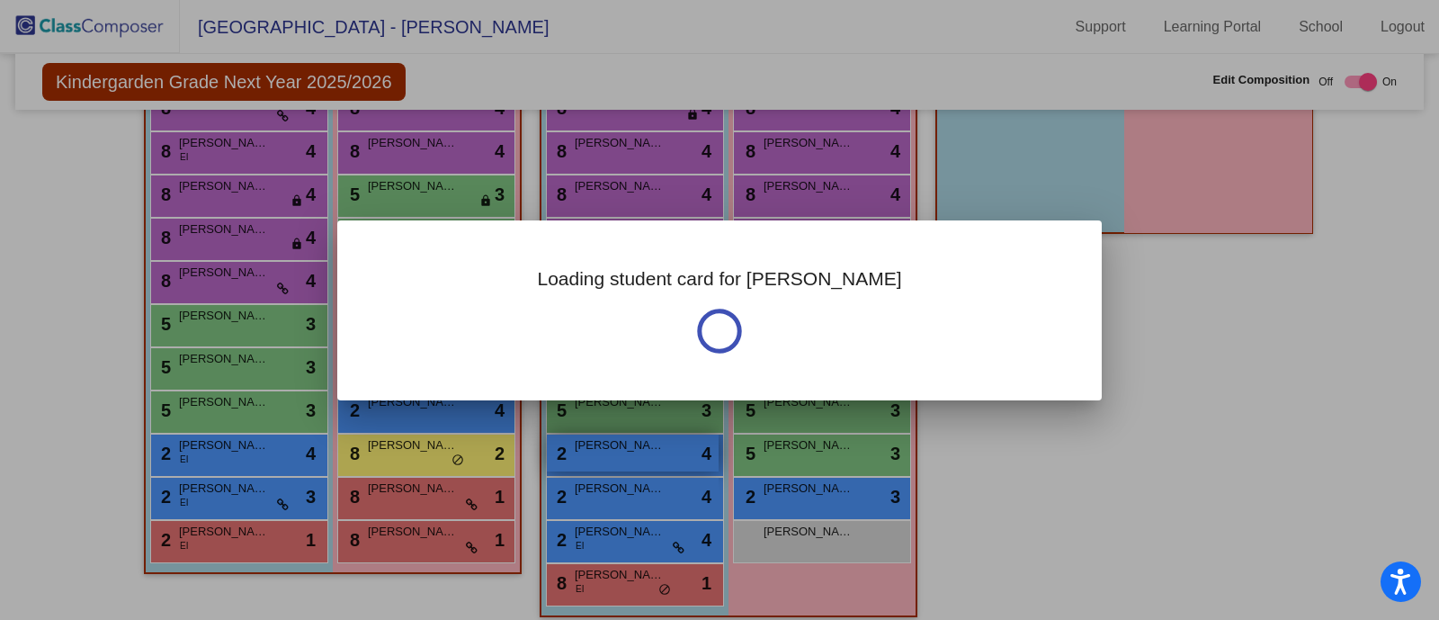
click at [614, 447] on div "Loading student card for Cameron" at bounding box center [719, 310] width 1439 height 620
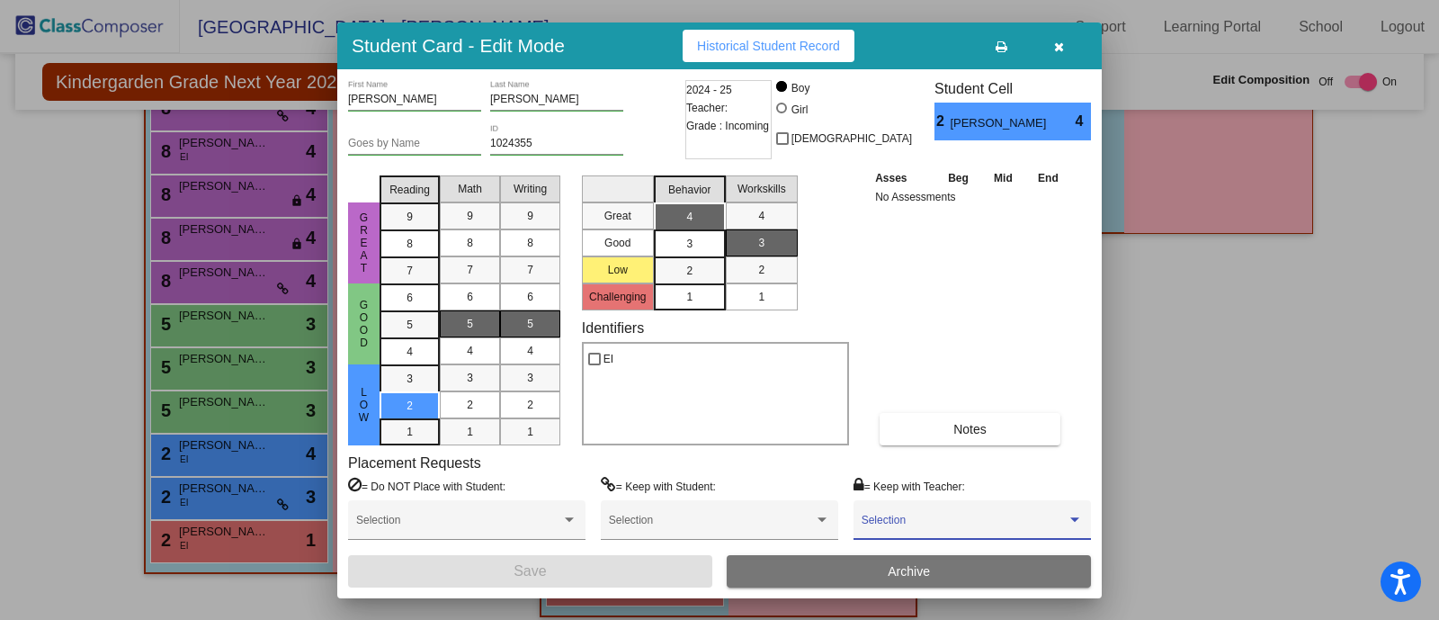
click at [916, 527] on span at bounding box center [964, 526] width 205 height 13
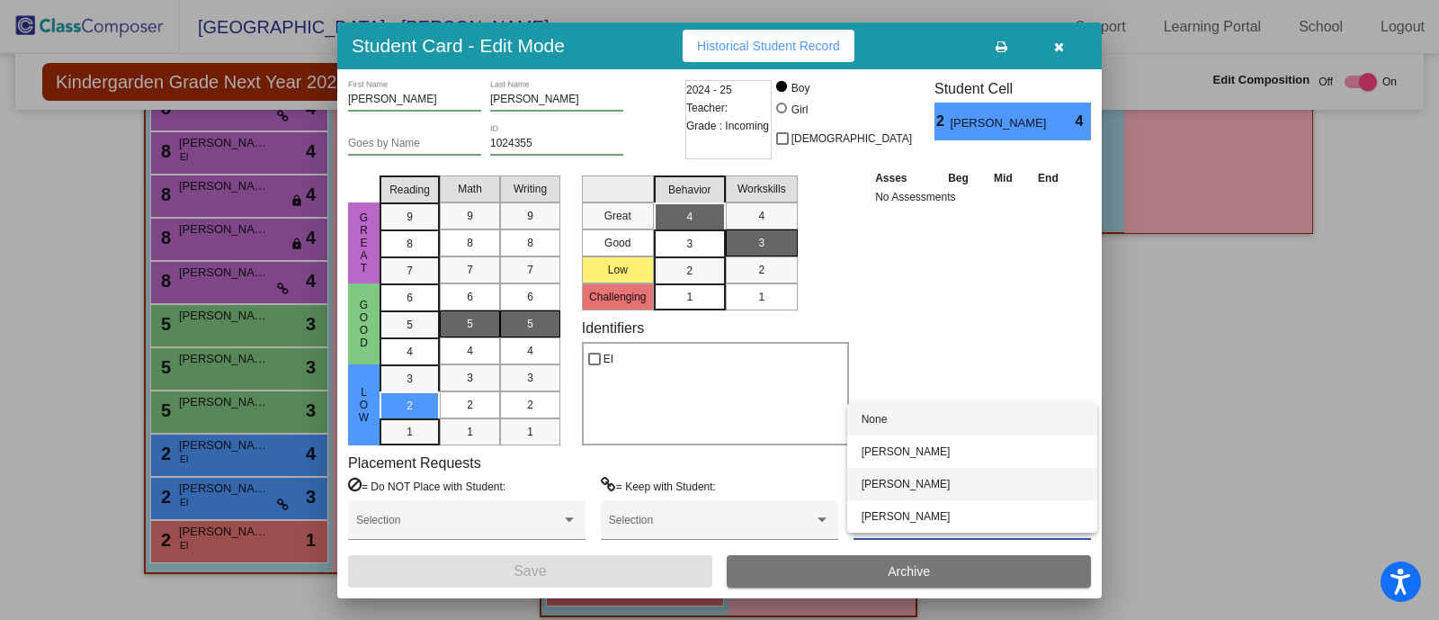
click at [921, 483] on span "Heather Wade" at bounding box center [972, 484] width 221 height 32
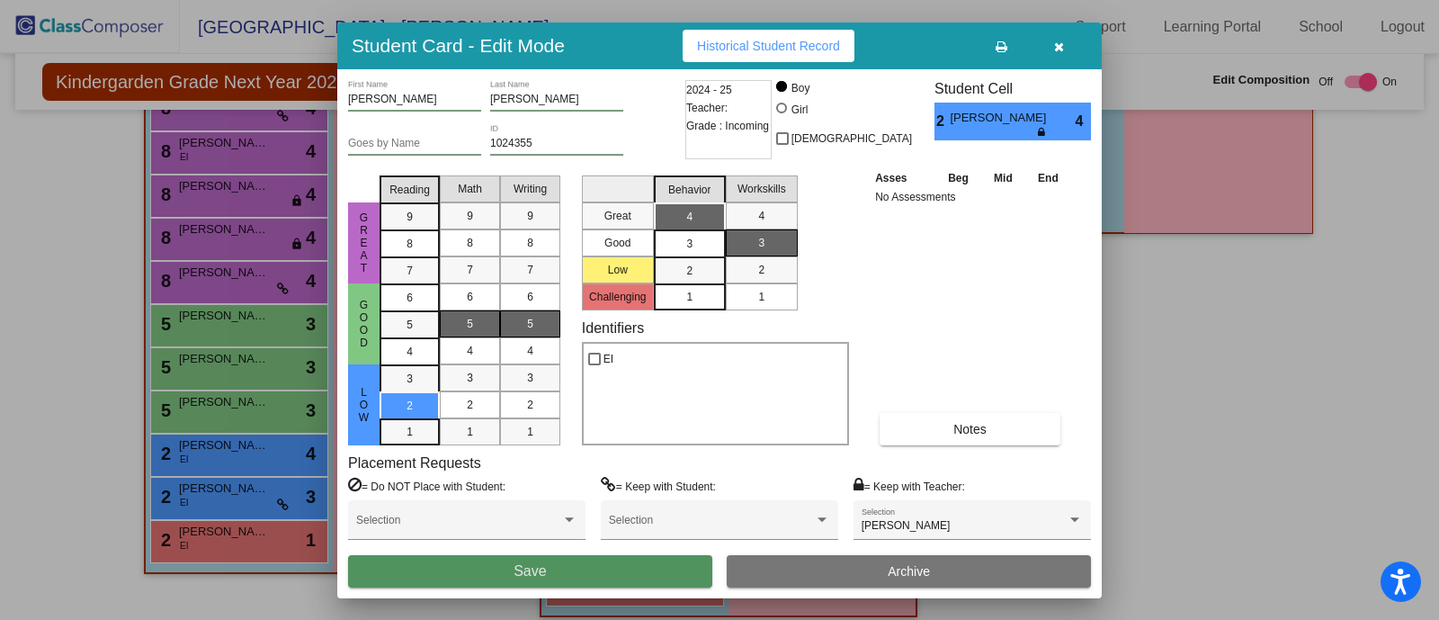
click at [639, 573] on button "Save" at bounding box center [530, 571] width 364 height 32
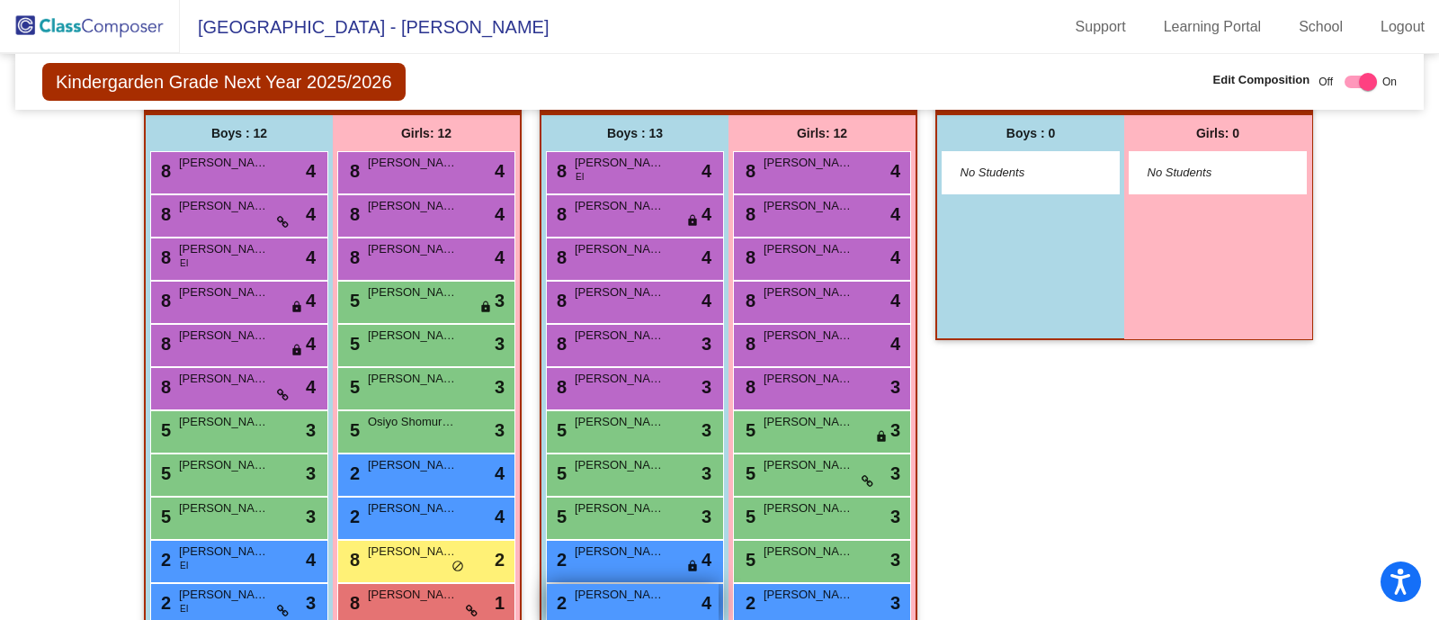
scroll to position [404, 0]
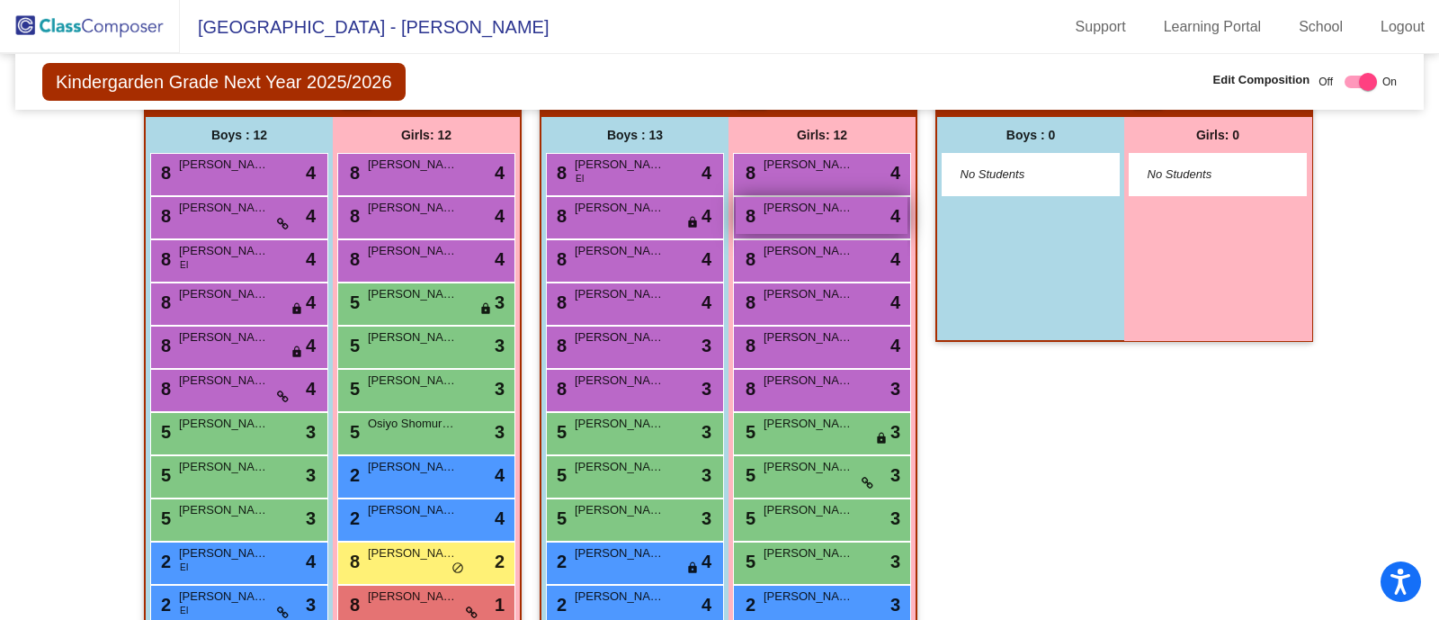
click at [778, 219] on div "8 Aubrey Hance lock do_not_disturb_alt 4" at bounding box center [822, 215] width 172 height 37
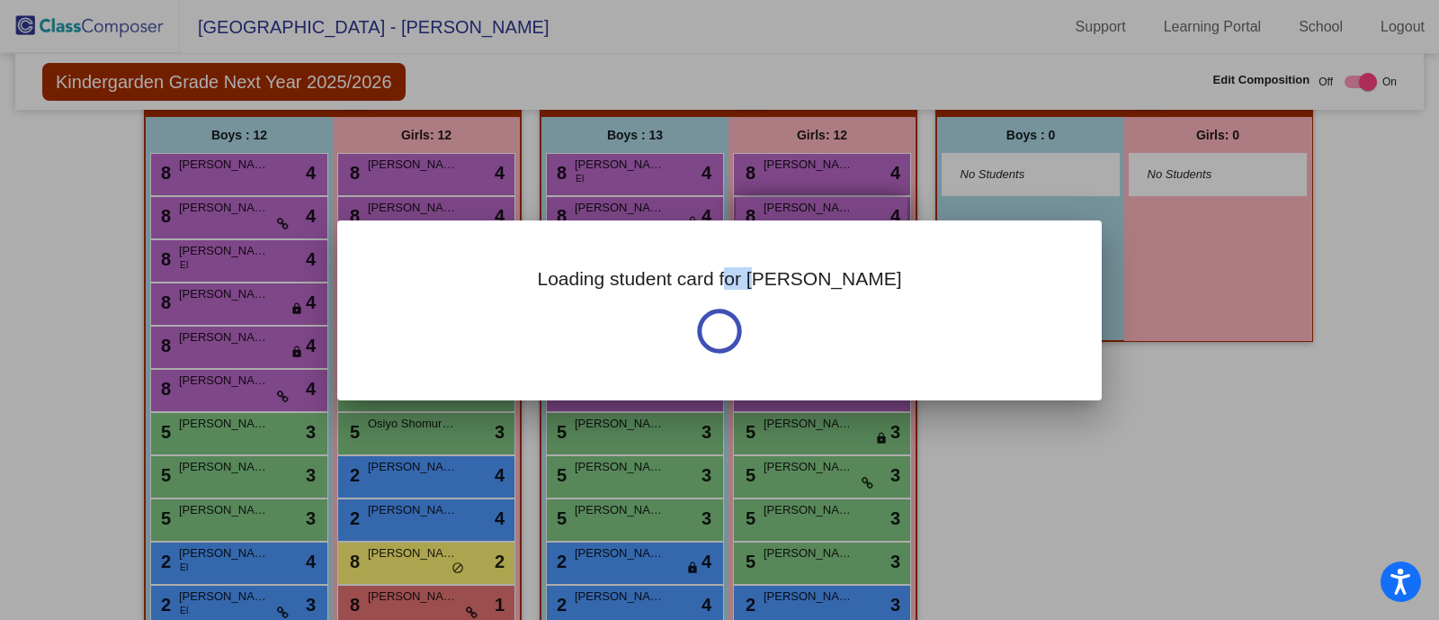
click at [778, 220] on div "Loading student card for Aubrey" at bounding box center [719, 310] width 764 height 180
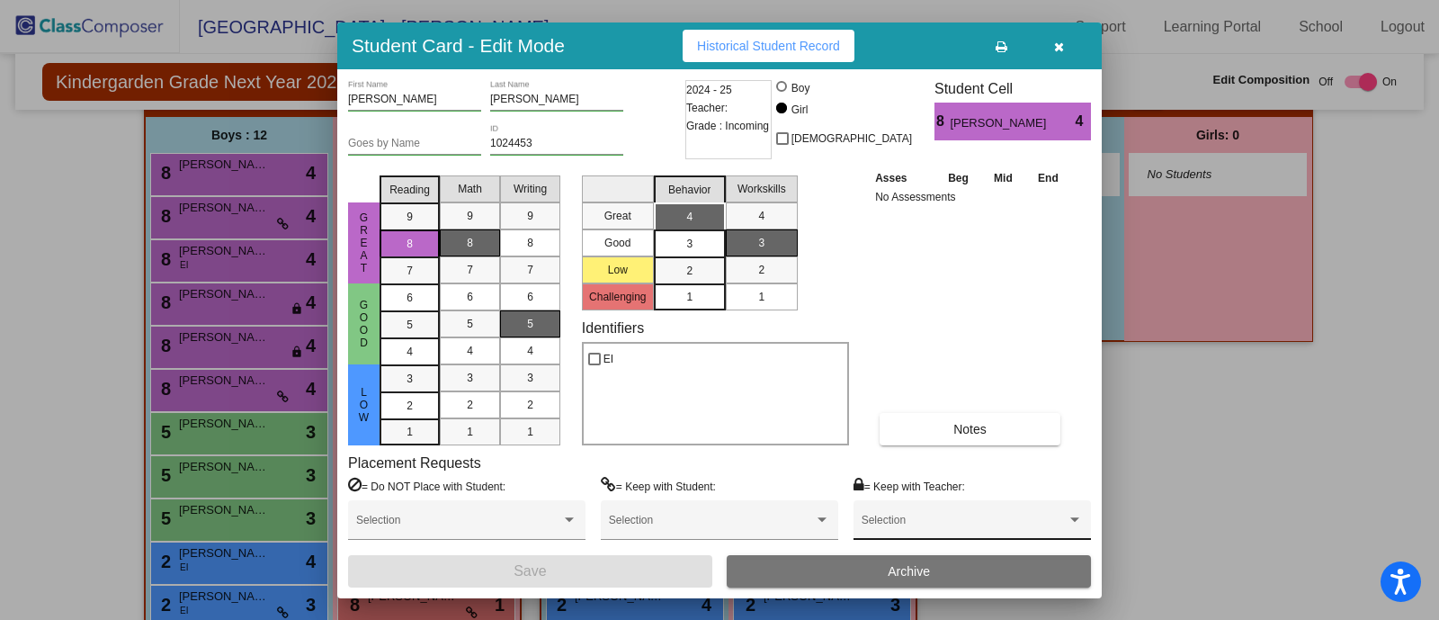
click at [907, 506] on div "Selection" at bounding box center [972, 520] width 237 height 40
click at [898, 472] on span "Heather Wade" at bounding box center [972, 484] width 221 height 32
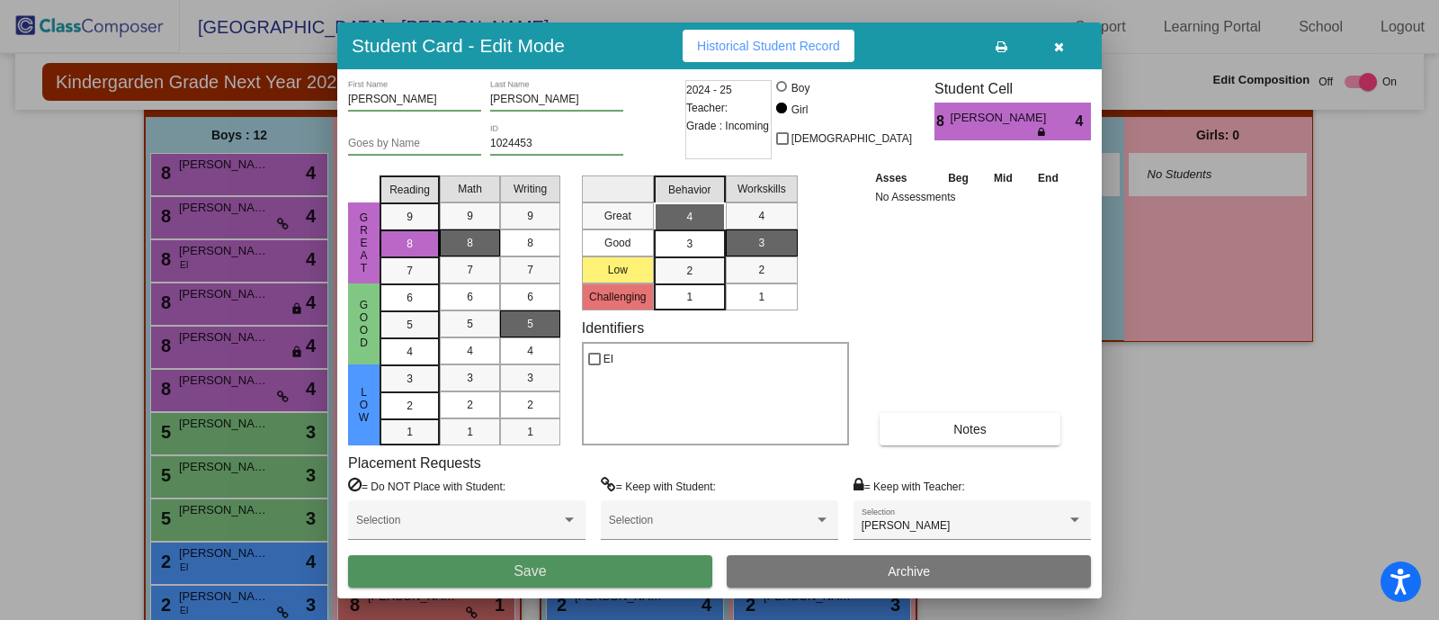
click at [630, 564] on button "Save" at bounding box center [530, 571] width 364 height 32
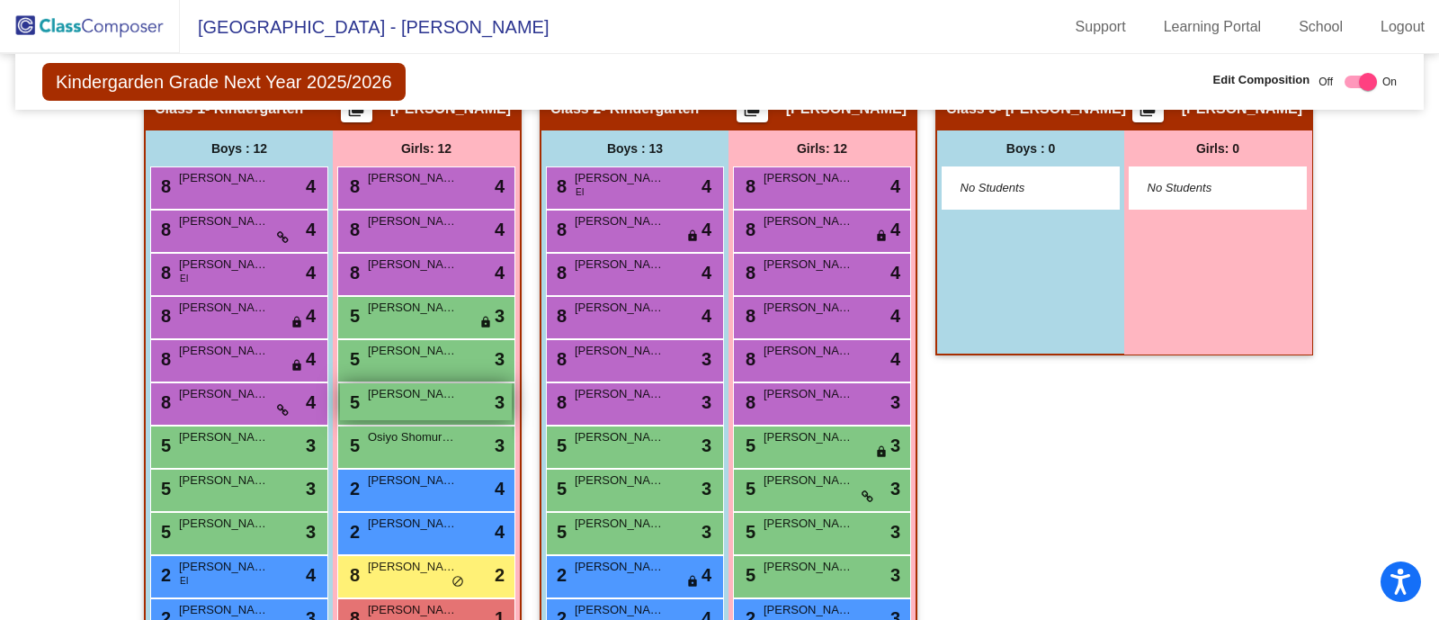
scroll to position [383, 0]
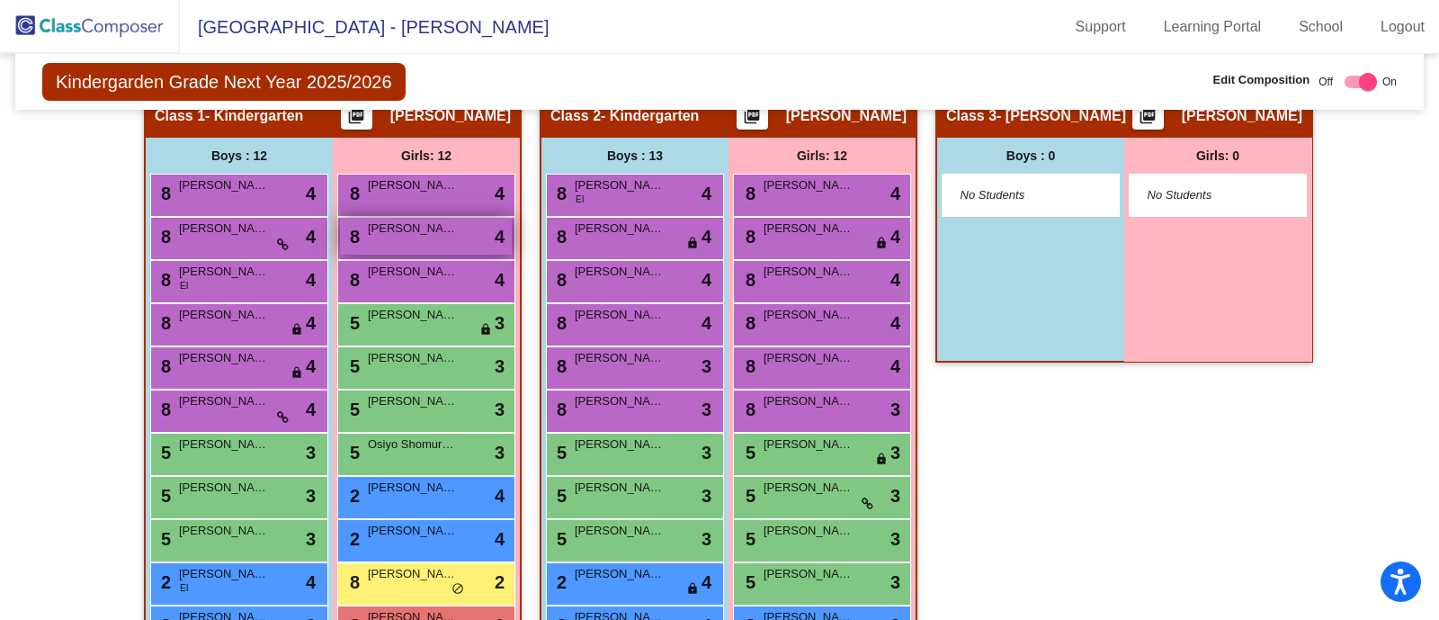
click at [428, 231] on span "Vanessa Frey" at bounding box center [413, 228] width 90 height 18
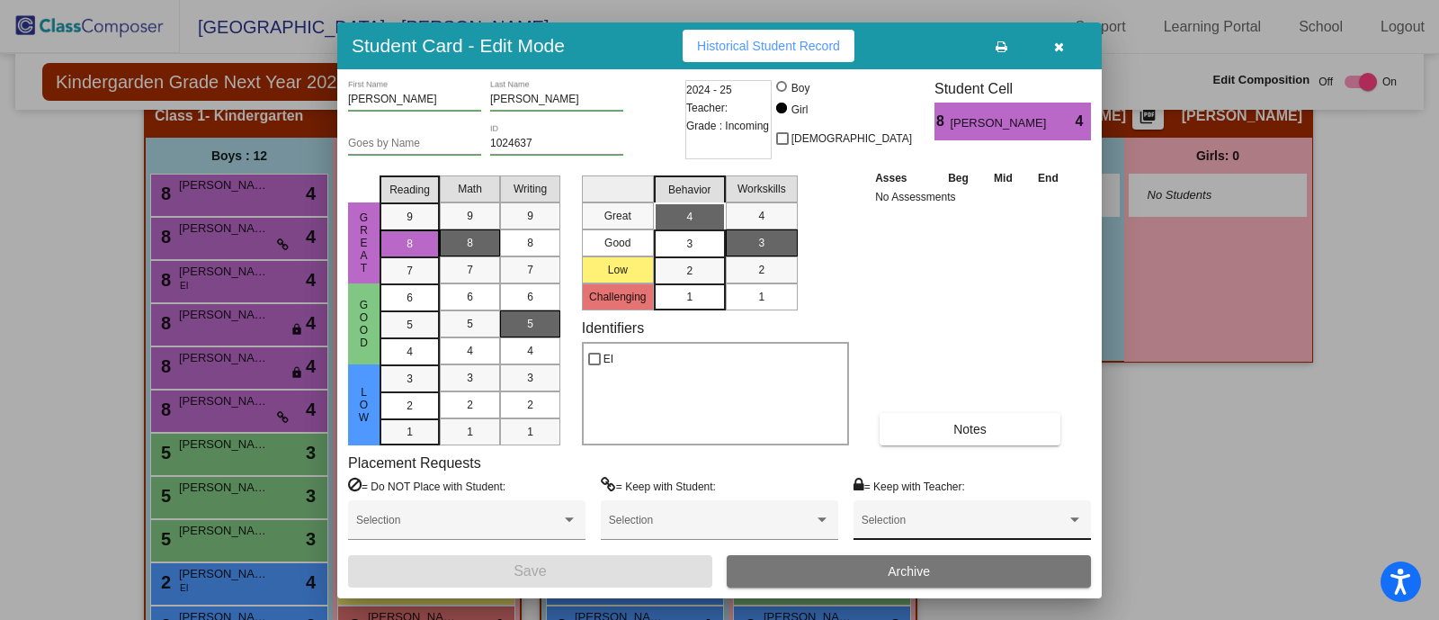
click at [900, 515] on div "Selection" at bounding box center [972, 524] width 221 height 32
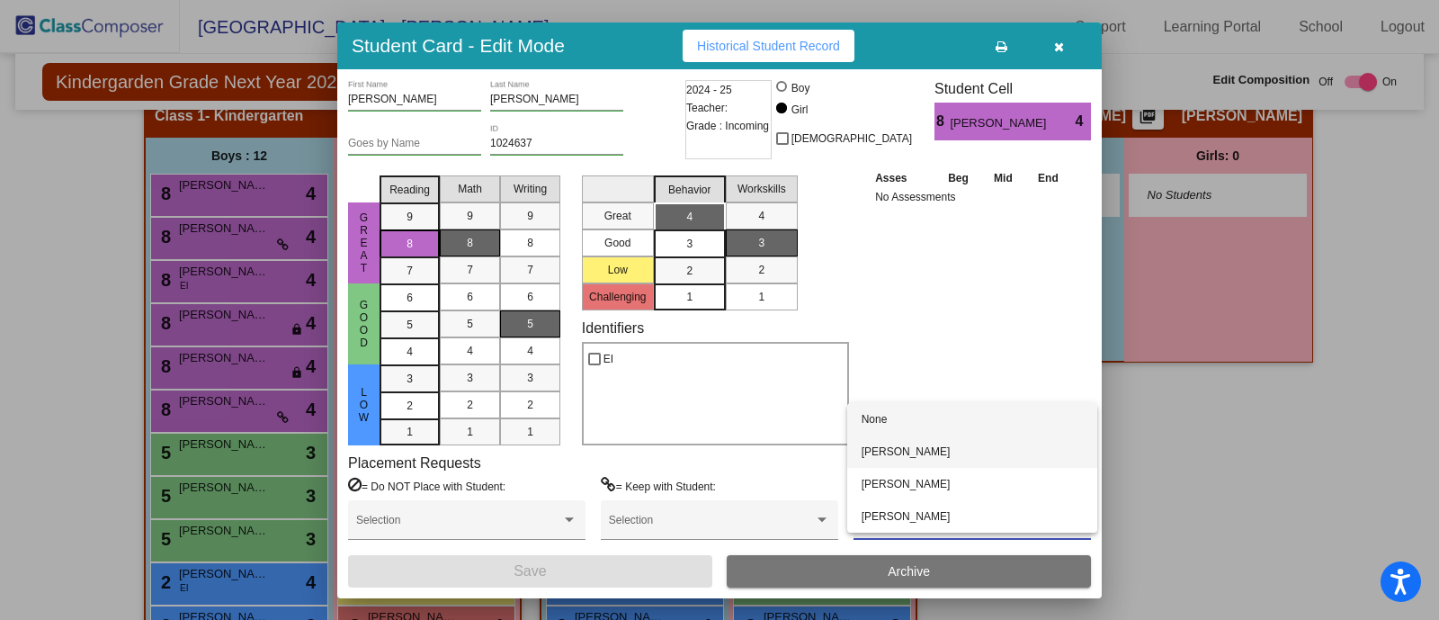
click at [932, 448] on span "Theresa Mingacci" at bounding box center [972, 451] width 221 height 32
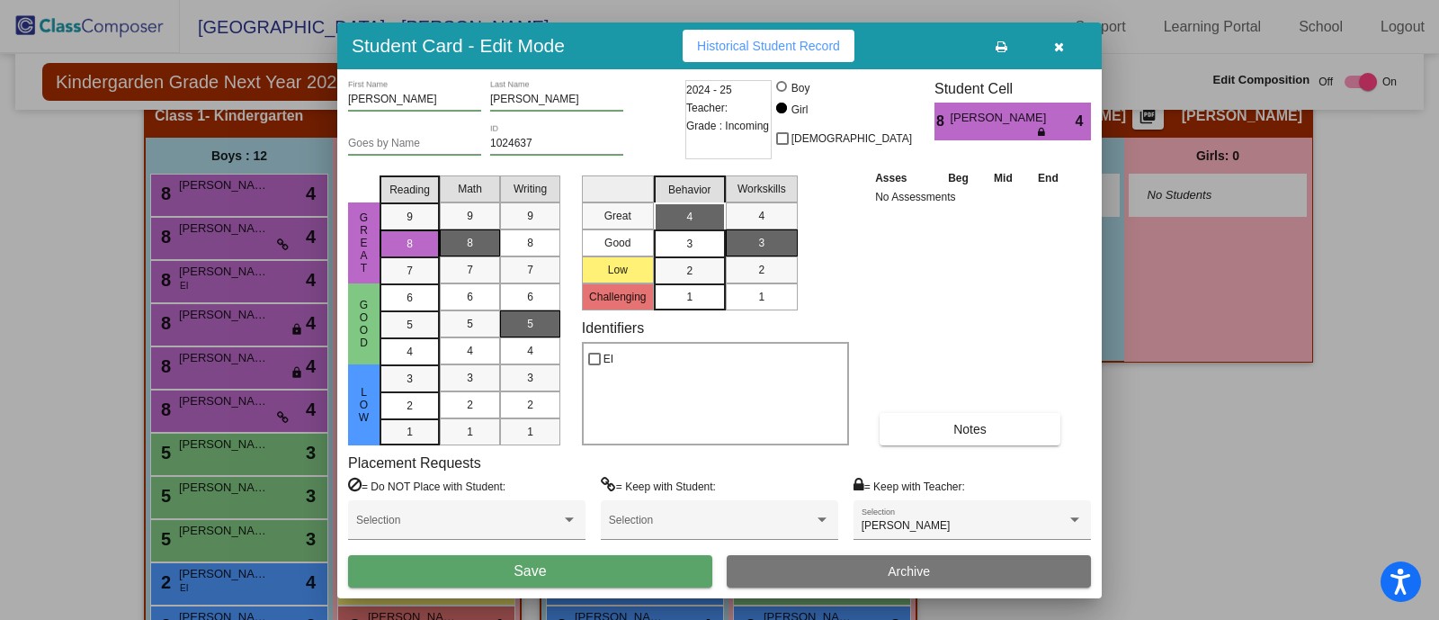
click at [635, 587] on div "Vanessa First Name Frey Last Name Goes by Name 1024637 ID 2024 - 25 Teacher: Gr…" at bounding box center [719, 333] width 764 height 529
click at [630, 568] on button "Save" at bounding box center [530, 571] width 364 height 32
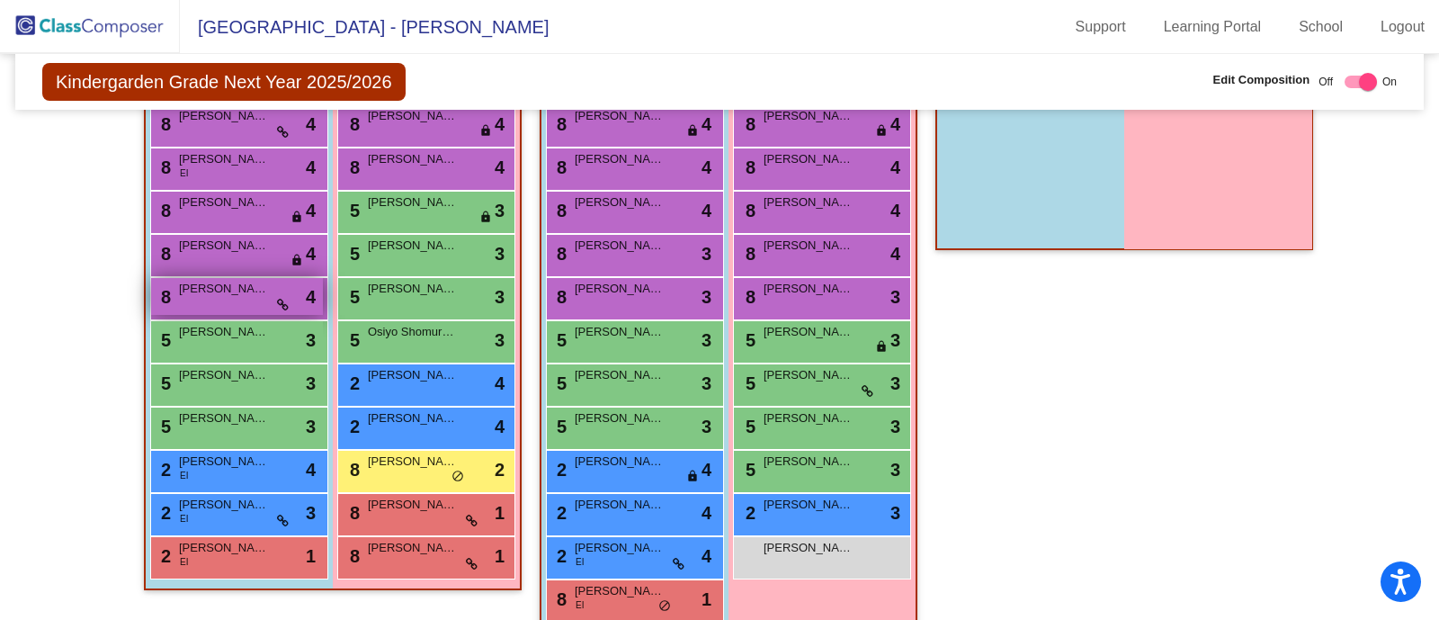
scroll to position [495, 0]
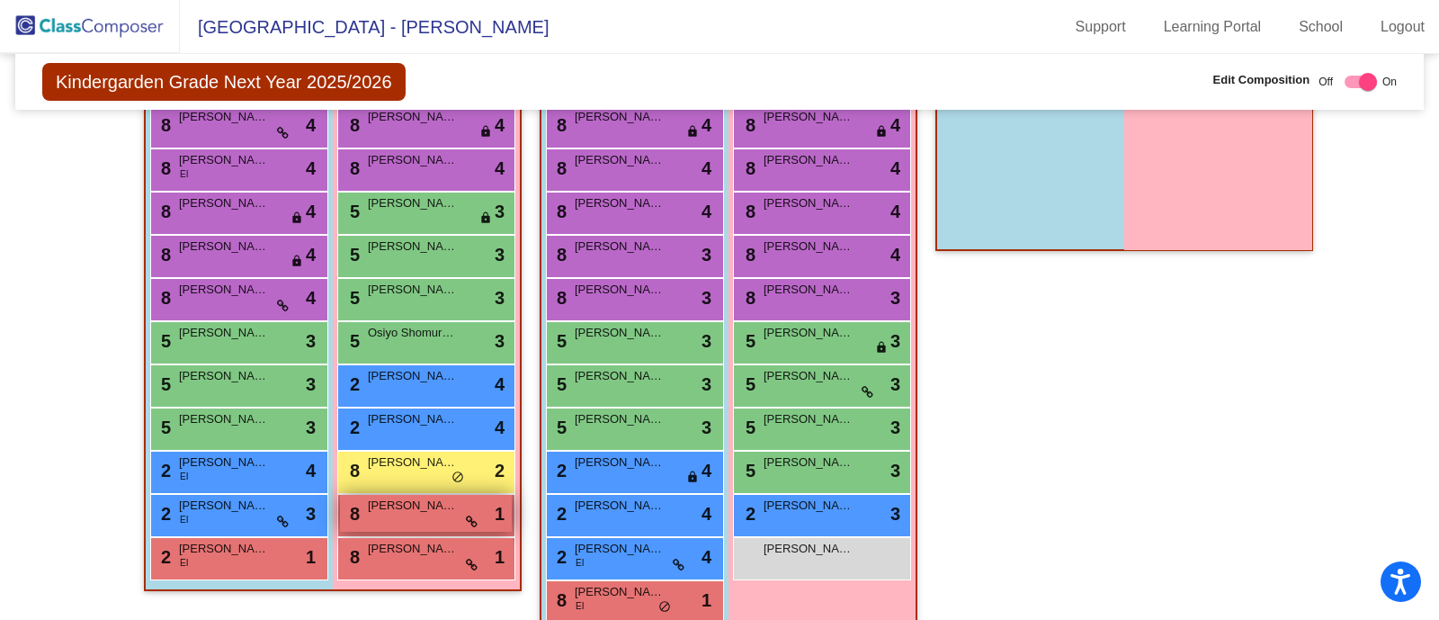
click at [405, 519] on div "8 Lily Shafer lock do_not_disturb_alt 1" at bounding box center [426, 513] width 172 height 37
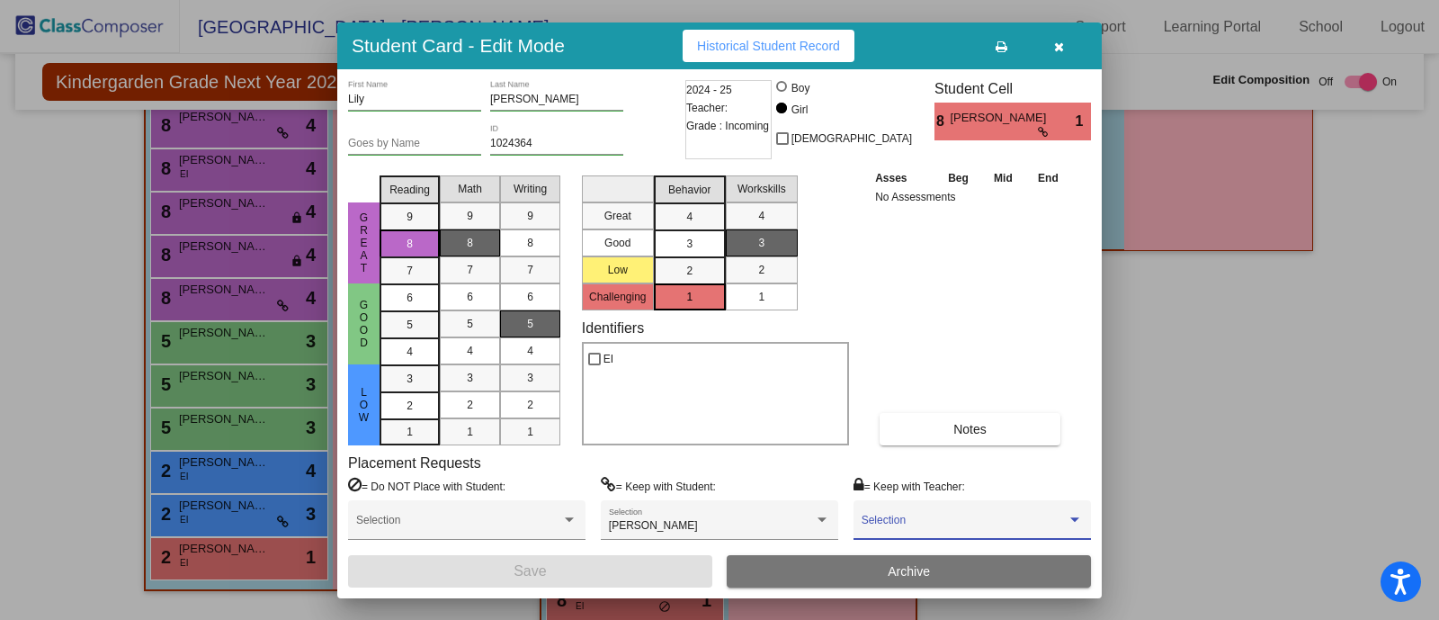
click at [922, 523] on span at bounding box center [964, 526] width 205 height 13
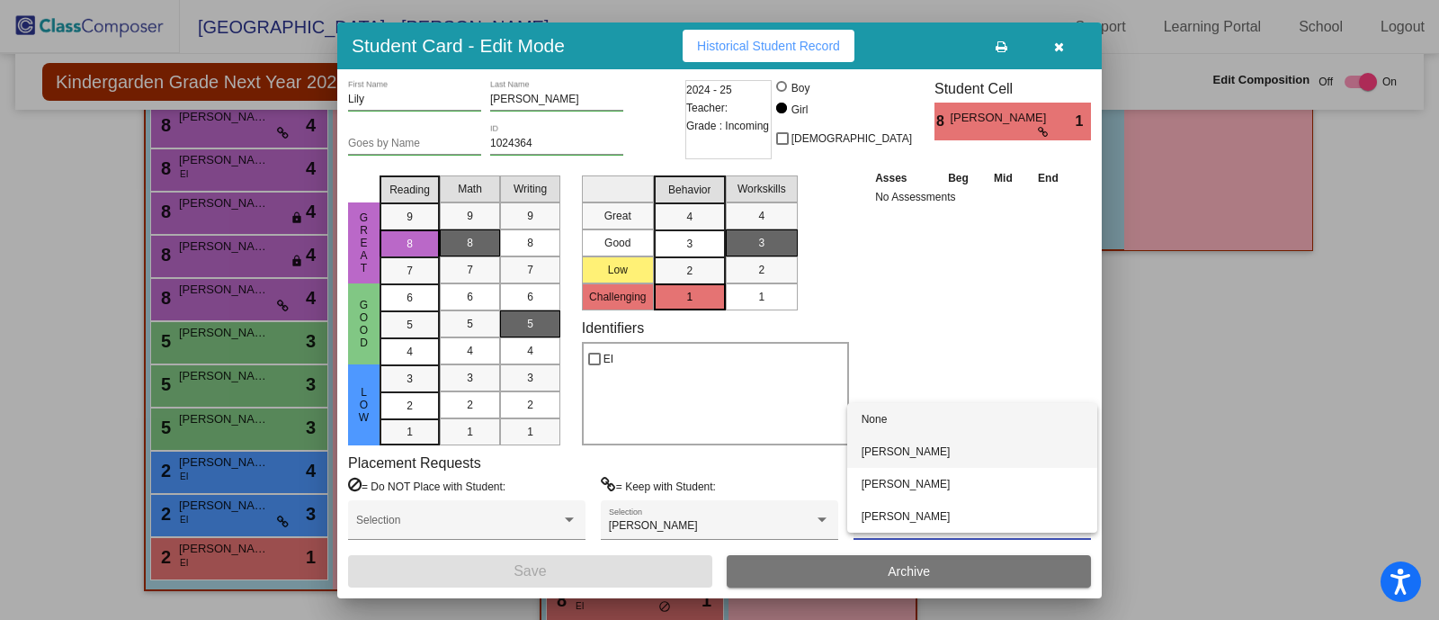
click at [910, 448] on span "Theresa Mingacci" at bounding box center [972, 451] width 221 height 32
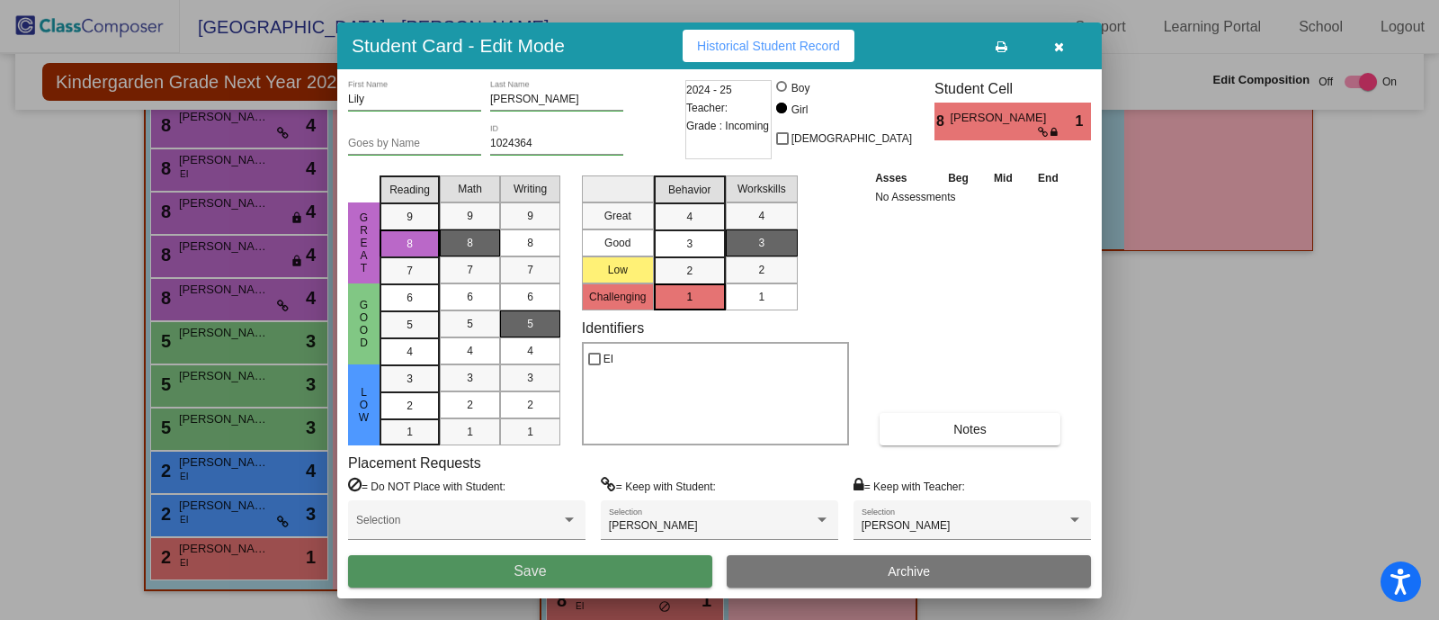
click at [644, 571] on button "Save" at bounding box center [530, 571] width 364 height 32
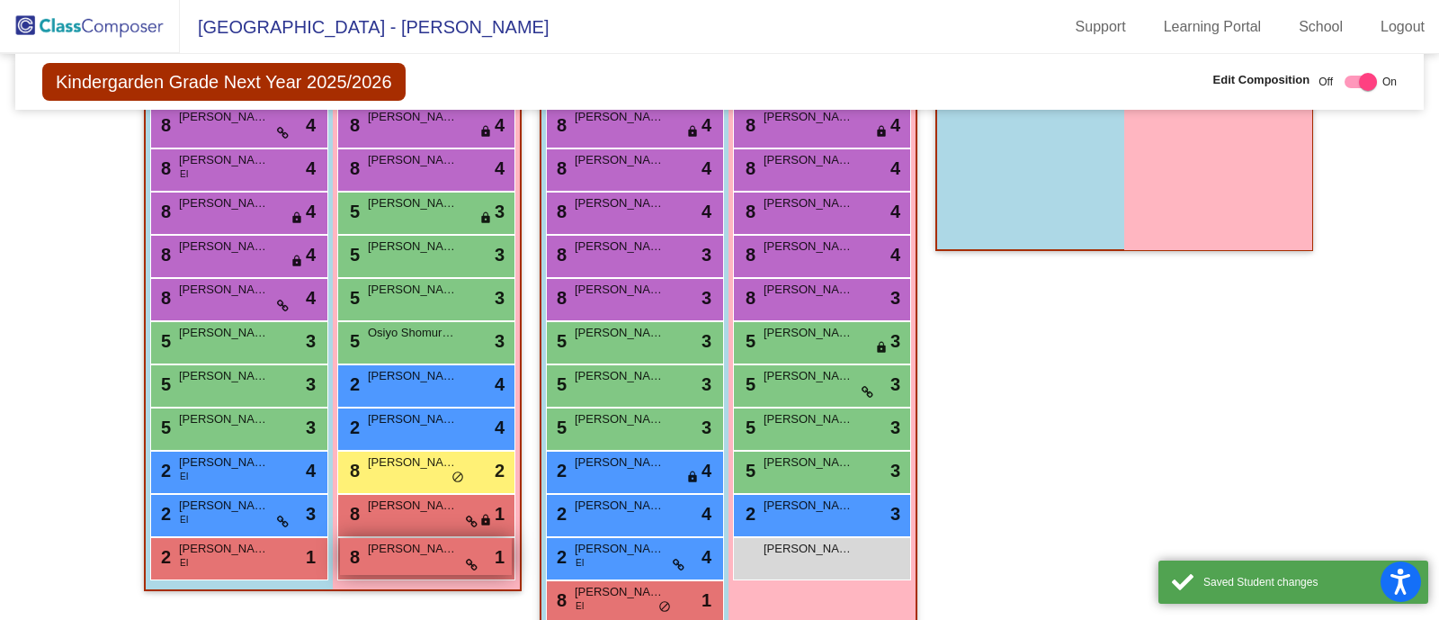
click at [414, 550] on span "Lori Shafer" at bounding box center [413, 549] width 90 height 18
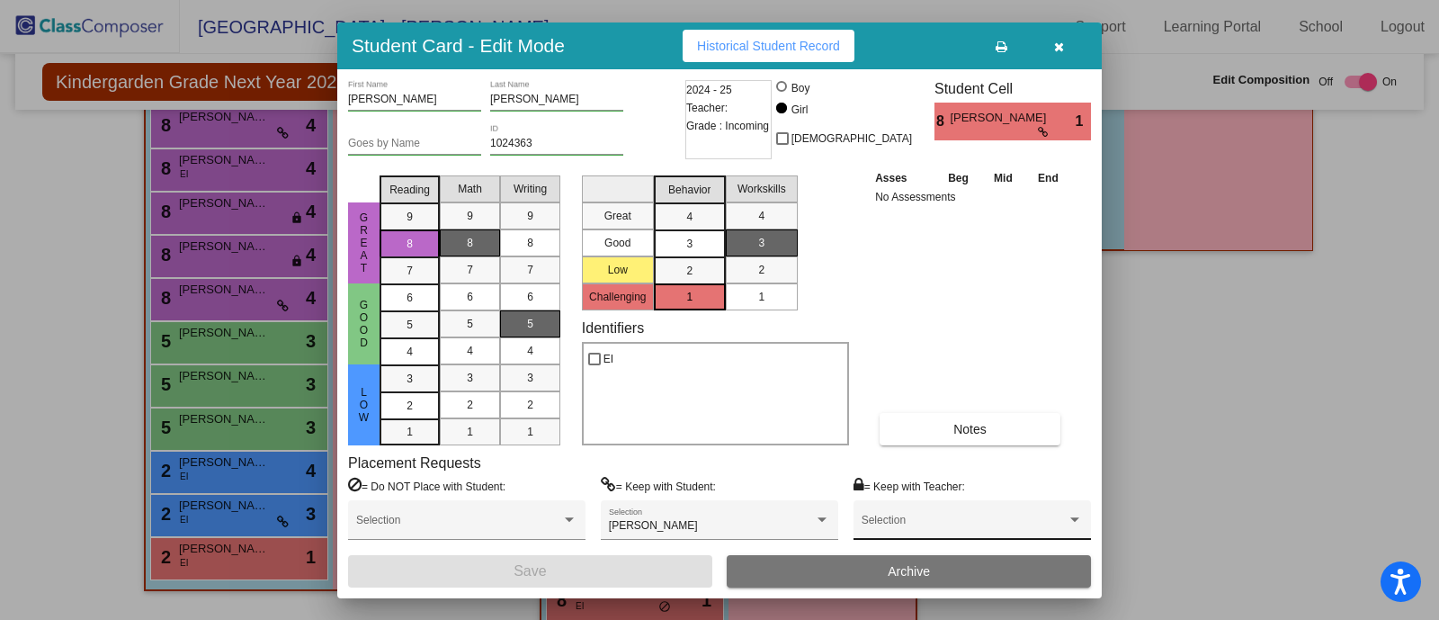
click at [921, 523] on span at bounding box center [964, 526] width 205 height 13
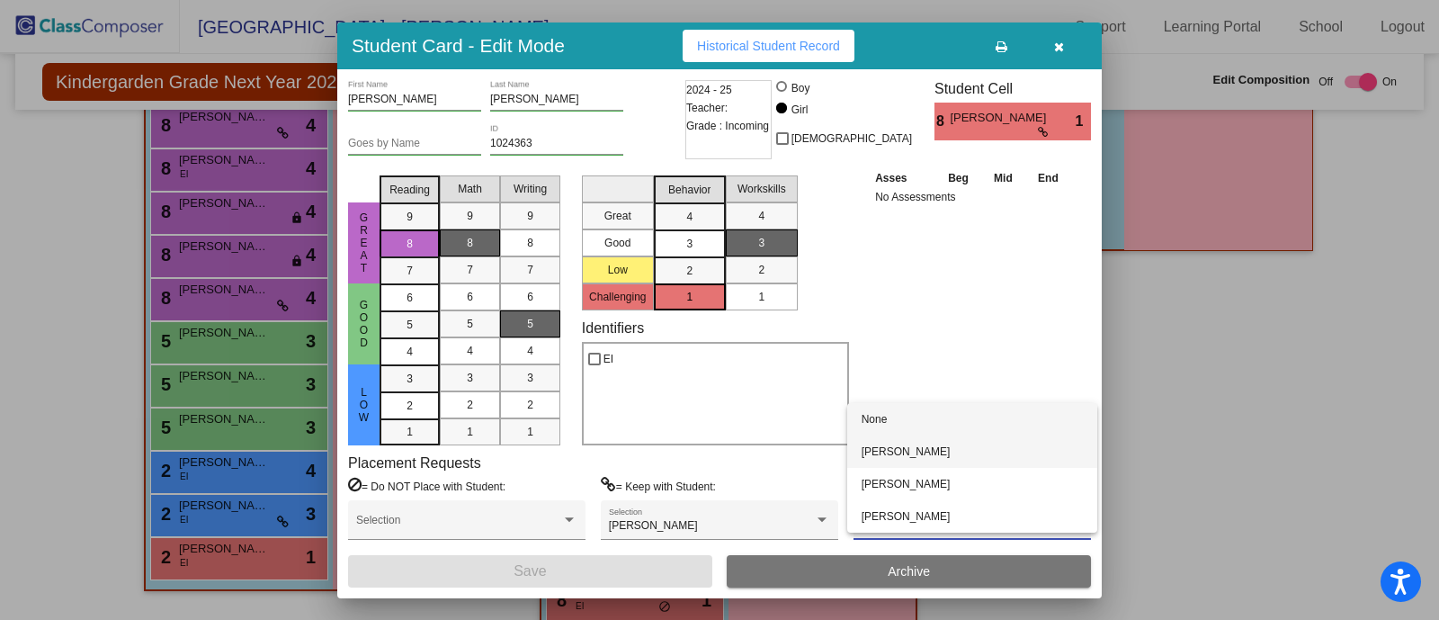
click at [922, 447] on span "Theresa Mingacci" at bounding box center [972, 451] width 221 height 32
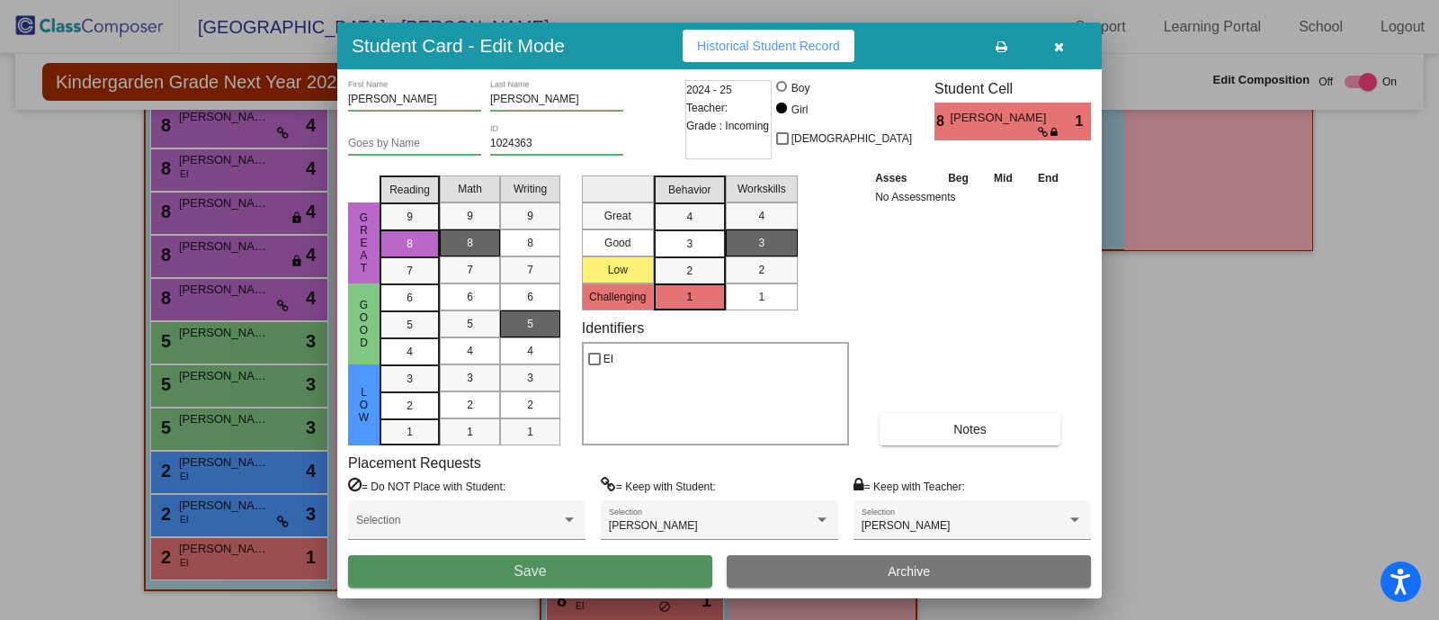
click at [618, 564] on button "Save" at bounding box center [530, 571] width 364 height 32
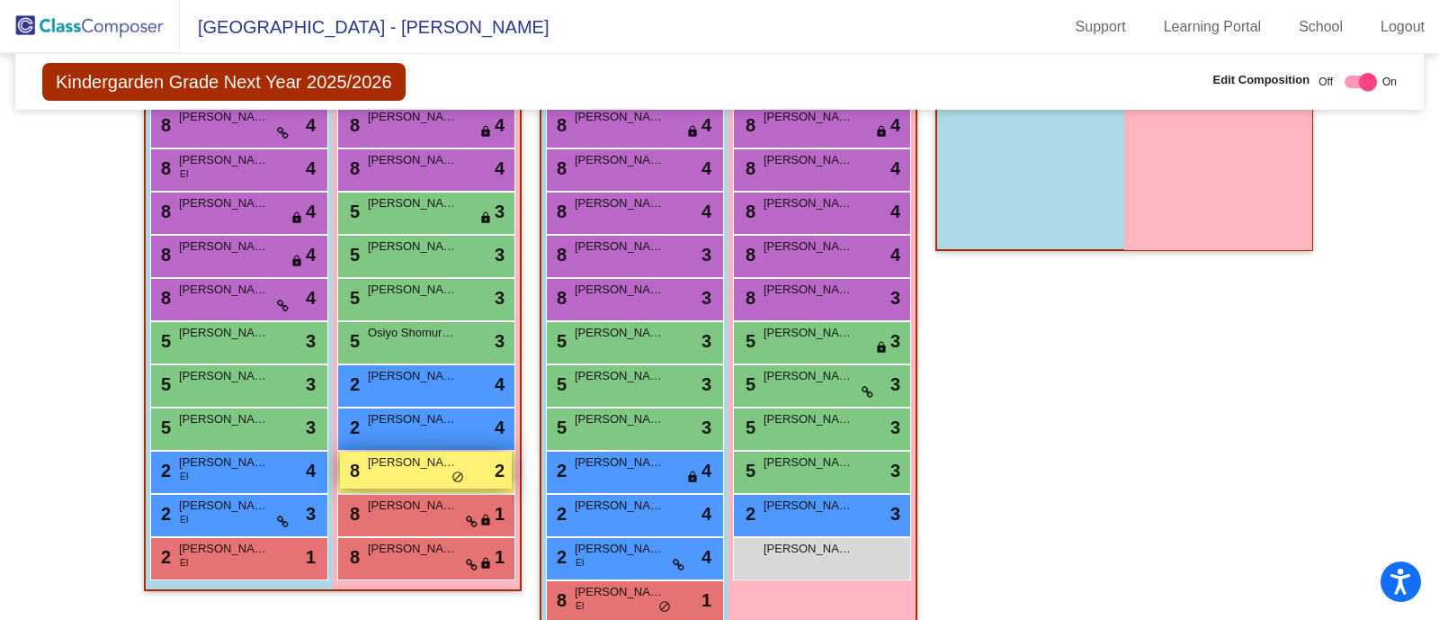
click at [380, 469] on div "8 Emily Yazepchyk lock do_not_disturb_alt 2" at bounding box center [426, 469] width 172 height 37
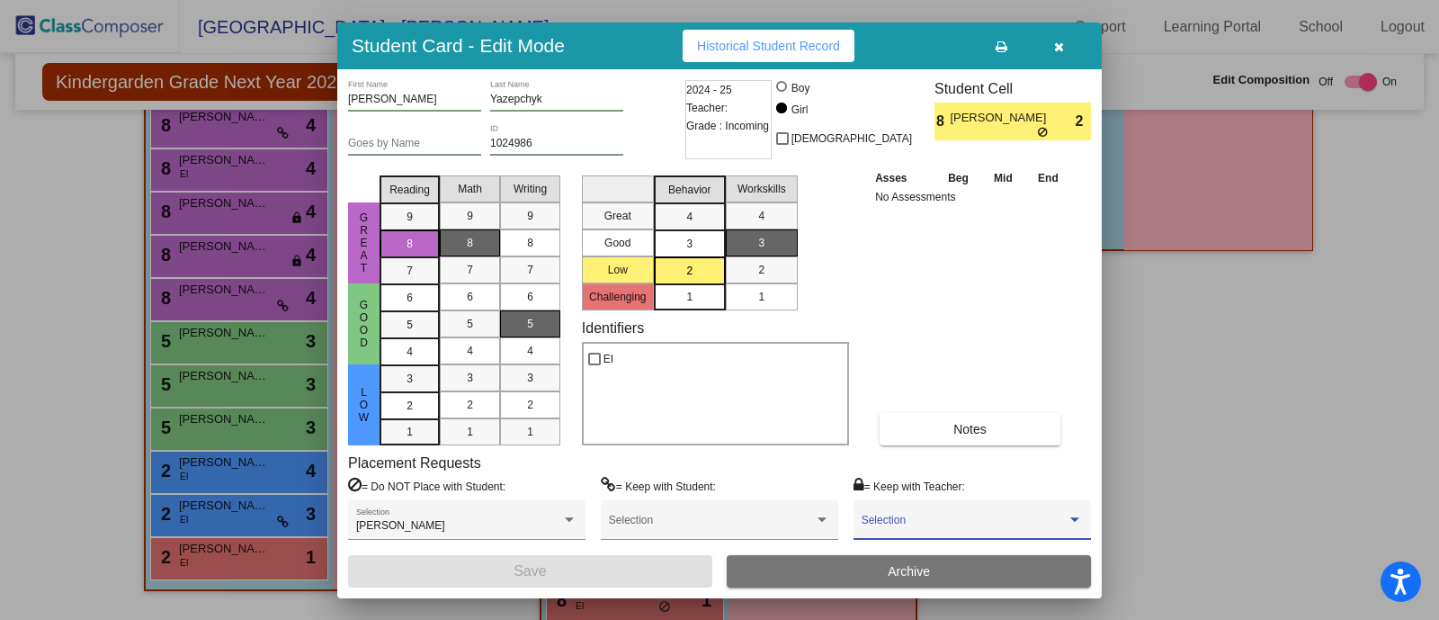
click at [908, 528] on span at bounding box center [964, 526] width 205 height 13
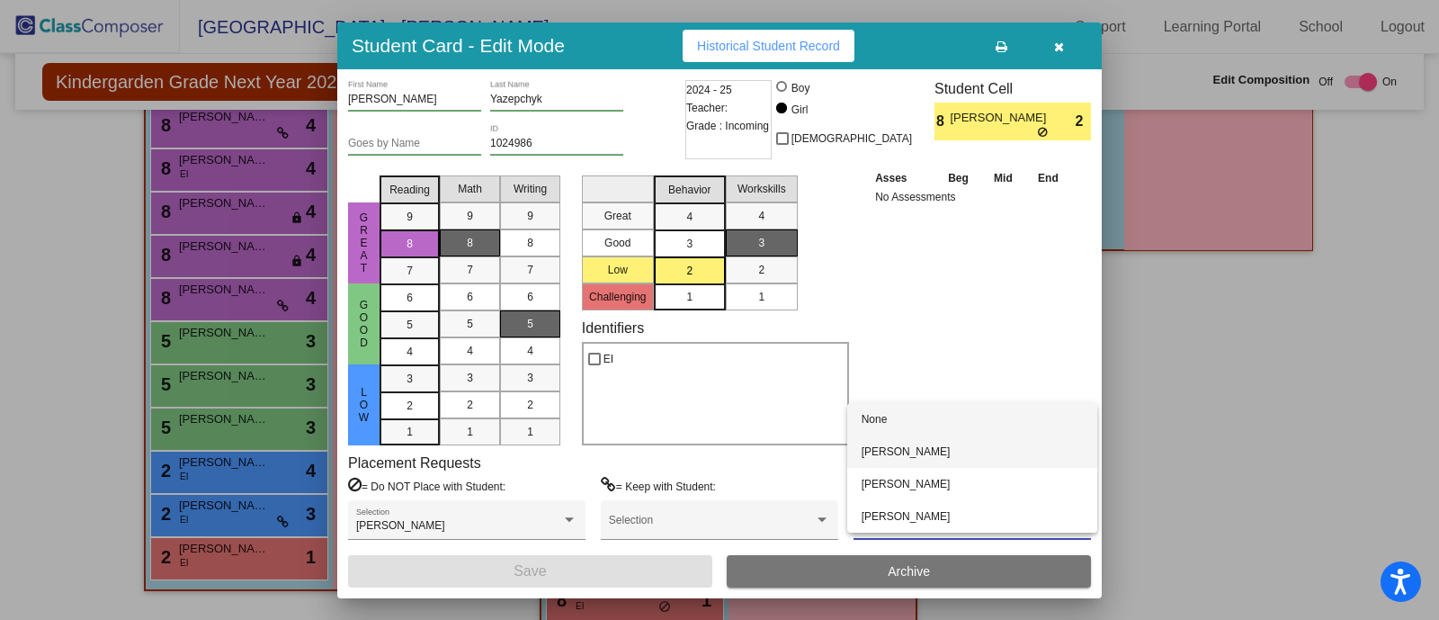
click at [918, 452] on span "Theresa Mingacci" at bounding box center [972, 451] width 221 height 32
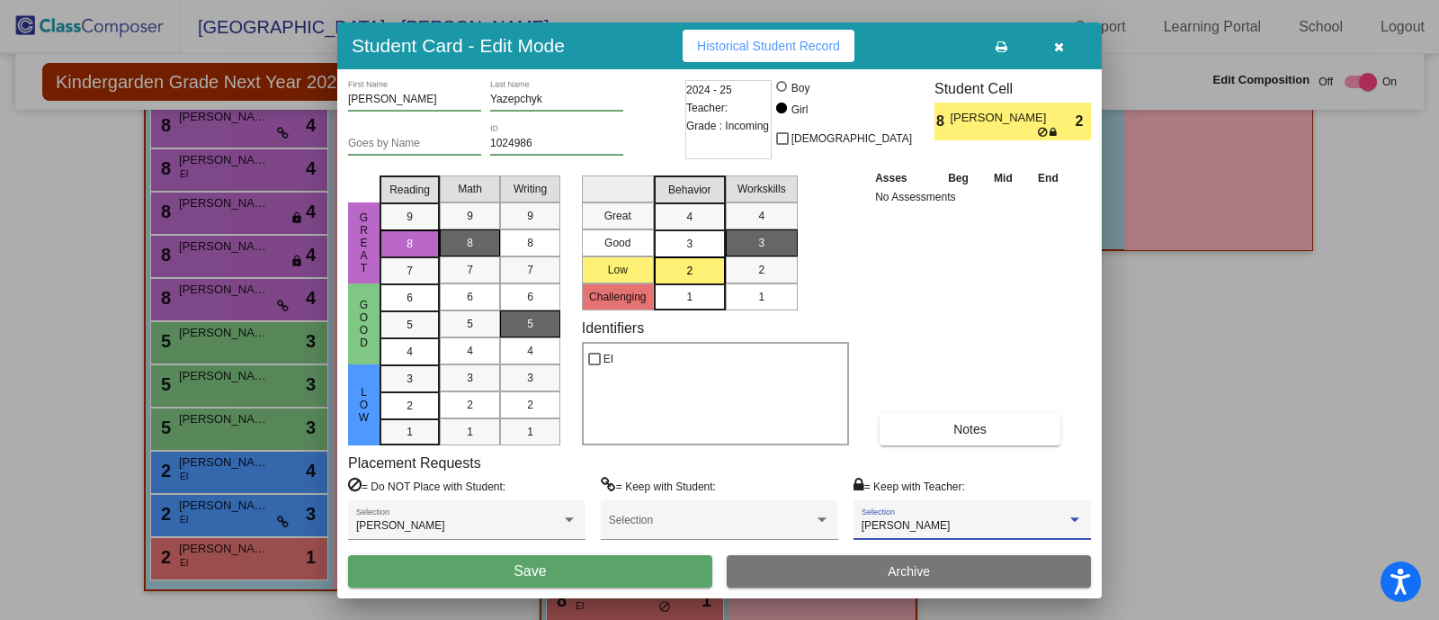
click at [652, 565] on button "Save" at bounding box center [530, 571] width 364 height 32
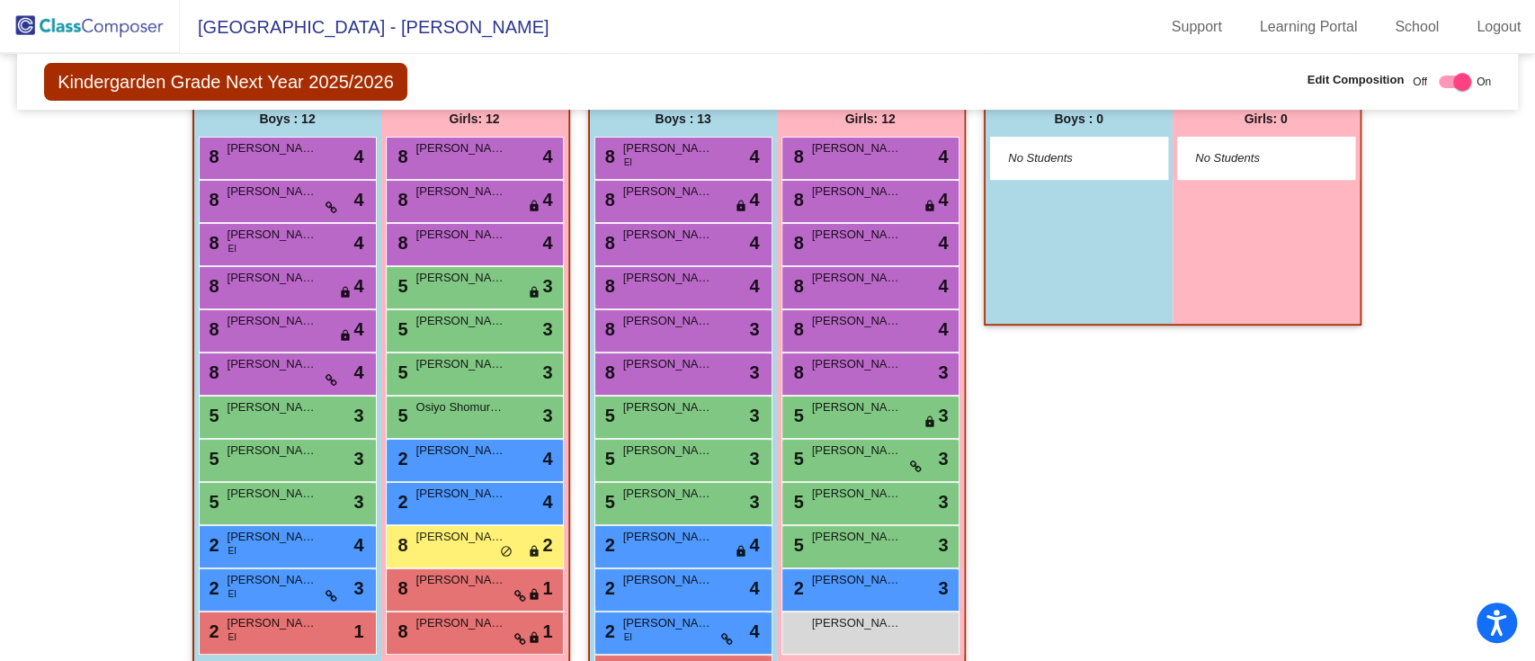
scroll to position [422, 0]
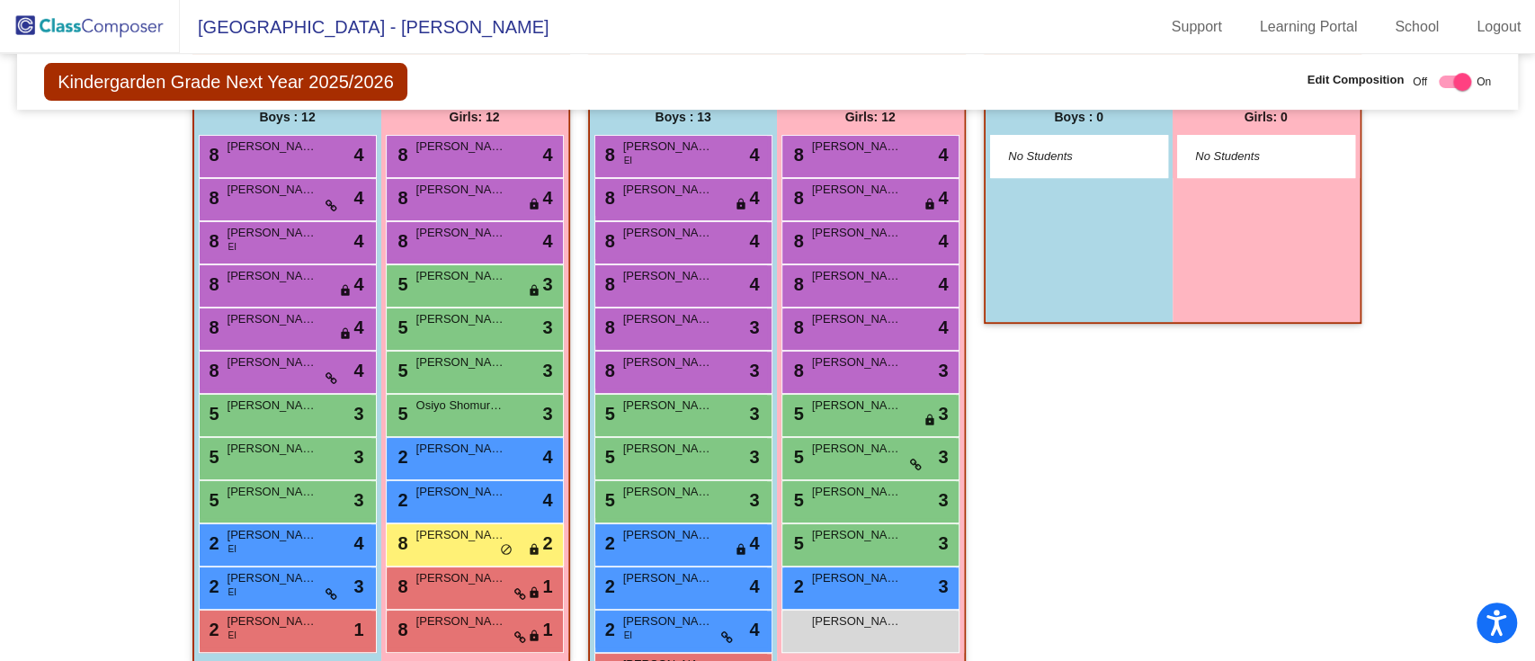
drag, startPoint x: 1400, startPoint y: 6, endPoint x: 1011, endPoint y: 478, distance: 611.4
click at [1011, 478] on div "Class 3 - Rachel Fullan picture_as_pdf Rachel Fullan Add Student First Name Las…" at bounding box center [1173, 389] width 378 height 671
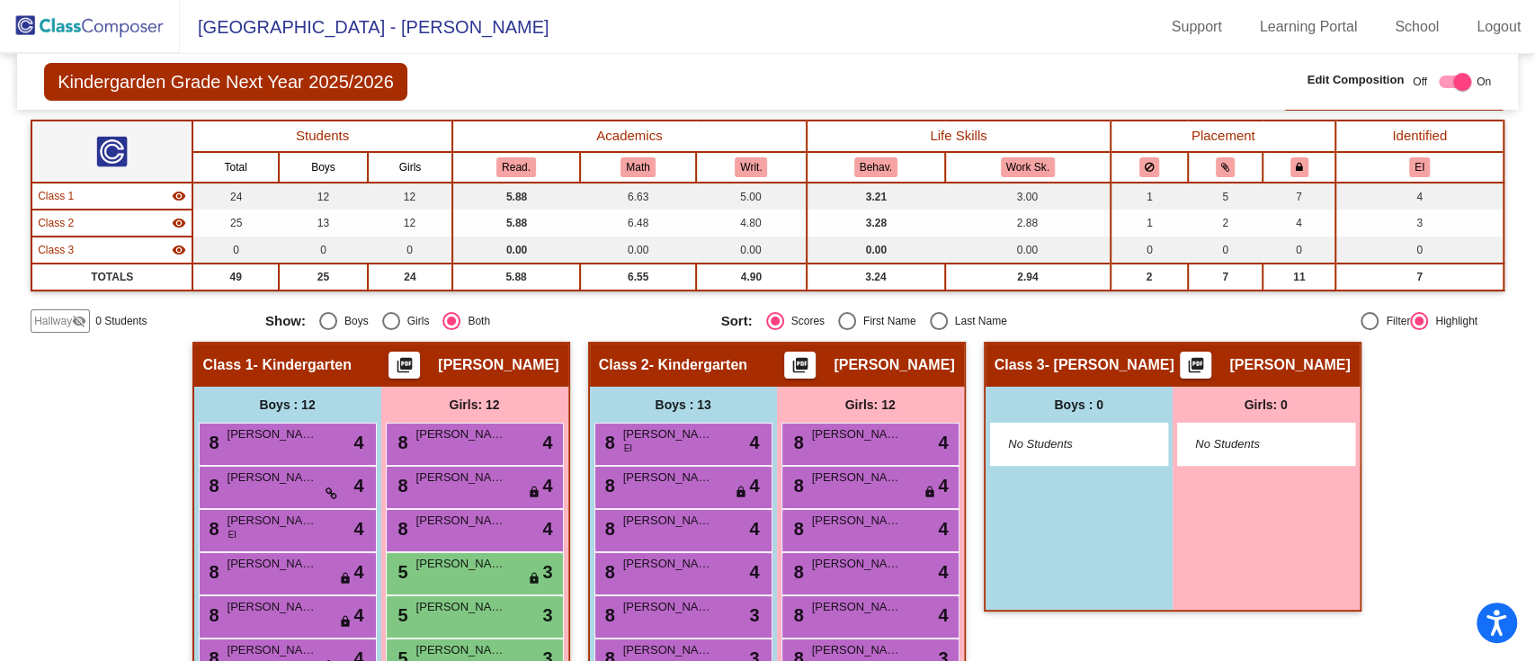
scroll to position [0, 0]
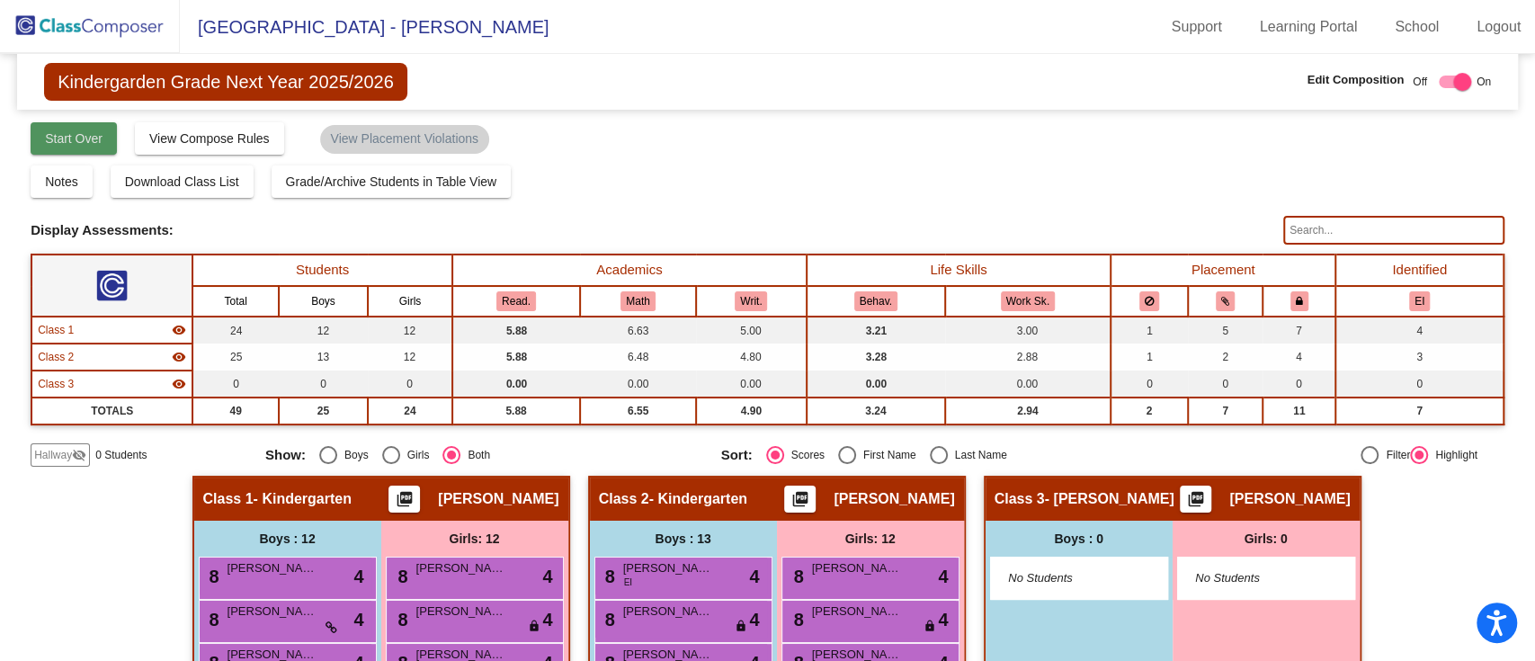
click at [84, 145] on button "Start Over" at bounding box center [74, 138] width 86 height 32
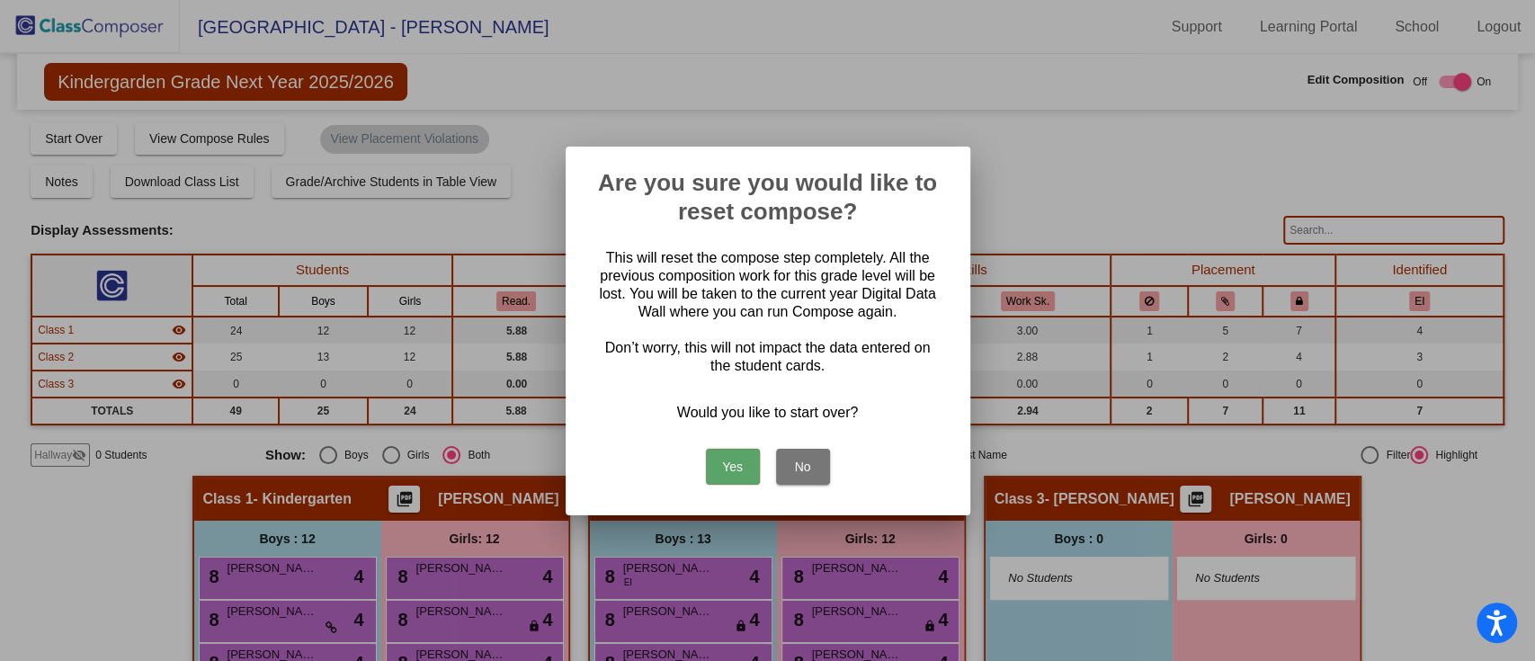
click at [723, 466] on button "Yes" at bounding box center [733, 467] width 54 height 36
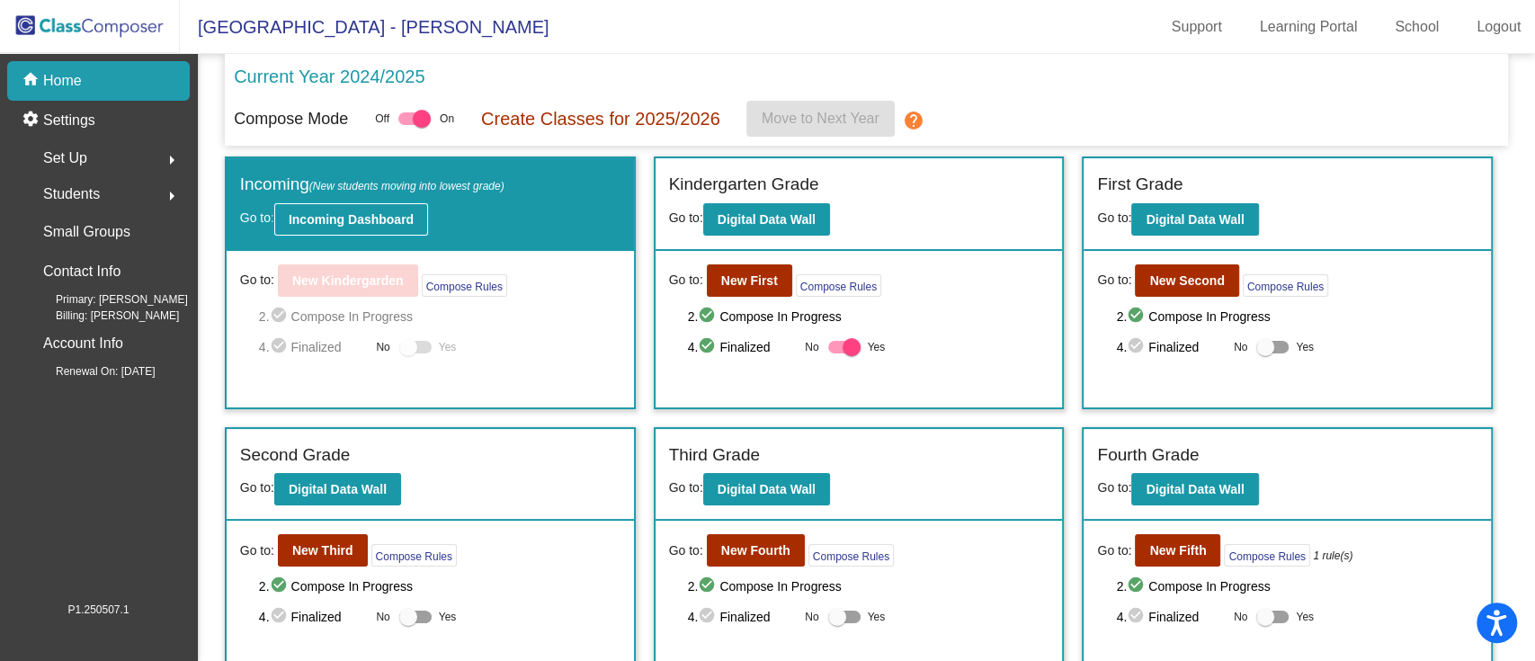
click at [359, 218] on b "Incoming Dashboard" at bounding box center [351, 219] width 125 height 14
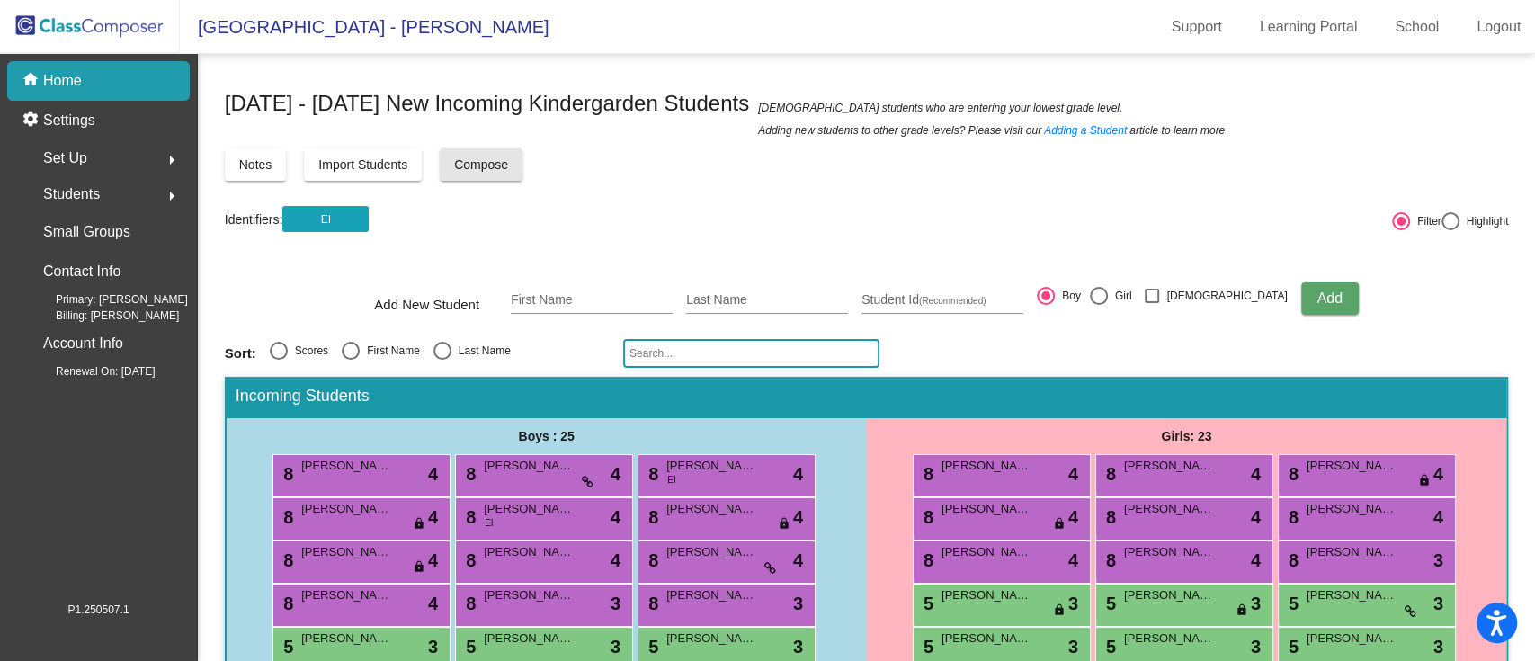
click at [468, 175] on button "Compose" at bounding box center [481, 164] width 83 height 32
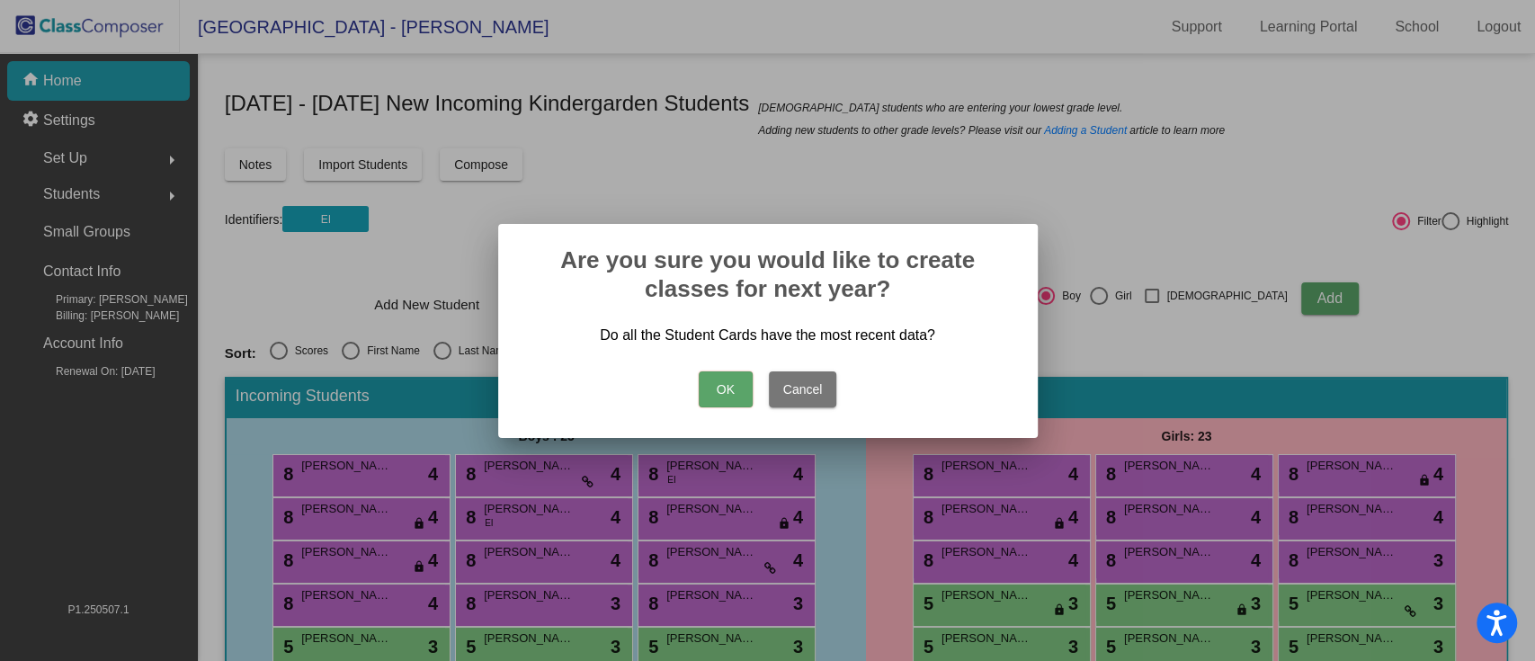
click at [713, 389] on button "OK" at bounding box center [726, 389] width 54 height 36
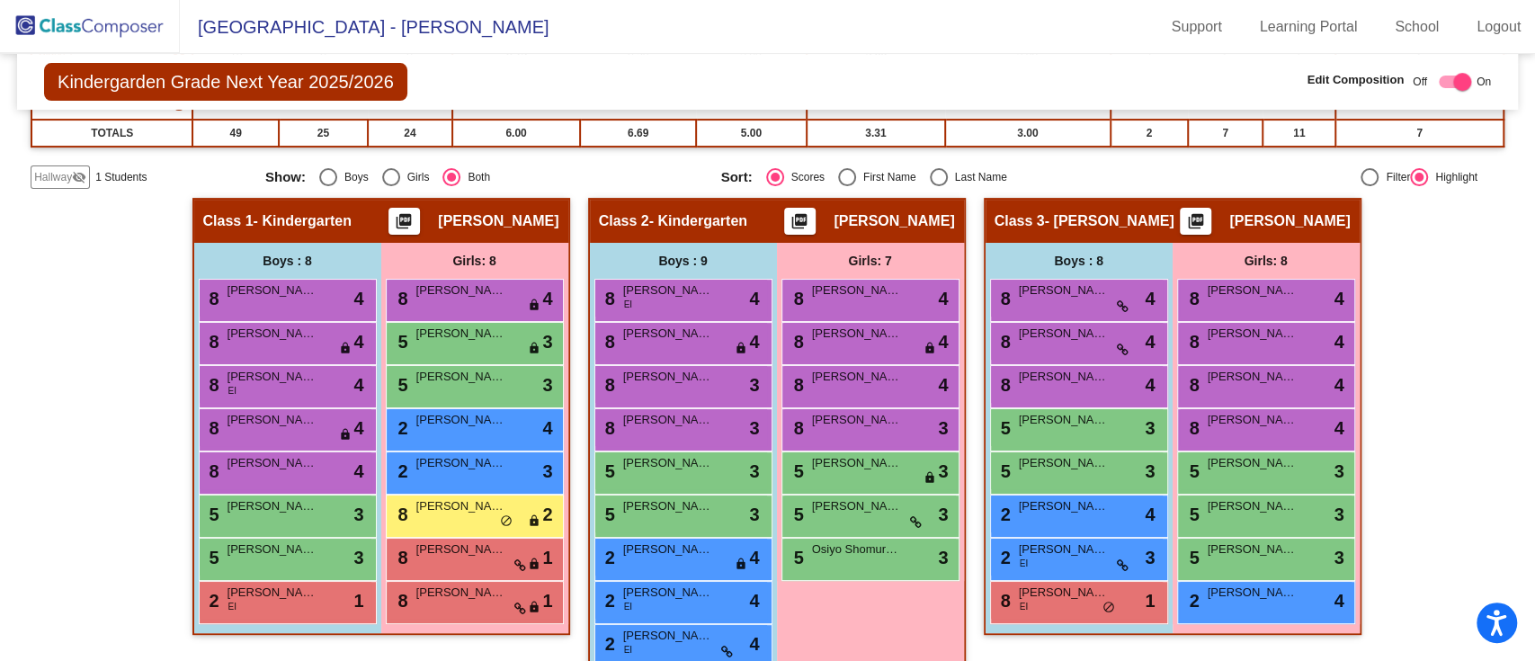
scroll to position [302, 0]
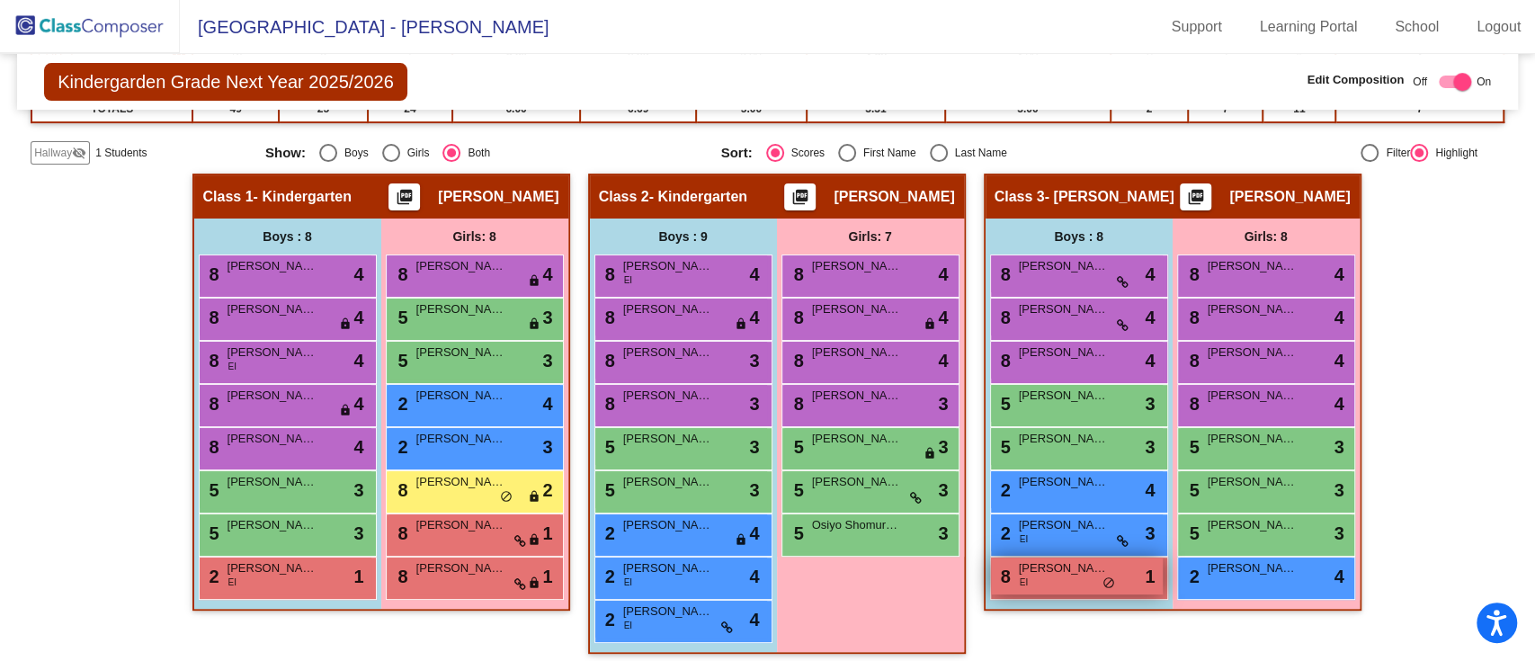
click at [1079, 577] on div "8 Lucas Burd EI lock do_not_disturb_alt 1" at bounding box center [1077, 576] width 172 height 37
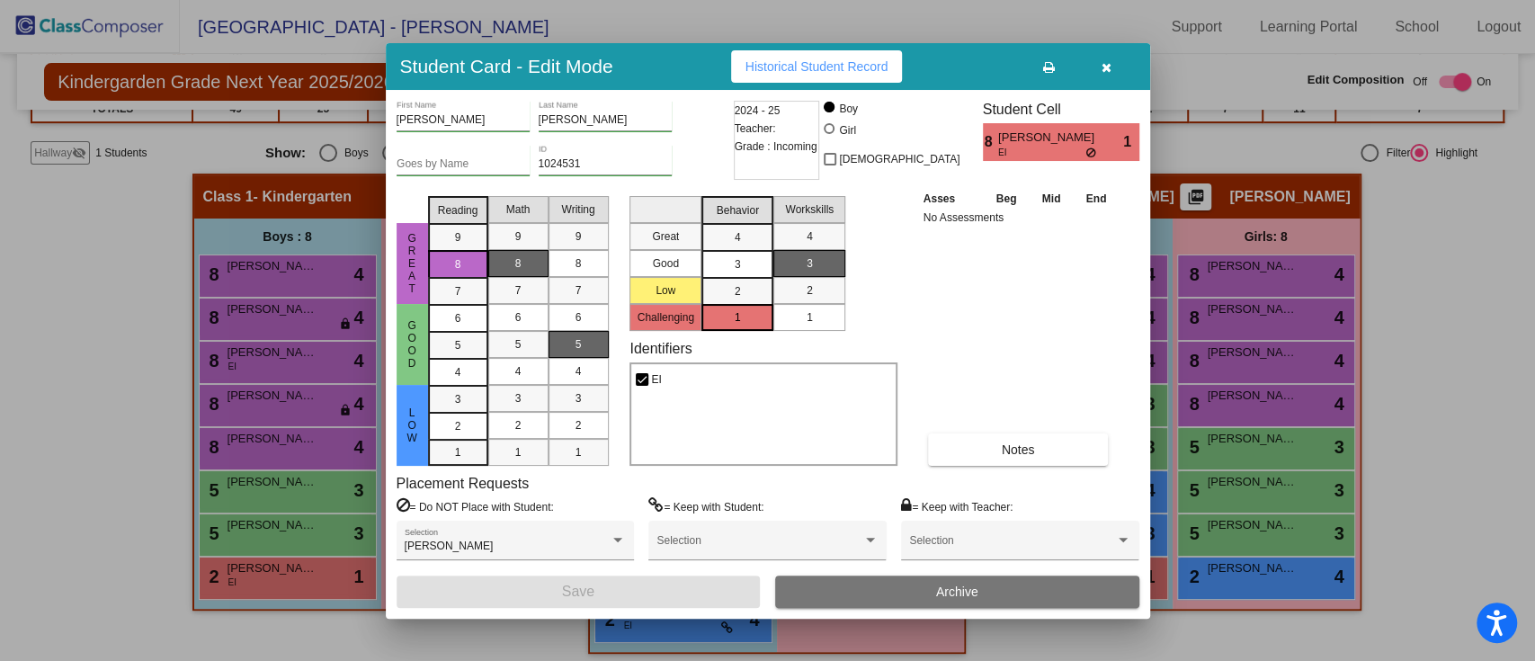
drag, startPoint x: 1155, startPoint y: 633, endPoint x: 1269, endPoint y: 630, distance: 114.3
drag, startPoint x: 1269, startPoint y: 630, endPoint x: 1410, endPoint y: 506, distance: 188.0
click at [1410, 506] on div at bounding box center [767, 330] width 1535 height 661
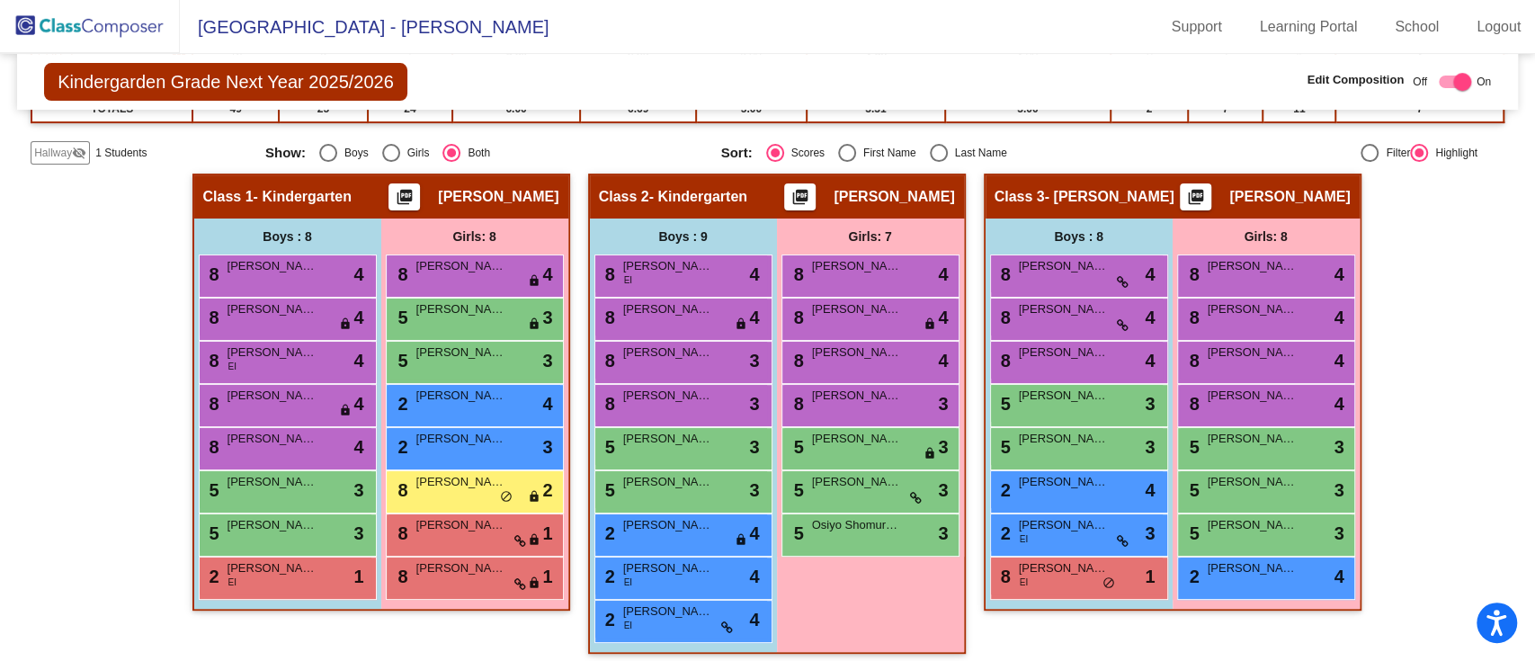
click at [1410, 506] on div "Hallway - Hallway Class picture_as_pdf Add Student First Name Last Name Student…" at bounding box center [768, 423] width 1474 height 498
click at [1059, 579] on div "8 Lucas Burd EI lock do_not_disturb_alt 1" at bounding box center [1077, 576] width 172 height 37
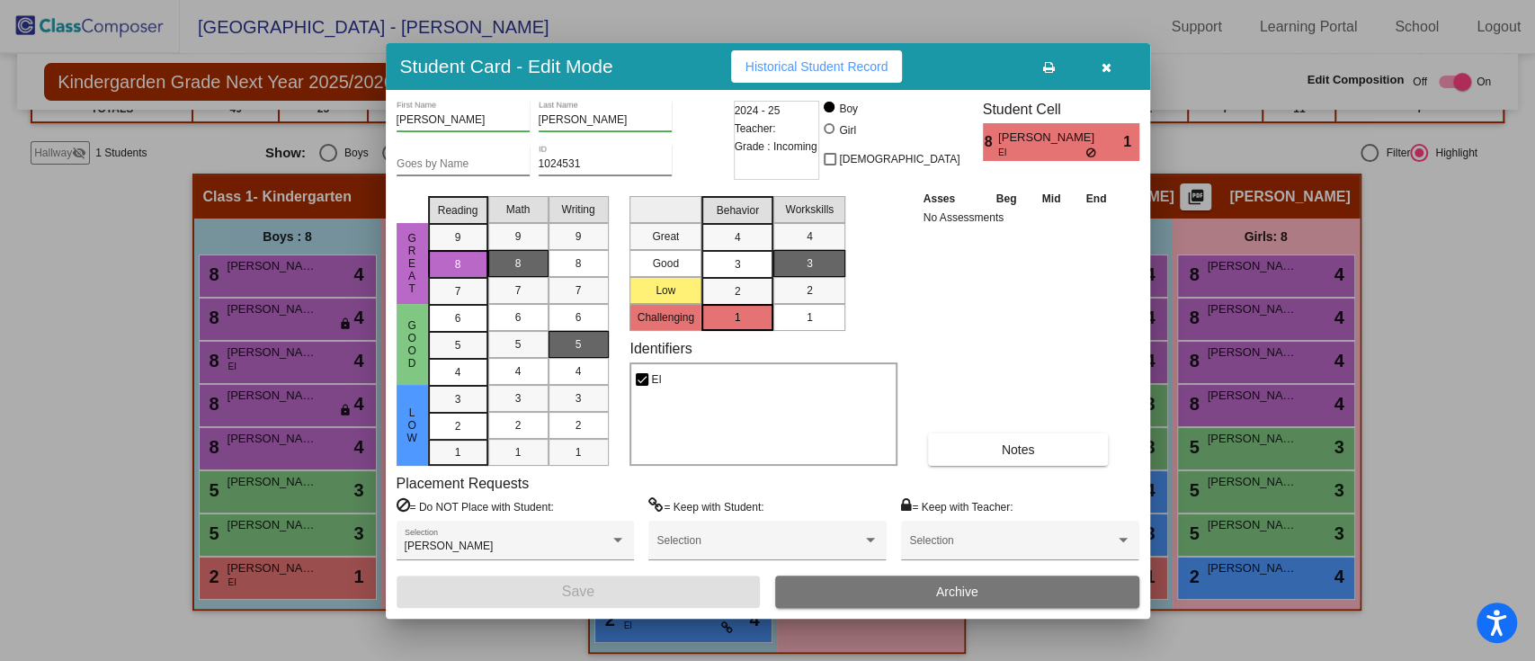
click at [1438, 441] on div at bounding box center [767, 330] width 1535 height 661
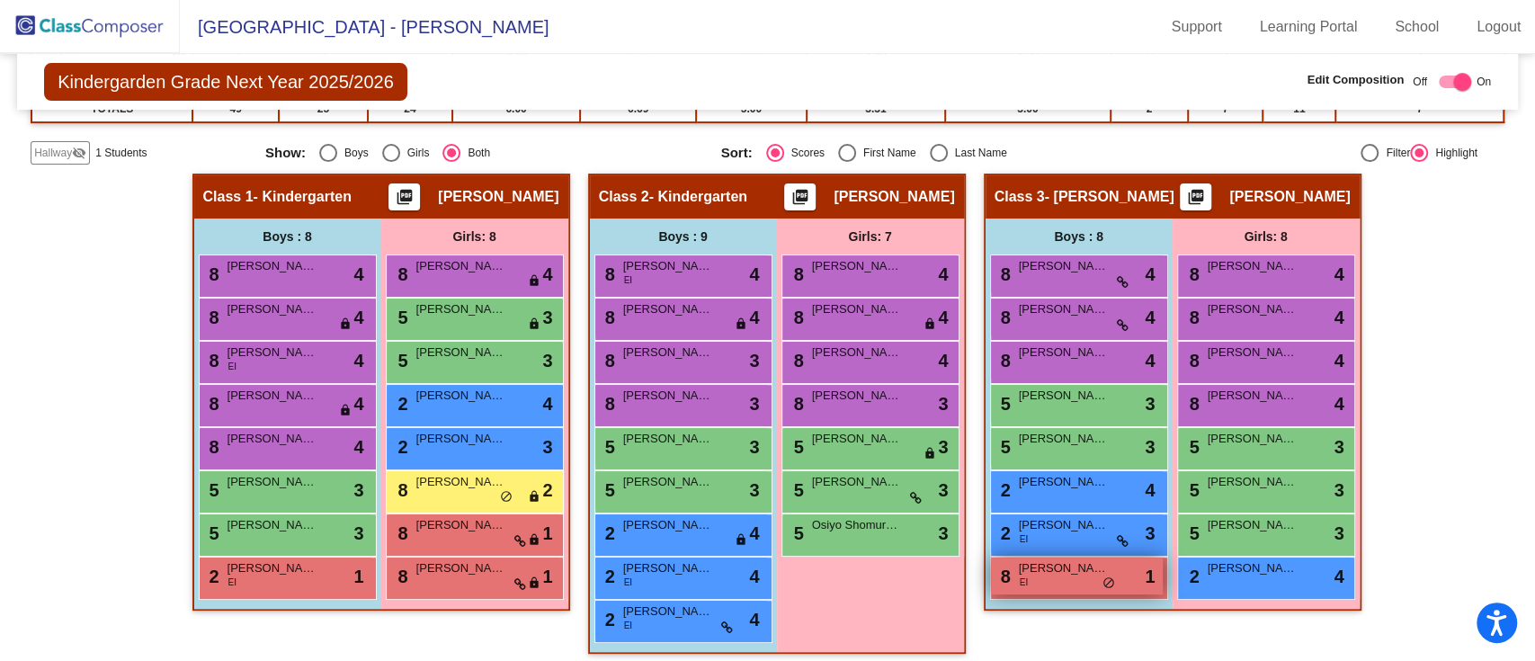
click at [1040, 568] on span "Lucas Burd" at bounding box center [1064, 568] width 90 height 18
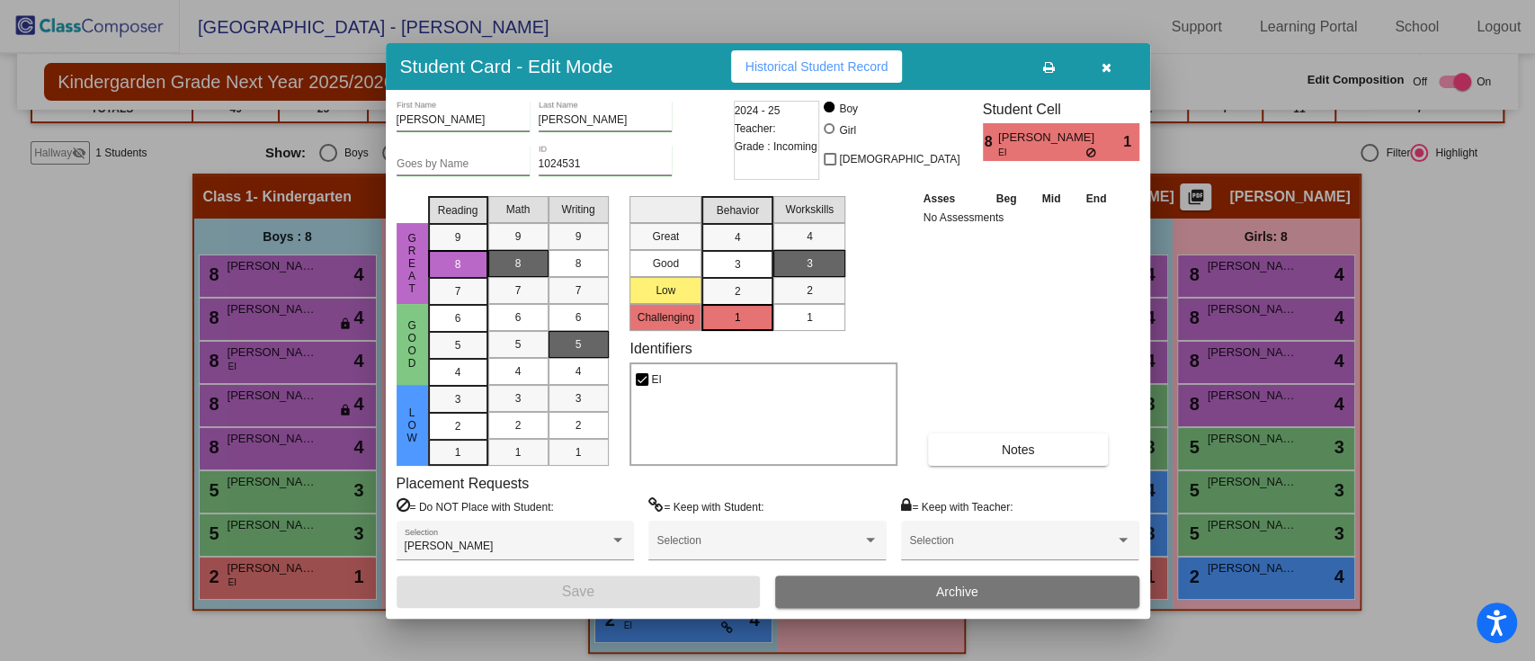
click at [1275, 619] on div at bounding box center [767, 330] width 1535 height 661
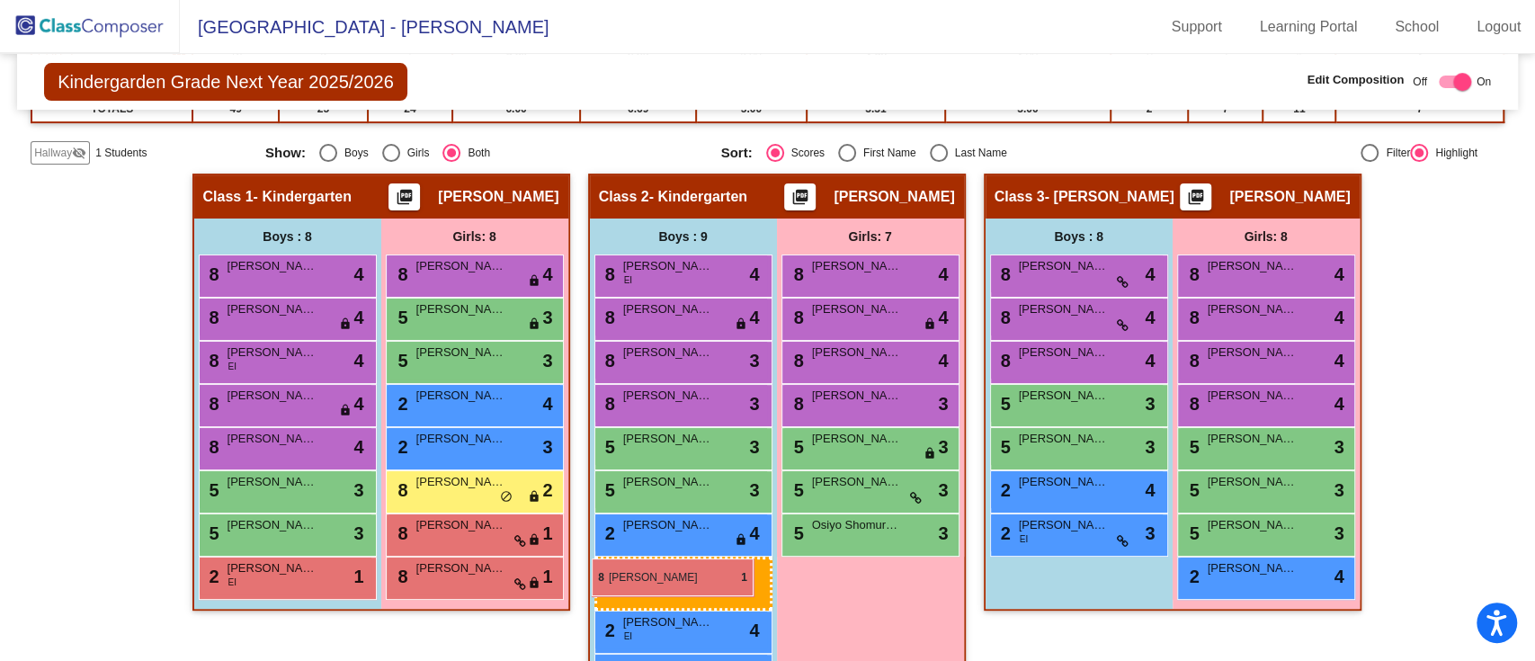
drag, startPoint x: 1065, startPoint y: 584, endPoint x: 592, endPoint y: 559, distance: 473.8
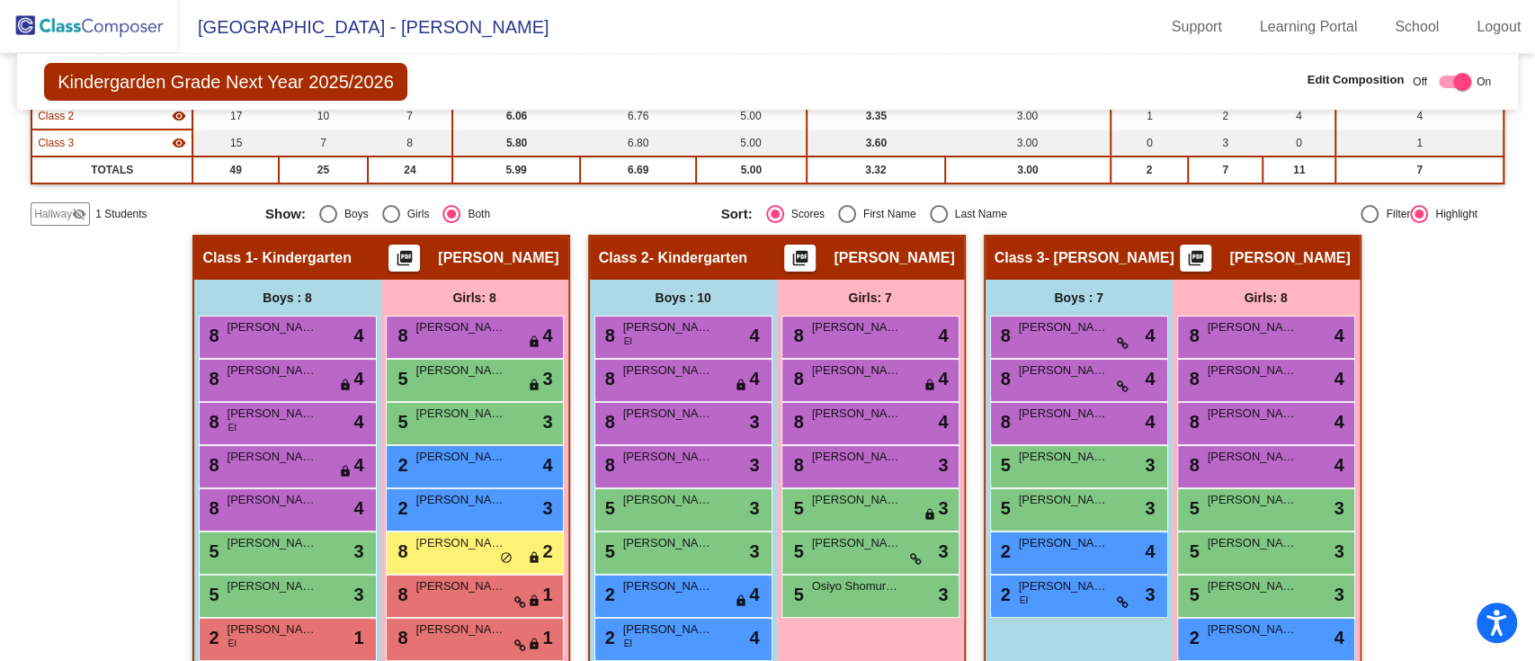
scroll to position [353, 0]
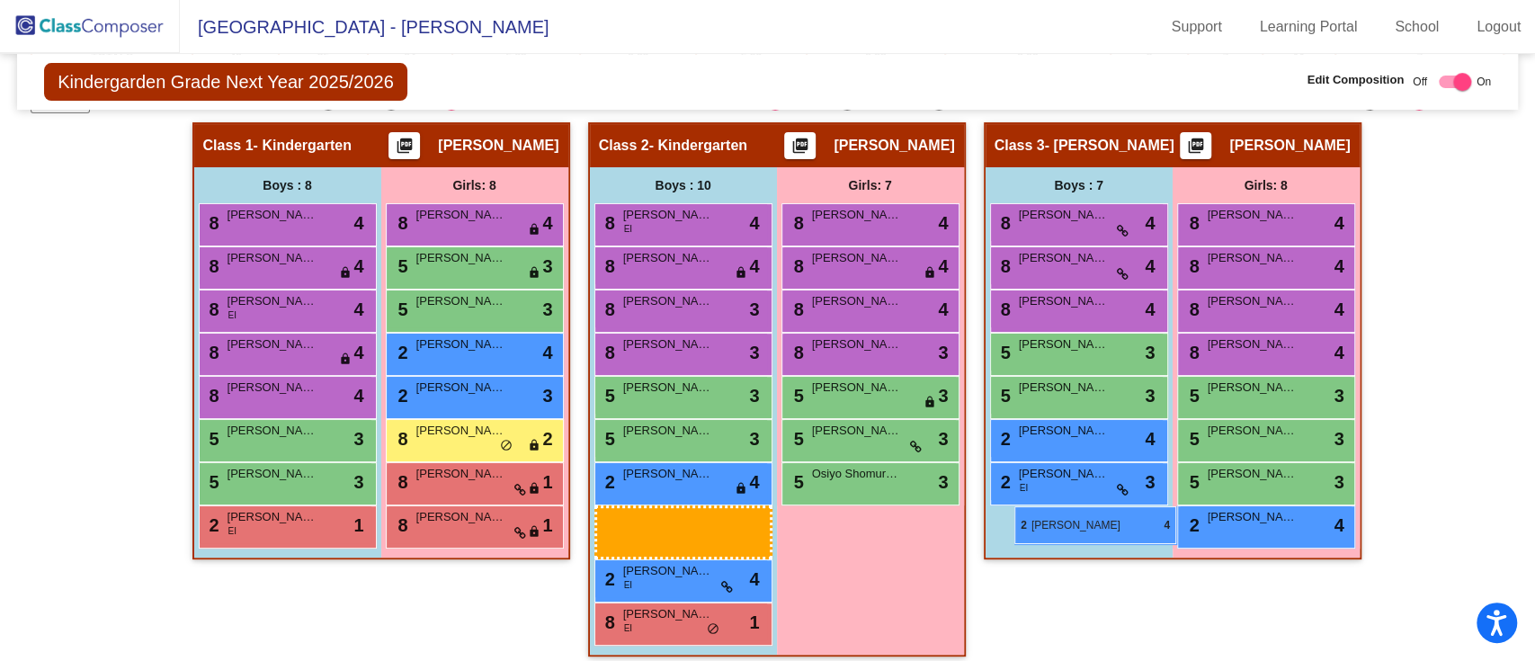
drag, startPoint x: 672, startPoint y: 518, endPoint x: 1015, endPoint y: 506, distance: 342.9
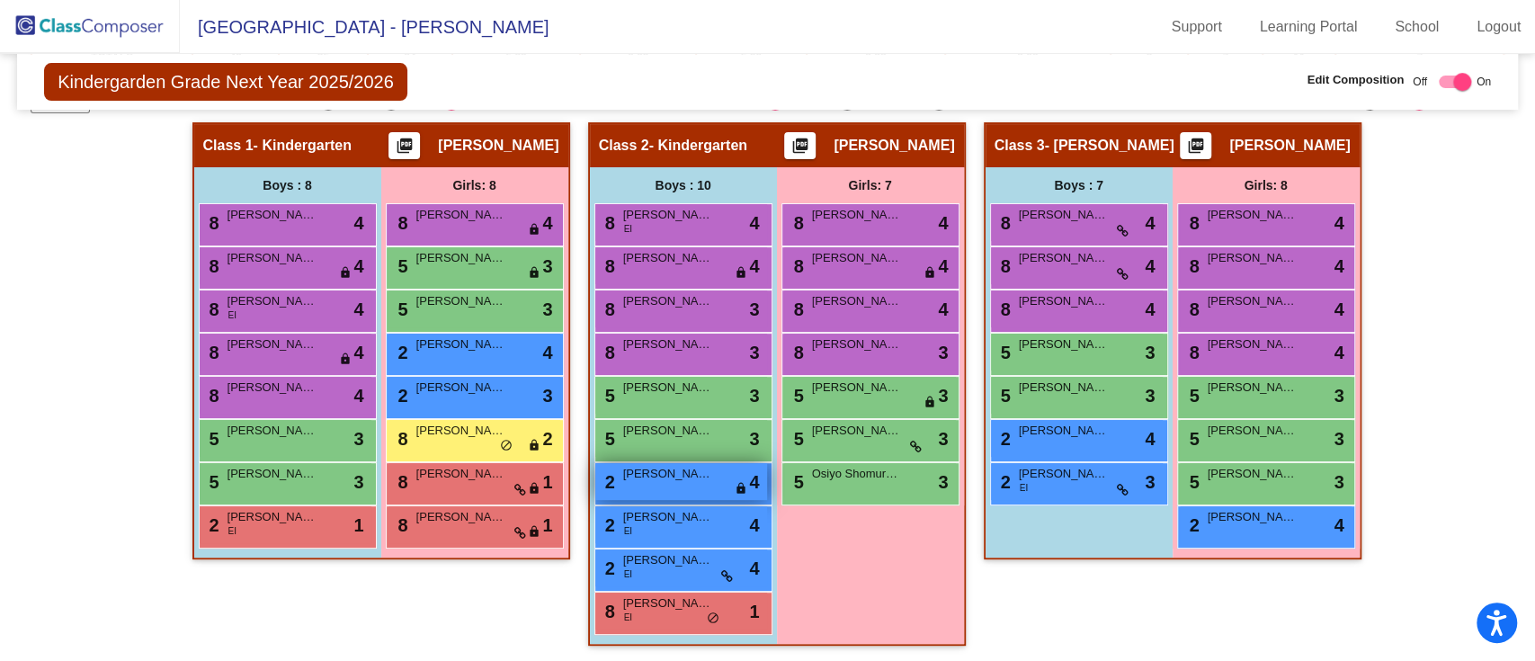
click at [623, 468] on span "Cameron Bundy" at bounding box center [668, 474] width 90 height 18
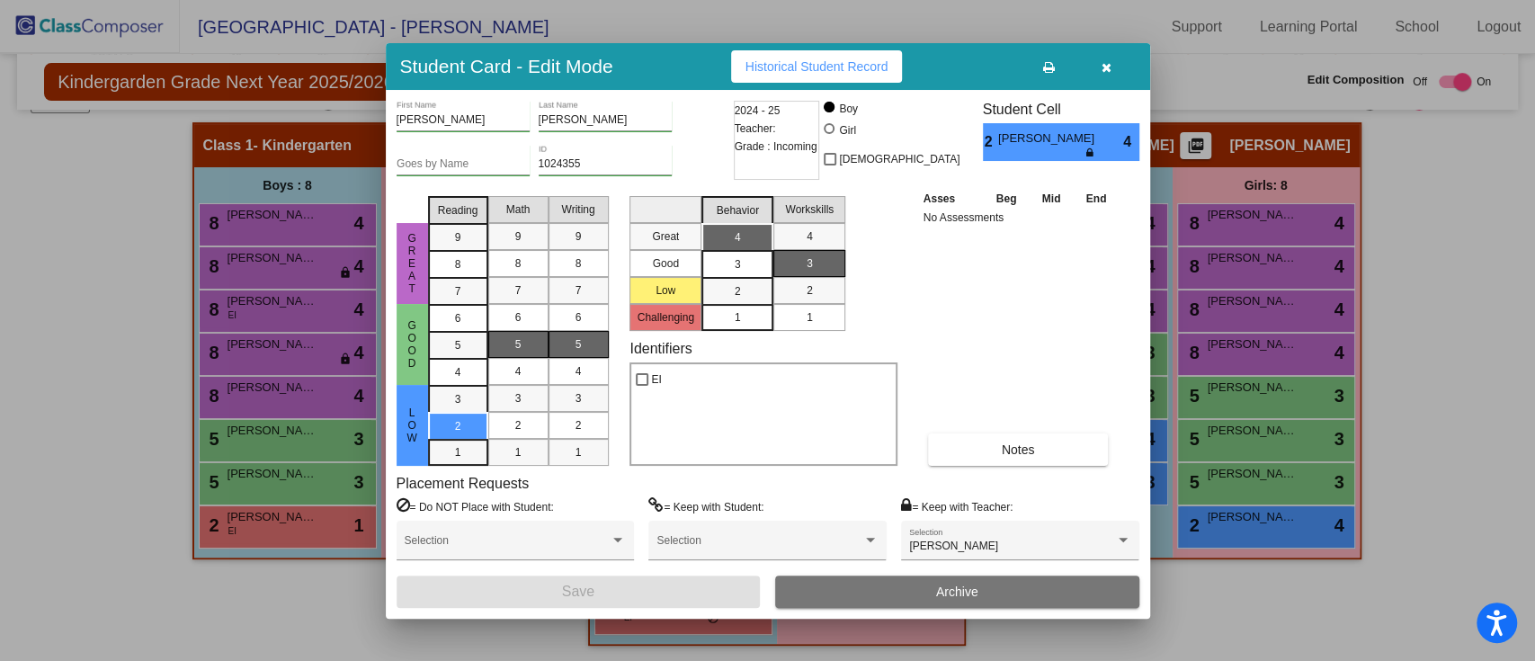
click at [620, 468] on div "Cameron First Name Bundy Last Name Goes by Name 1024355 ID 2024 - 25 Teacher: G…" at bounding box center [768, 354] width 743 height 507
click at [1211, 619] on div at bounding box center [767, 330] width 1535 height 661
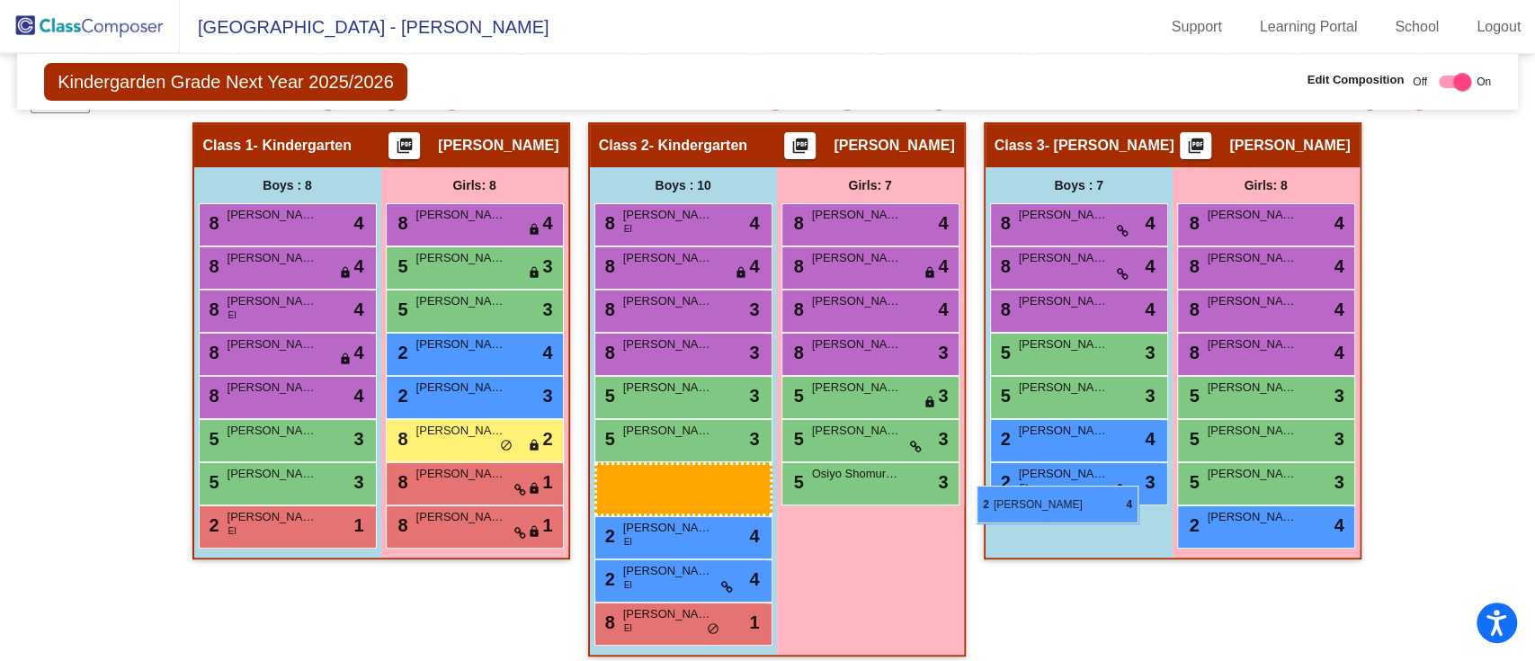
scroll to position [310, 0]
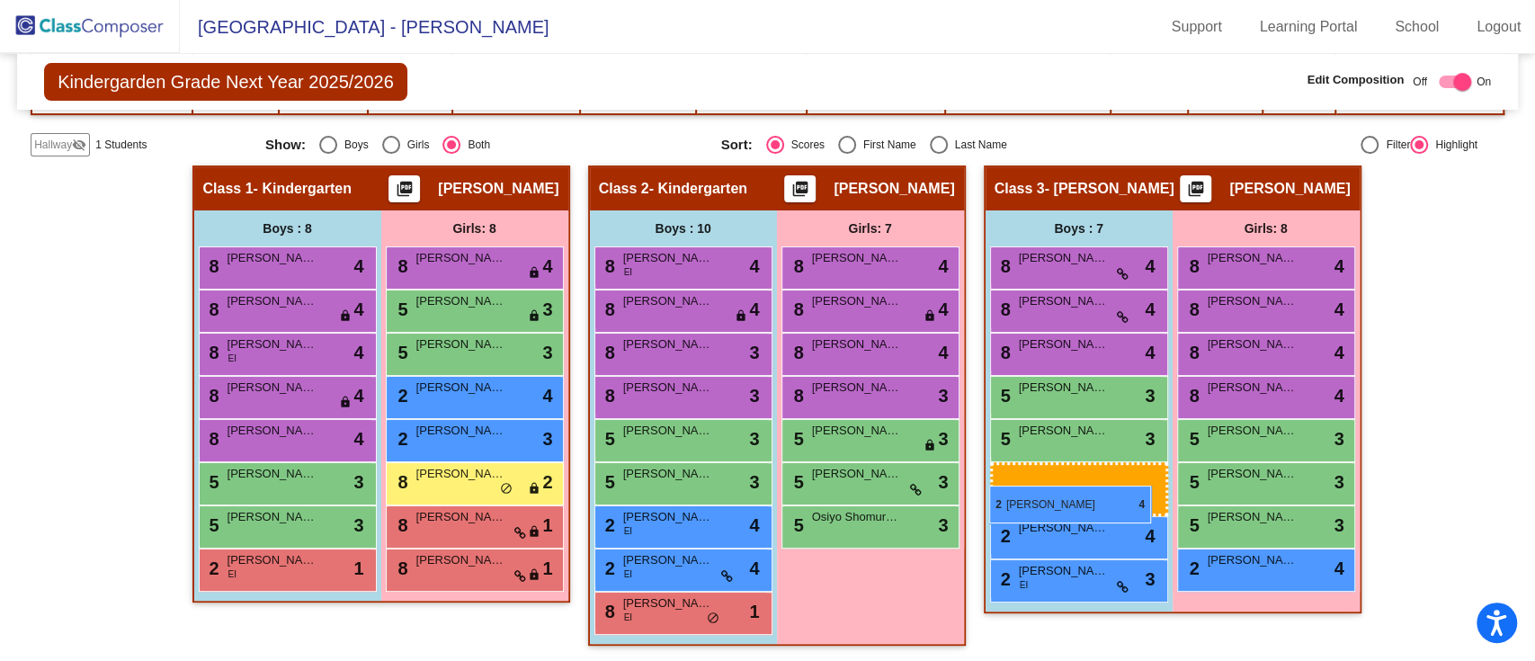
drag, startPoint x: 663, startPoint y: 480, endPoint x: 991, endPoint y: 486, distance: 328.3
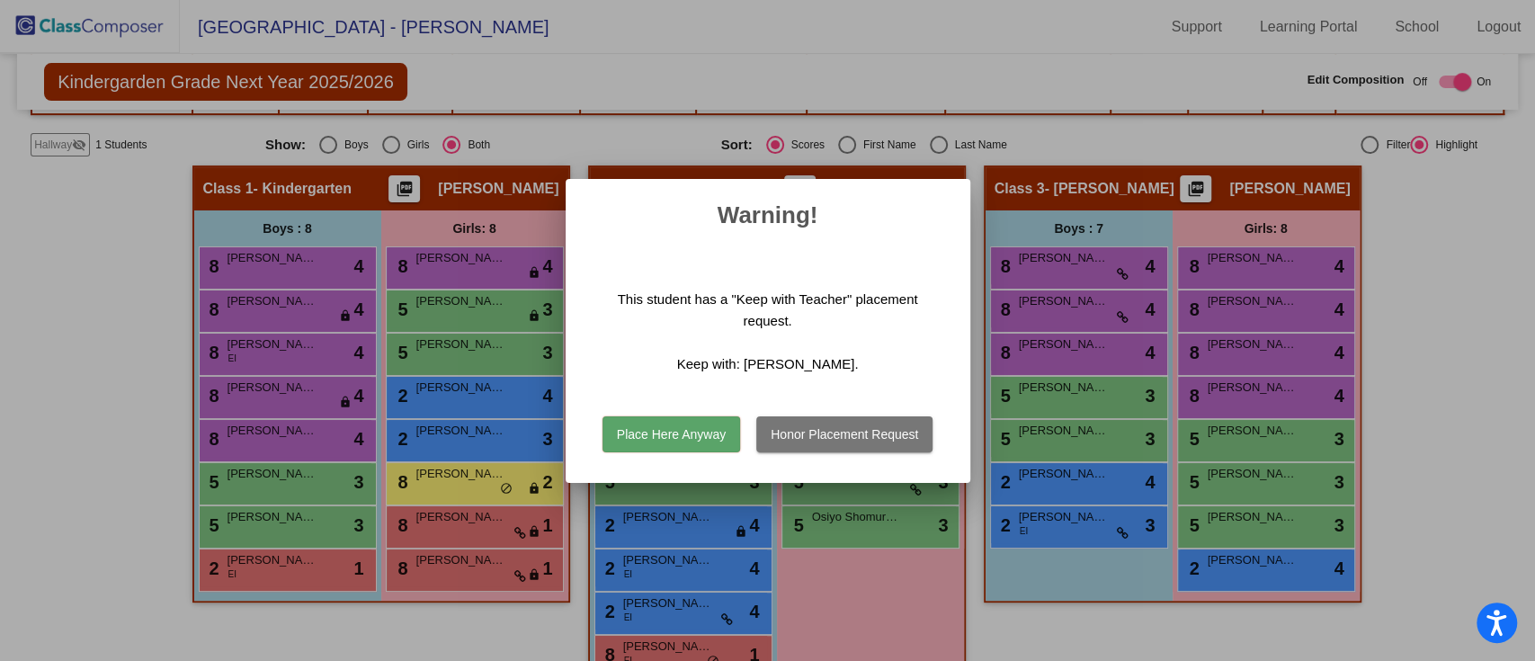
scroll to position [353, 0]
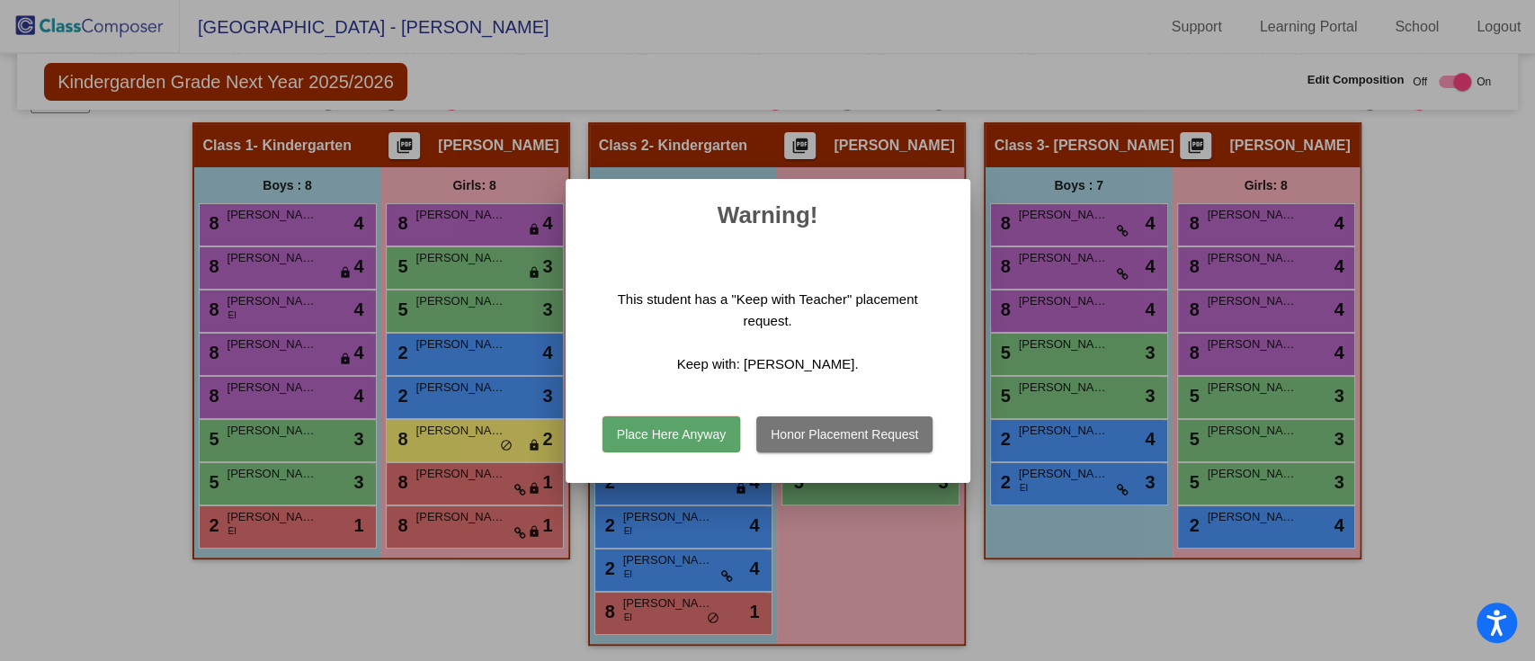
click at [807, 434] on button "Honor Placement Request" at bounding box center [844, 434] width 176 height 36
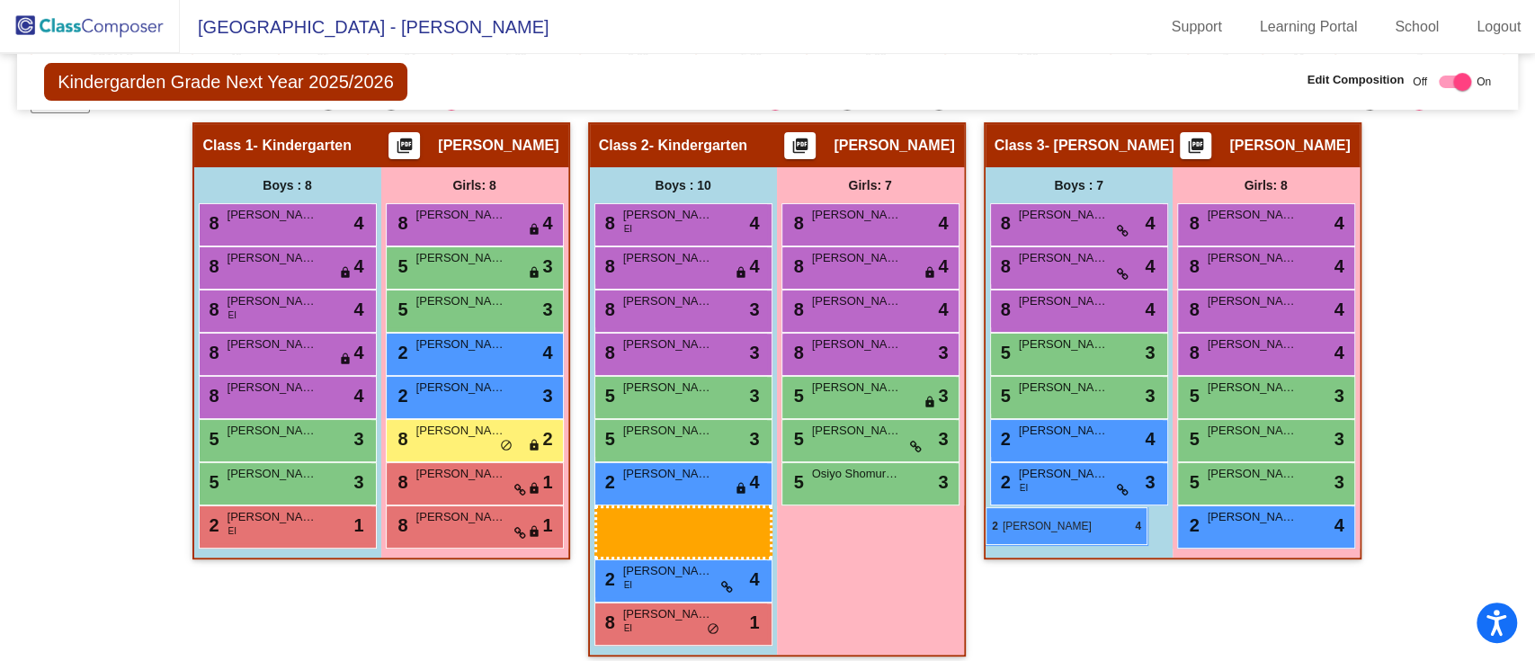
scroll to position [310, 0]
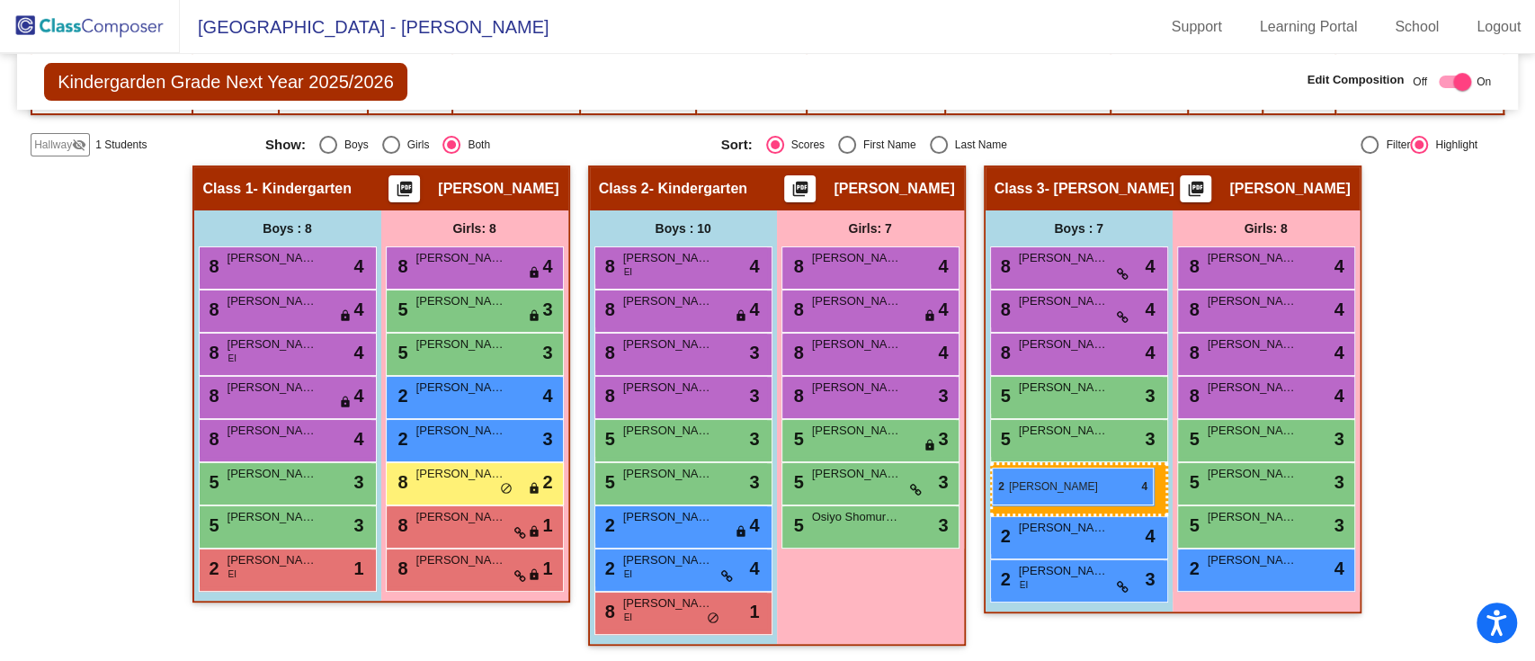
drag, startPoint x: 669, startPoint y: 522, endPoint x: 992, endPoint y: 468, distance: 327.4
drag, startPoint x: 1048, startPoint y: 528, endPoint x: 993, endPoint y: 490, distance: 66.6
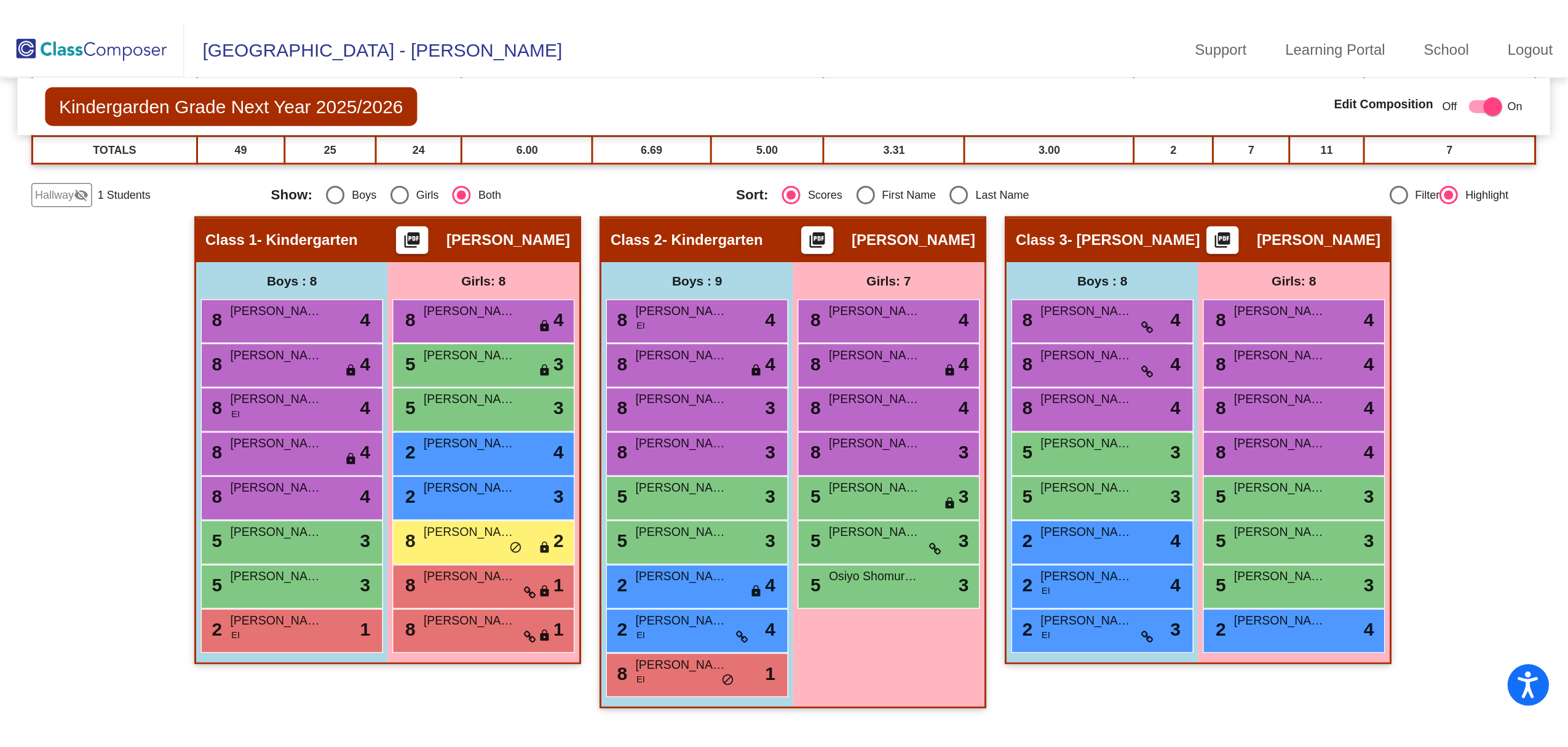
scroll to position [0, 0]
